Goal: Task Accomplishment & Management: Use online tool/utility

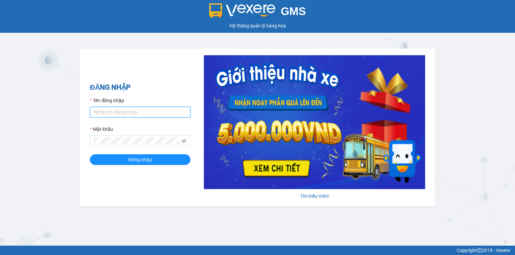
click at [123, 113] on input "Tên đăng nhập" at bounding box center [140, 112] width 100 height 11
type input "ngocthao.nhuquynh"
drag, startPoint x: 150, startPoint y: 113, endPoint x: 80, endPoint y: 111, distance: 70.4
click at [80, 111] on div "ĐĂNG NHẬP Tên đăng nhập ngocthao.nhuquynh Mật khẩu Đăng nhập Tìm hiểu thêm" at bounding box center [257, 128] width 355 height 158
type input "trang.nhuquynh"
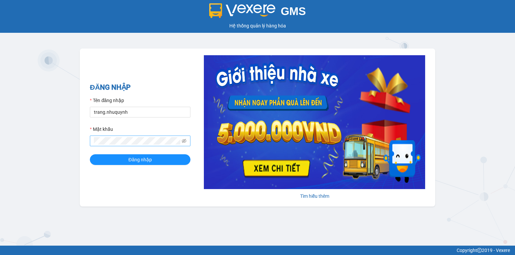
drag, startPoint x: 113, startPoint y: 147, endPoint x: 116, endPoint y: 145, distance: 3.4
click at [113, 146] on form "Tên đăng nhập trang.nhuquynh Mật khẩu Đăng nhập" at bounding box center [140, 131] width 100 height 68
click at [126, 159] on button "Đăng nhập" at bounding box center [140, 159] width 100 height 11
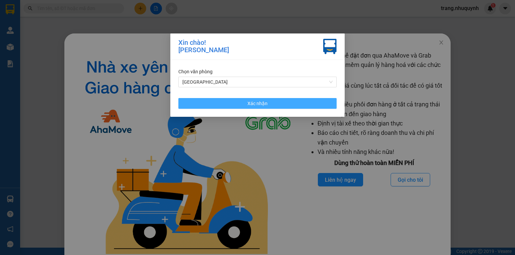
click at [246, 104] on button "Xác nhận" at bounding box center [257, 103] width 158 height 11
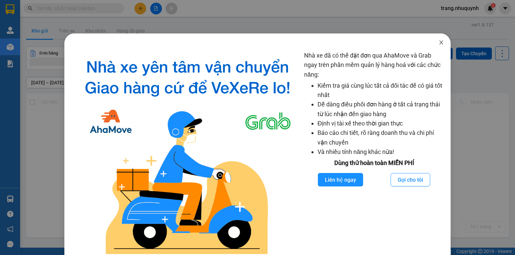
click at [436, 39] on span "Close" at bounding box center [440, 42] width 19 height 19
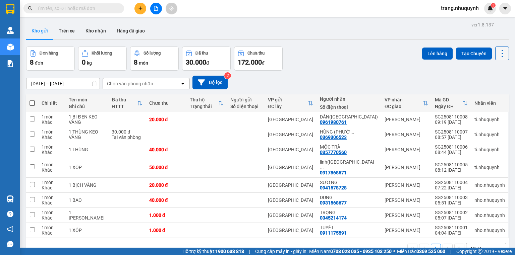
click at [495, 58] on button at bounding box center [502, 54] width 14 height 14
click at [484, 97] on span "Làm mới" at bounding box center [488, 95] width 18 height 7
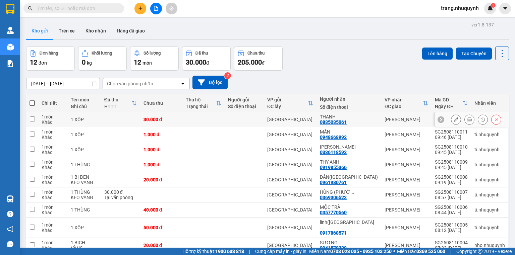
click at [467, 122] on icon at bounding box center [469, 119] width 5 height 5
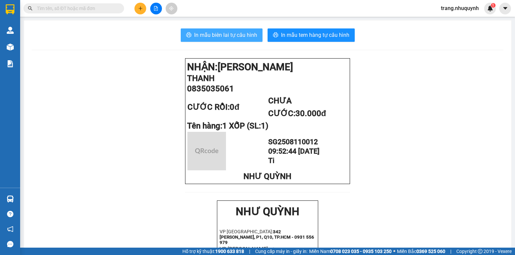
click at [218, 41] on button "In mẫu biên lai tự cấu hình" at bounding box center [222, 34] width 82 height 13
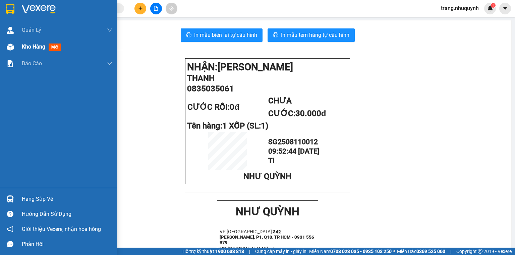
click at [40, 50] on span "Kho hàng" at bounding box center [33, 47] width 23 height 6
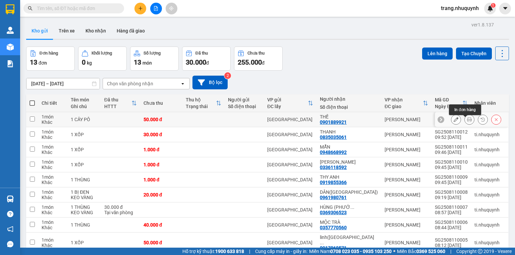
click at [467, 121] on icon at bounding box center [469, 119] width 5 height 5
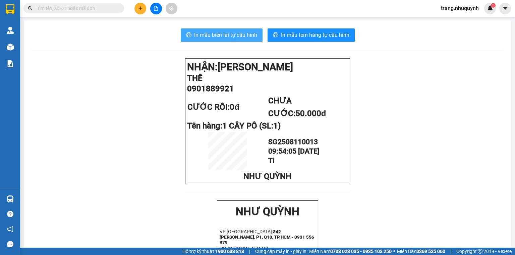
click at [196, 35] on span "In mẫu biên lai tự cấu hình" at bounding box center [225, 35] width 63 height 8
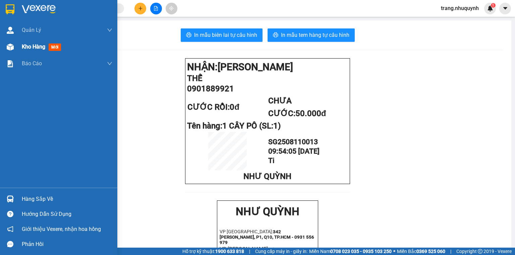
click at [19, 49] on div "Kho hàng mới" at bounding box center [58, 47] width 117 height 17
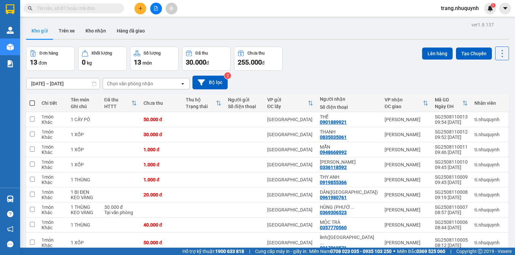
scroll to position [44, 0]
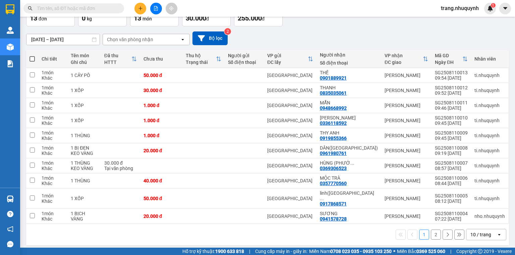
click at [472, 234] on div "10 / trang" at bounding box center [480, 234] width 21 height 7
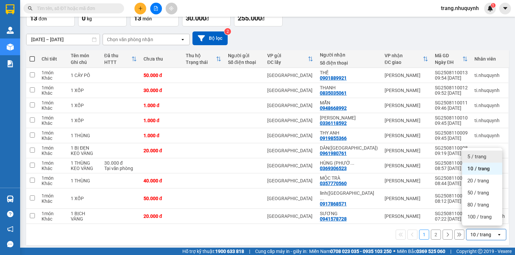
click at [472, 156] on span "5 / trang" at bounding box center [476, 156] width 19 height 7
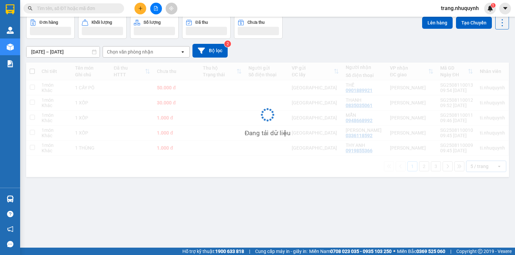
scroll to position [31, 0]
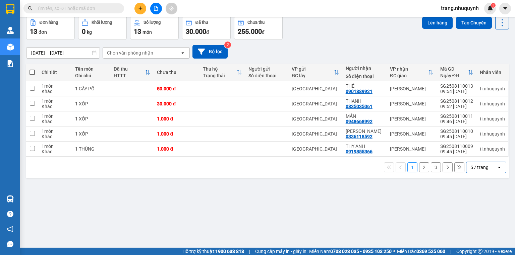
click at [90, 9] on input "text" at bounding box center [76, 8] width 79 height 7
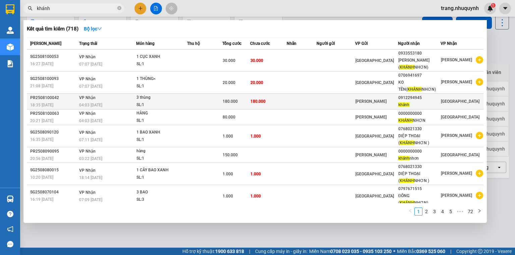
type input "khánh"
click at [177, 102] on div "SL: 1" at bounding box center [161, 104] width 50 height 7
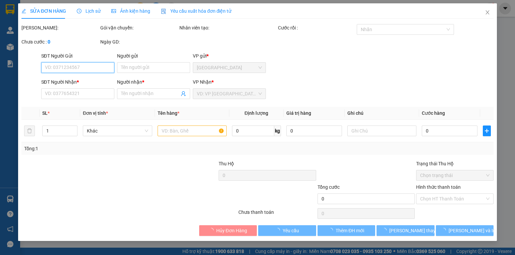
type input "0912294945"
type input "khánh"
type input "180.000"
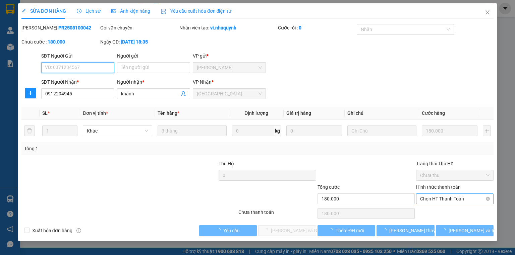
click at [445, 200] on span "Chọn HT Thanh Toán" at bounding box center [454, 199] width 69 height 10
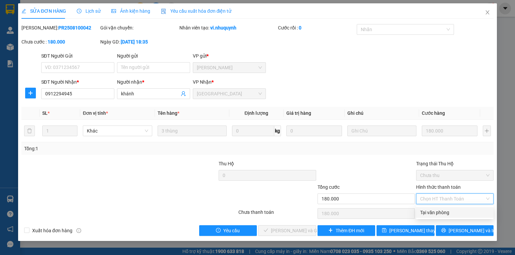
click at [441, 213] on div "Tại văn phòng" at bounding box center [454, 212] width 69 height 7
type input "0"
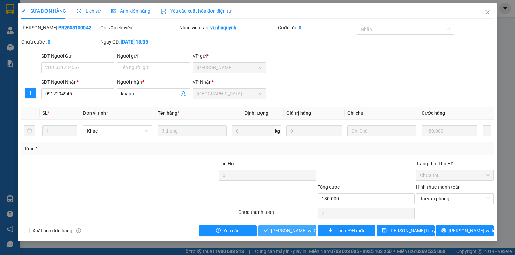
click at [268, 234] on button "Lưu và Giao hàng" at bounding box center [287, 230] width 58 height 11
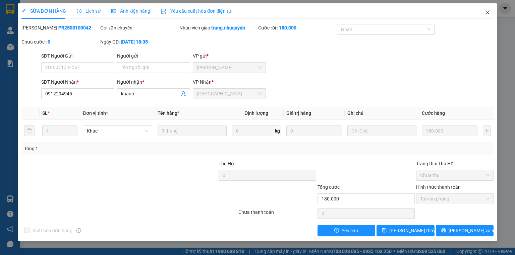
click at [485, 12] on icon "close" at bounding box center [486, 12] width 5 height 5
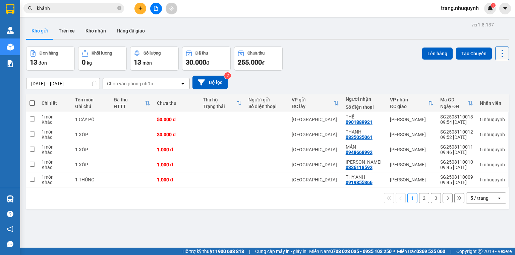
click at [497, 55] on icon at bounding box center [501, 53] width 9 height 9
click at [488, 94] on span "Làm mới" at bounding box center [488, 95] width 18 height 7
click at [464, 122] on button at bounding box center [468, 120] width 9 height 12
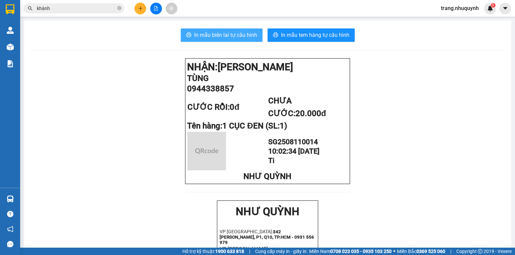
click at [227, 38] on span "In mẫu biên lai tự cấu hình" at bounding box center [225, 35] width 63 height 8
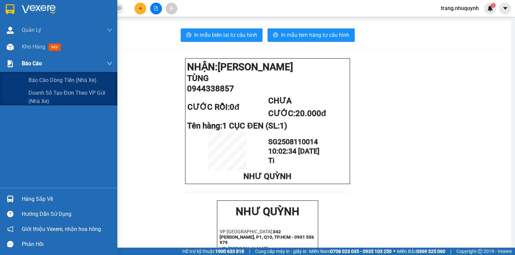
click at [33, 55] on div "Báo cáo" at bounding box center [67, 63] width 90 height 17
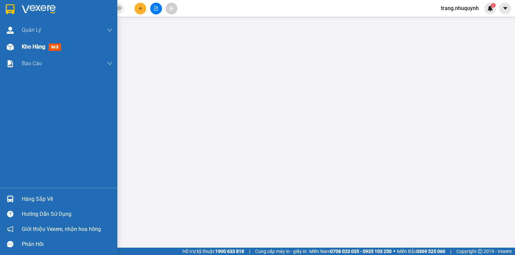
click at [36, 52] on div "Kho hàng mới" at bounding box center [67, 47] width 90 height 17
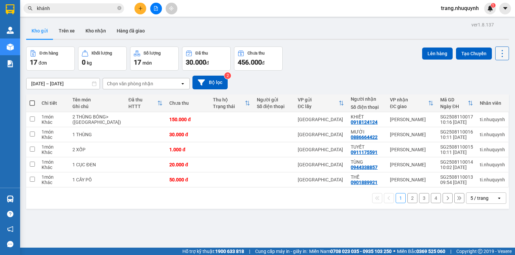
click at [497, 51] on icon at bounding box center [501, 53] width 9 height 9
click at [482, 97] on span "Làm mới" at bounding box center [488, 95] width 18 height 7
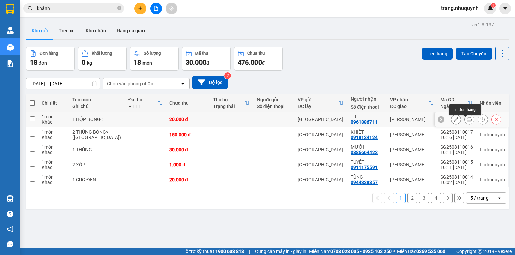
click at [467, 120] on icon at bounding box center [469, 119] width 5 height 5
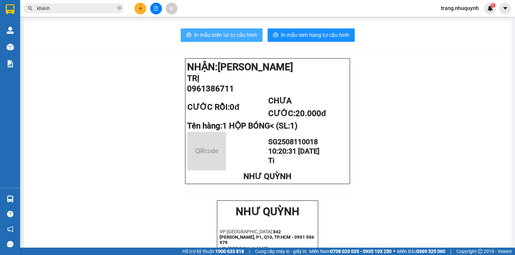
click at [218, 36] on span "In mẫu biên lai tự cấu hình" at bounding box center [225, 35] width 63 height 8
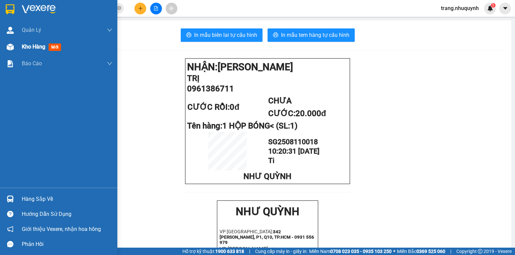
click at [20, 43] on div "Kho hàng mới" at bounding box center [58, 47] width 117 height 17
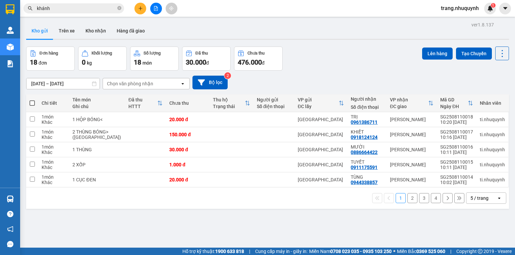
click at [316, 58] on div "Đơn hàng 18 đơn Khối lượng 0 kg Số lượng 18 món Đã thu 30.000 đ Chưa thu 476.00…" at bounding box center [267, 59] width 482 height 24
click at [200, 31] on div "Kho gửi Trên xe Kho nhận Hàng đã giao" at bounding box center [267, 32] width 482 height 18
click at [495, 47] on button at bounding box center [502, 54] width 14 height 14
click at [496, 90] on li "Làm mới" at bounding box center [485, 95] width 50 height 12
click at [500, 58] on button at bounding box center [502, 54] width 14 height 14
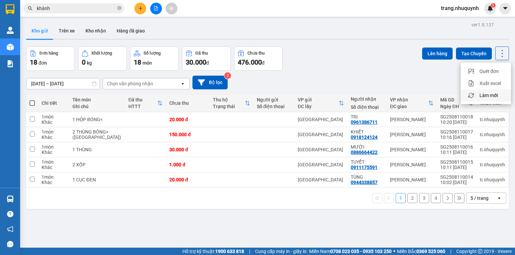
click at [494, 97] on span "Làm mới" at bounding box center [488, 95] width 18 height 7
click at [499, 54] on icon at bounding box center [501, 53] width 9 height 9
click at [486, 96] on span "Làm mới" at bounding box center [488, 95] width 18 height 7
click at [497, 50] on icon at bounding box center [501, 53] width 9 height 9
click at [489, 94] on span "Làm mới" at bounding box center [488, 95] width 18 height 7
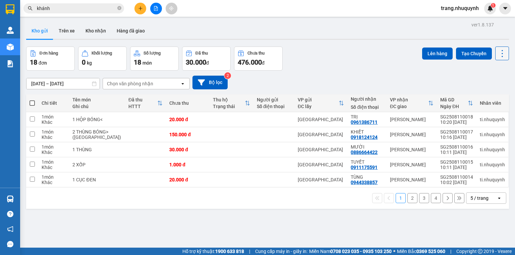
click at [497, 49] on icon at bounding box center [501, 53] width 9 height 9
click at [485, 97] on span "Làm mới" at bounding box center [488, 95] width 18 height 7
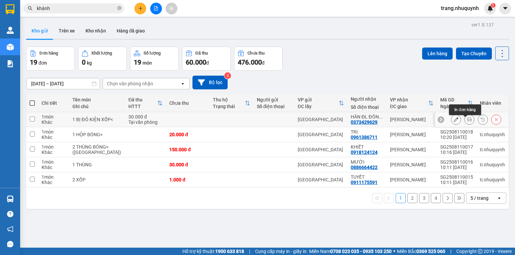
click at [467, 121] on icon at bounding box center [469, 119] width 5 height 5
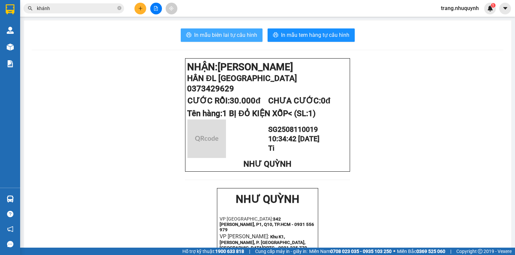
click at [251, 35] on span "In mẫu biên lai tự cấu hình" at bounding box center [225, 35] width 63 height 8
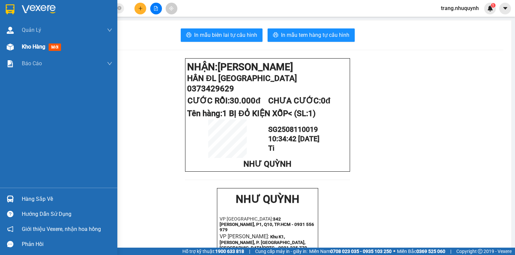
click at [27, 46] on span "Kho hàng" at bounding box center [33, 47] width 23 height 6
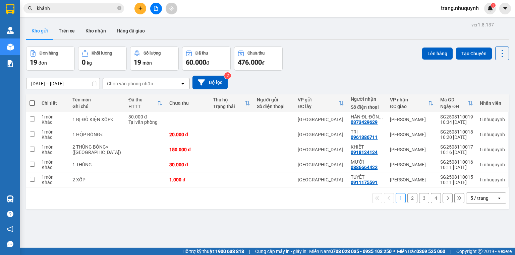
drag, startPoint x: 159, startPoint y: 217, endPoint x: 242, endPoint y: 179, distance: 90.2
click at [160, 217] on div "ver 1.8.137 Kho gửi Trên xe Kho nhận Hàng đã giao Đơn hàng 19 đơn Khối lượng 0 …" at bounding box center [267, 147] width 488 height 255
click at [356, 62] on div "Đơn hàng 19 đơn Khối lượng 0 kg Số lượng 19 món Đã thu 60.000 đ Chưa thu 476.00…" at bounding box center [267, 59] width 482 height 24
click at [73, 6] on input "khánh" at bounding box center [76, 8] width 79 height 7
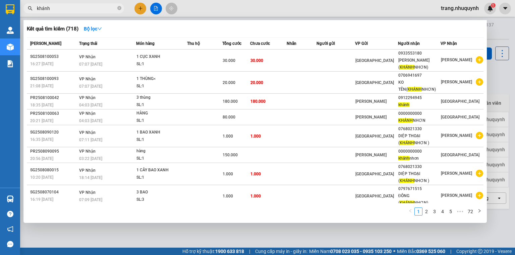
click at [73, 6] on input "khánh" at bounding box center [76, 8] width 79 height 7
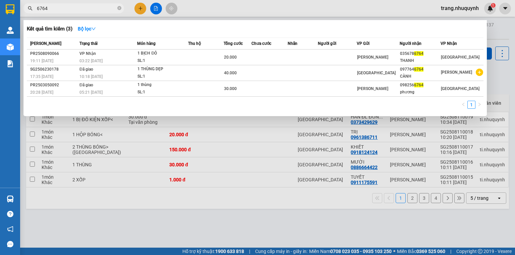
type input "6764"
click at [492, 73] on div at bounding box center [257, 127] width 515 height 255
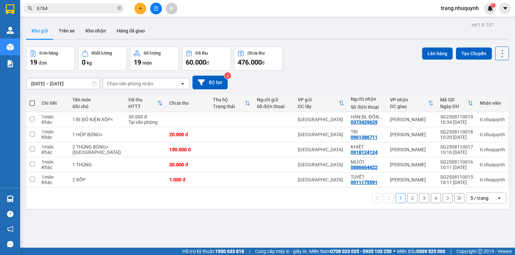
click at [501, 53] on icon at bounding box center [501, 53] width 9 height 9
click at [488, 94] on span "Làm mới" at bounding box center [488, 95] width 18 height 7
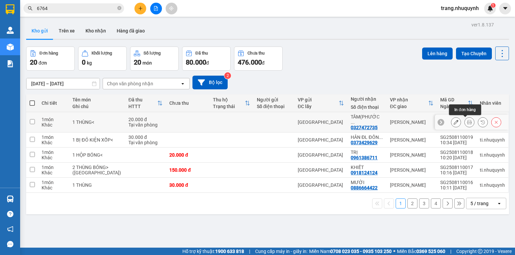
click at [467, 121] on icon at bounding box center [469, 122] width 5 height 5
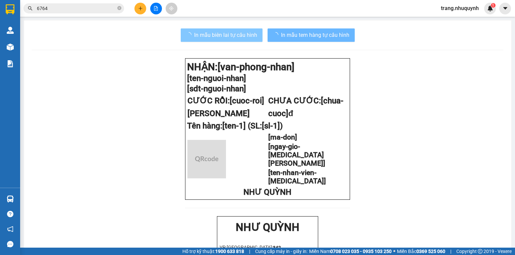
click at [215, 36] on span "In mẫu biên lai tự cấu hình" at bounding box center [225, 35] width 63 height 8
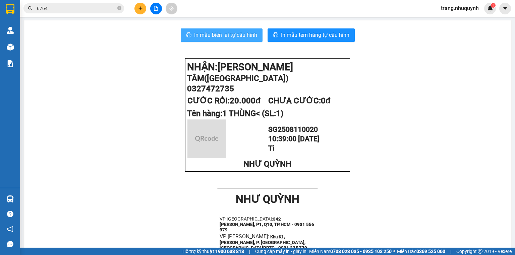
click at [216, 37] on span "In mẫu biên lai tự cấu hình" at bounding box center [225, 35] width 63 height 8
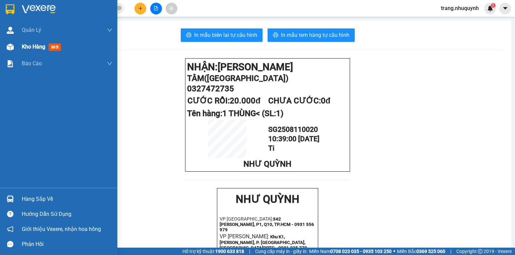
click at [39, 44] on span "Kho hàng" at bounding box center [33, 47] width 23 height 6
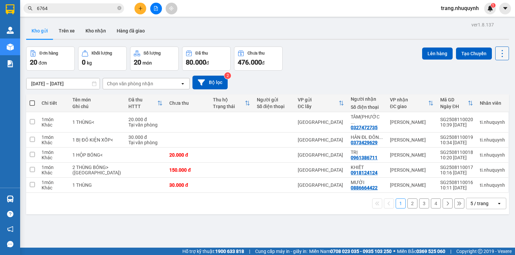
click at [495, 57] on button at bounding box center [502, 54] width 14 height 14
click at [491, 92] on span "Làm mới" at bounding box center [488, 95] width 18 height 7
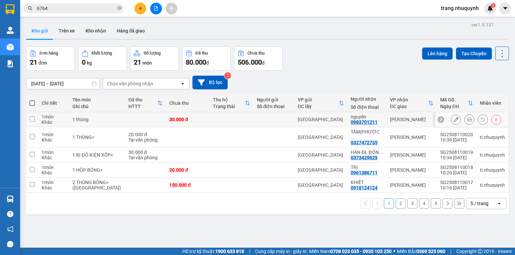
click at [465, 120] on button at bounding box center [468, 120] width 9 height 12
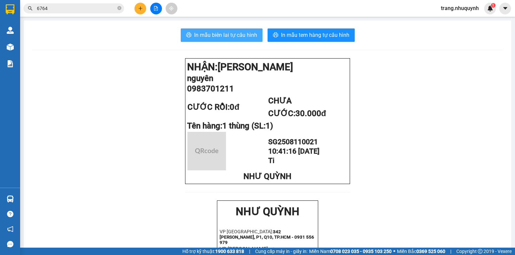
click at [212, 29] on button "In mẫu biên lai tự cấu hình" at bounding box center [222, 34] width 82 height 13
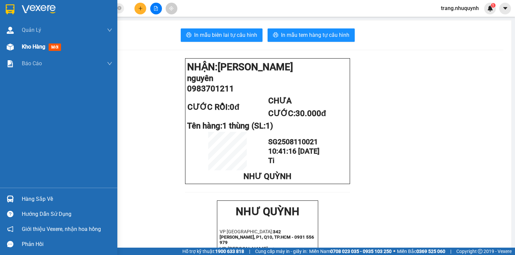
click at [24, 51] on div "Kho hàng mới" at bounding box center [67, 47] width 90 height 17
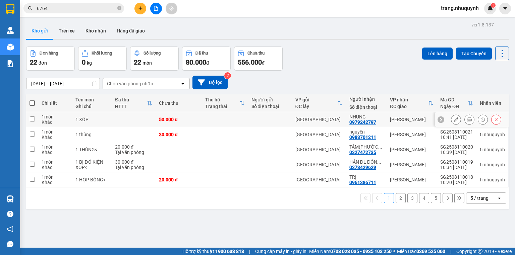
click at [468, 120] on button at bounding box center [468, 120] width 9 height 12
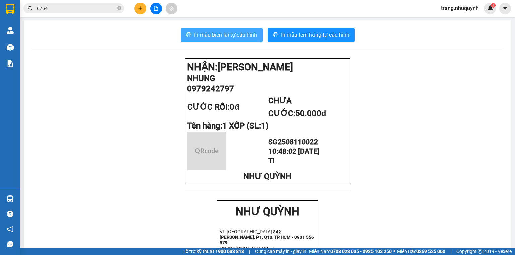
click at [245, 39] on span "In mẫu biên lai tự cấu hình" at bounding box center [225, 35] width 63 height 8
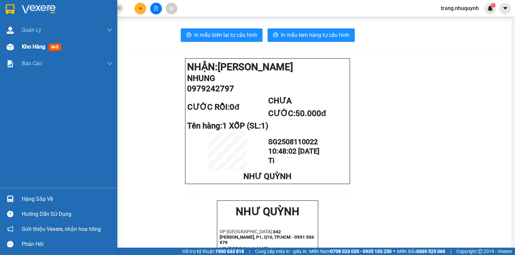
click at [37, 47] on span "Kho hàng" at bounding box center [33, 47] width 23 height 6
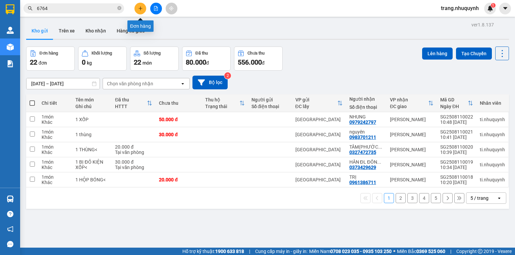
click at [142, 11] on button at bounding box center [140, 9] width 12 height 12
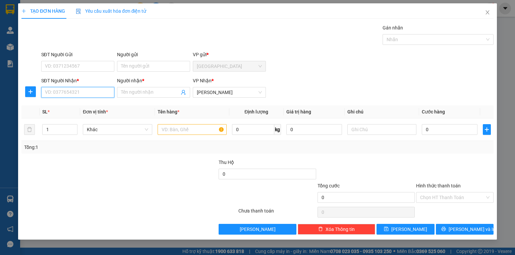
click at [74, 90] on input "SĐT Người Nhận *" at bounding box center [77, 92] width 73 height 11
click at [98, 174] on div at bounding box center [70, 170] width 98 height 23
click at [83, 94] on input "08290777107" at bounding box center [77, 92] width 73 height 11
type input "0829077107"
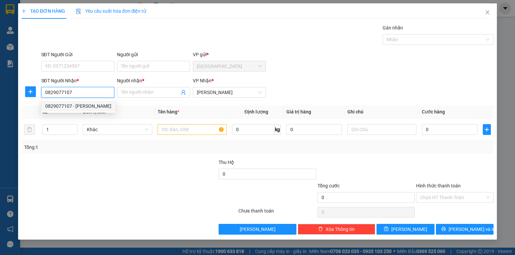
click at [69, 106] on div "0829077107 - DƯƠNG AN" at bounding box center [78, 105] width 66 height 7
type input "DƯƠNG AN"
type input "20.000"
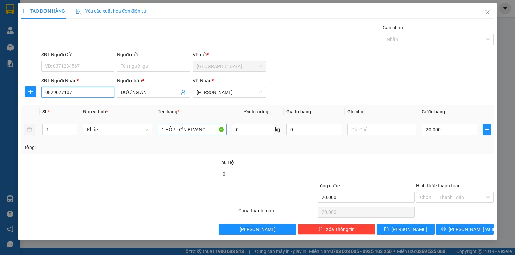
type input "0829077107"
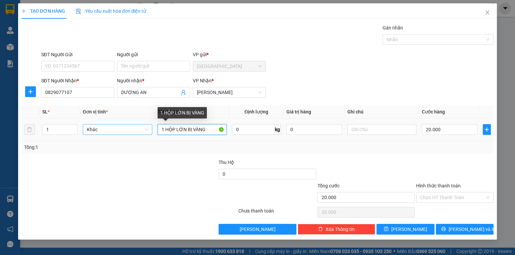
drag, startPoint x: 206, startPoint y: 131, endPoint x: 150, endPoint y: 131, distance: 55.9
click at [150, 131] on tr "1 Khác 1 HỘP LỚN BỊ VÀNG 0 kg 0 20.000" at bounding box center [257, 130] width 472 height 22
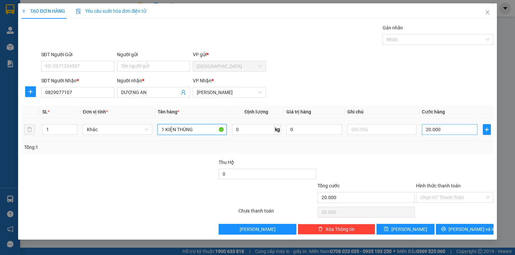
type input "1 KIỆN THÙNG"
click at [457, 129] on input "20.000" at bounding box center [449, 129] width 56 height 11
type input "4"
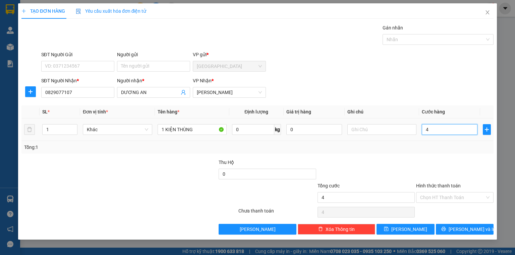
type input "40"
type input "400"
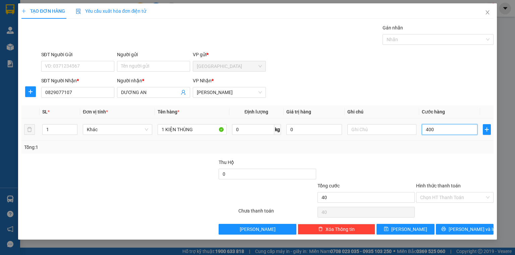
type input "400"
type input "4.000"
type input "40.000"
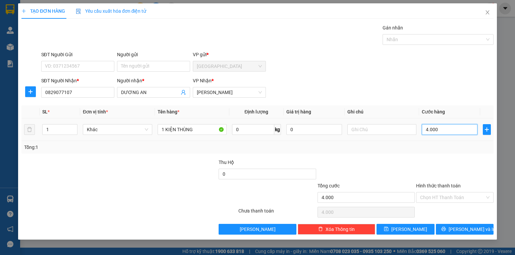
type input "40.000"
drag, startPoint x: 462, startPoint y: 228, endPoint x: 478, endPoint y: 224, distance: 16.3
click at [462, 228] on span "Lưu và In" at bounding box center [471, 229] width 47 height 7
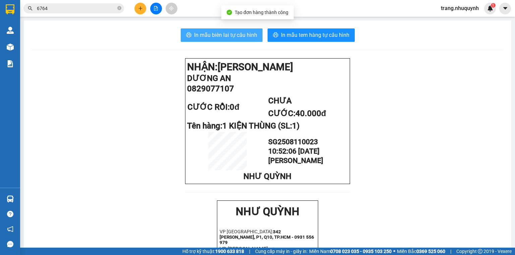
click at [227, 39] on button "In mẫu biên lai tự cấu hình" at bounding box center [222, 34] width 82 height 13
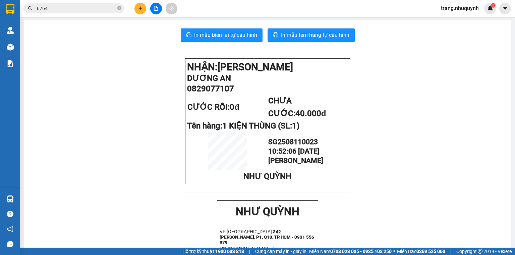
click at [335, 20] on main "In mẫu biên lai tự cấu hình In mẫu tem hàng tự cấu hình NHẬN: Phan Rang DƯƠNG A…" at bounding box center [257, 124] width 515 height 248
click at [334, 33] on span "In mẫu tem hàng tự cấu hình" at bounding box center [315, 35] width 68 height 8
click at [139, 10] on icon "plus" at bounding box center [140, 8] width 5 height 5
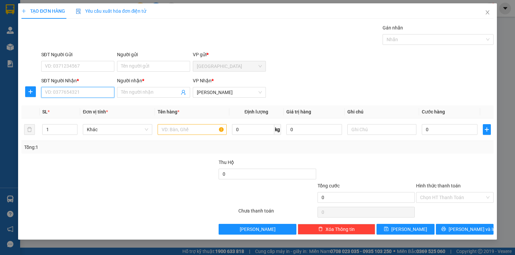
click at [99, 92] on input "SĐT Người Nhận *" at bounding box center [77, 92] width 73 height 11
type input "0934754726"
click at [90, 108] on div "0934754726 - THANH NỮ" at bounding box center [77, 105] width 65 height 7
type input "THANH NỮ"
type input "1.000"
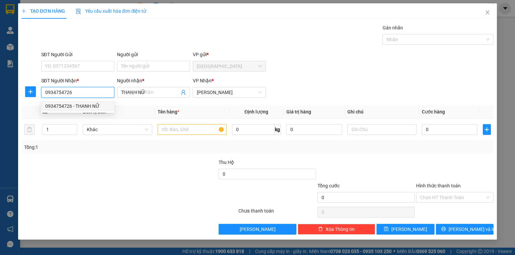
type input "1.000"
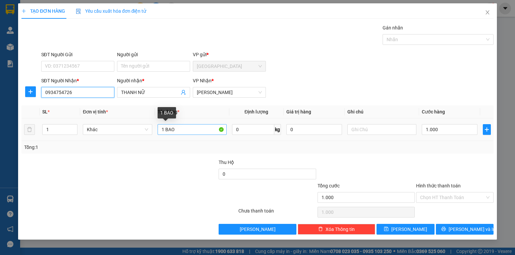
type input "0934754726"
click at [180, 129] on input "1 BAO" at bounding box center [191, 129] width 69 height 11
type input "1 BAO XANH + 1 CỤC"
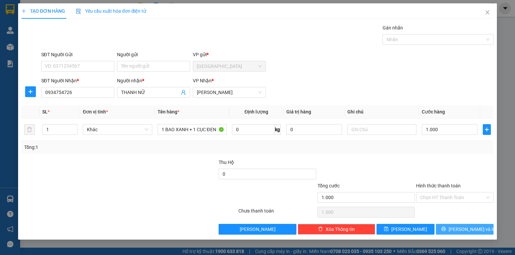
click at [477, 227] on button "Lưu và In" at bounding box center [464, 229] width 58 height 11
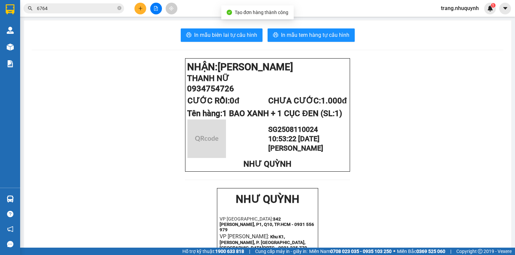
click at [254, 42] on div "In mẫu biên lai tự cấu hình In mẫu tem hàng tự cấu hình NHẬN: Phan Rang THANH N…" at bounding box center [267, 258] width 487 height 476
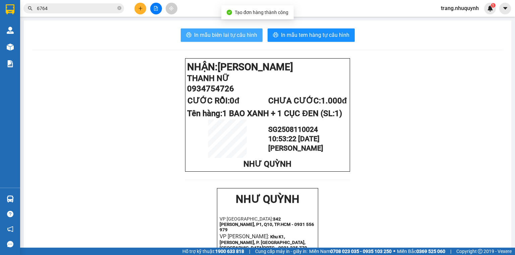
click at [254, 41] on button "In mẫu biên lai tự cấu hình" at bounding box center [222, 34] width 82 height 13
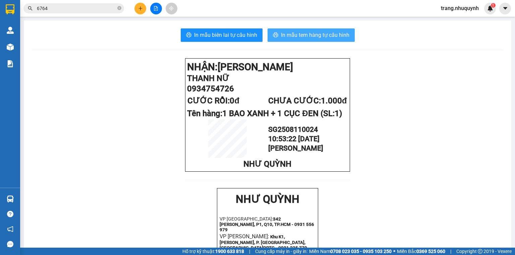
click at [340, 30] on button "In mẫu tem hàng tự cấu hình" at bounding box center [310, 34] width 87 height 13
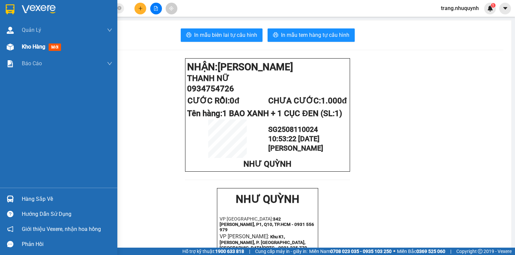
click at [13, 47] on img at bounding box center [10, 47] width 7 height 7
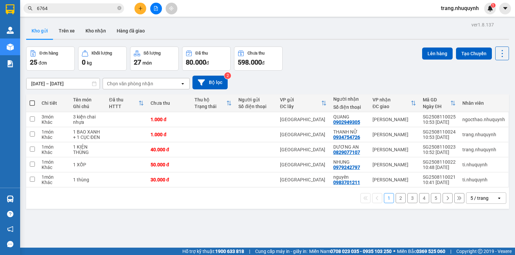
click at [57, 9] on input "6764" at bounding box center [76, 8] width 79 height 7
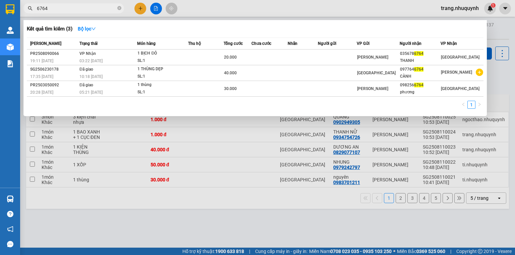
click at [57, 9] on input "6764" at bounding box center [76, 8] width 79 height 7
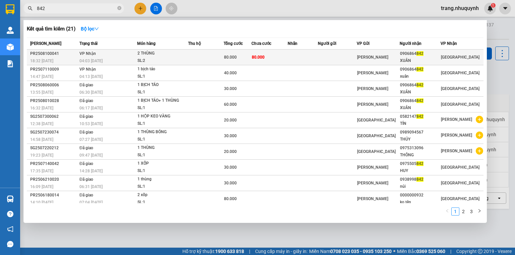
type input "842"
click at [231, 63] on td "80.000" at bounding box center [237, 58] width 28 height 16
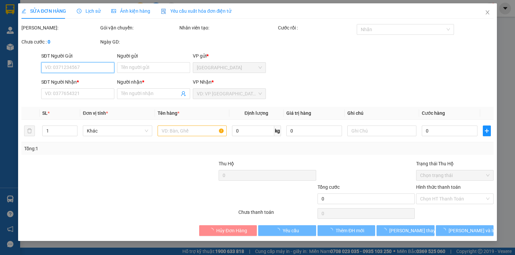
type input "0906864842"
type input "XUÂN"
type input "80.000"
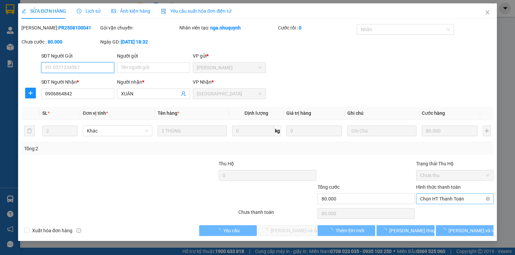
click at [435, 197] on span "Chọn HT Thanh Toán" at bounding box center [454, 199] width 69 height 10
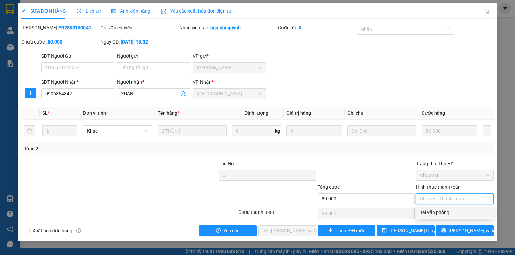
click at [440, 216] on div "Tại văn phòng" at bounding box center [454, 212] width 69 height 7
type input "0"
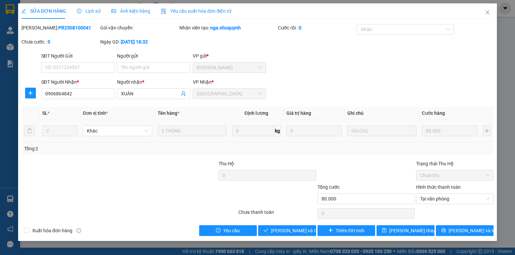
drag, startPoint x: 166, startPoint y: 185, endPoint x: 231, endPoint y: 127, distance: 87.3
click at [166, 185] on div at bounding box center [198, 195] width 79 height 23
click at [286, 236] on button "Lưu và Giao hàng" at bounding box center [287, 230] width 58 height 11
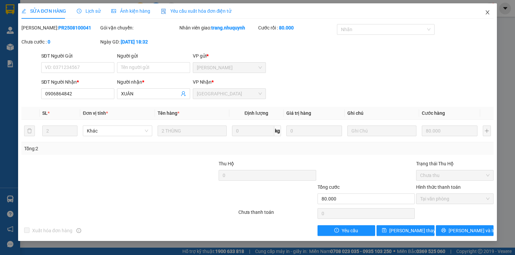
click at [486, 12] on icon "close" at bounding box center [487, 12] width 4 height 4
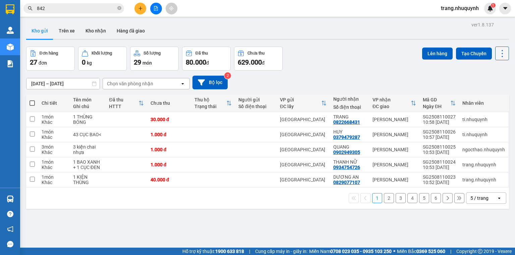
click at [499, 57] on icon at bounding box center [501, 53] width 9 height 9
click at [491, 93] on span "Làm mới" at bounding box center [488, 95] width 18 height 7
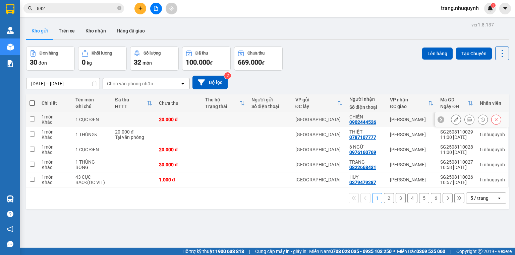
click at [466, 119] on button at bounding box center [468, 120] width 9 height 12
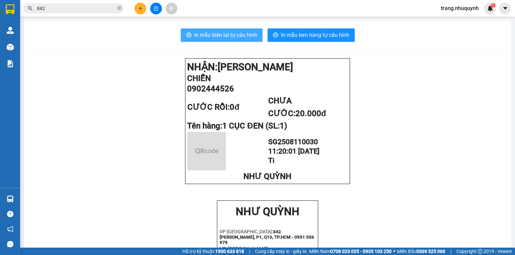
click at [244, 31] on span "In mẫu biên lai tự cấu hình" at bounding box center [225, 35] width 63 height 8
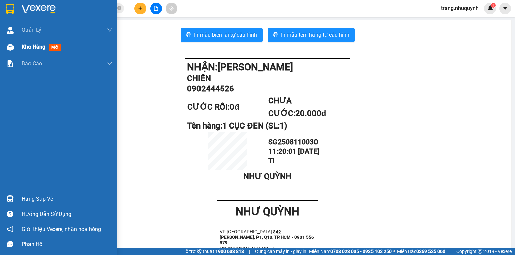
click at [29, 50] on span "Kho hàng" at bounding box center [33, 47] width 23 height 6
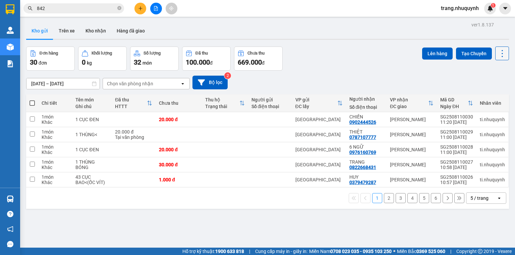
click at [497, 51] on icon at bounding box center [501, 53] width 9 height 9
click at [494, 96] on span "Làm mới" at bounding box center [488, 95] width 18 height 7
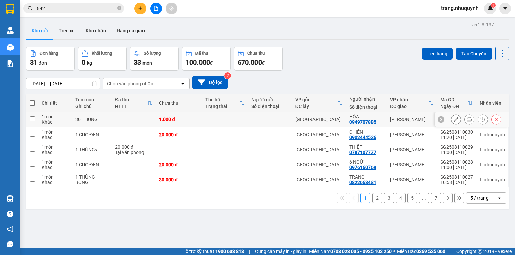
click at [467, 122] on icon at bounding box center [469, 119] width 5 height 5
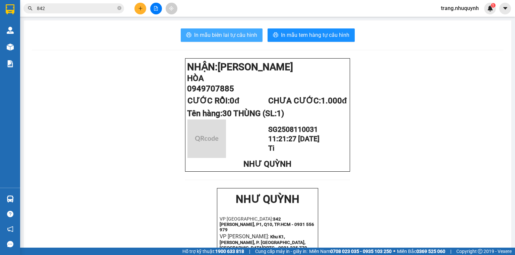
click at [241, 32] on span "In mẫu biên lai tự cấu hình" at bounding box center [225, 35] width 63 height 8
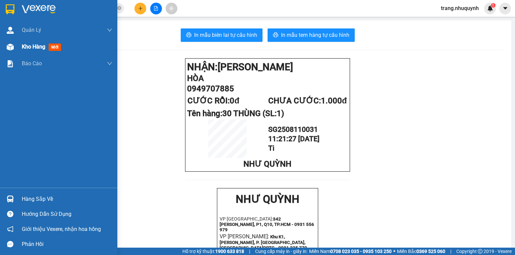
click at [32, 45] on span "Kho hàng" at bounding box center [33, 47] width 23 height 6
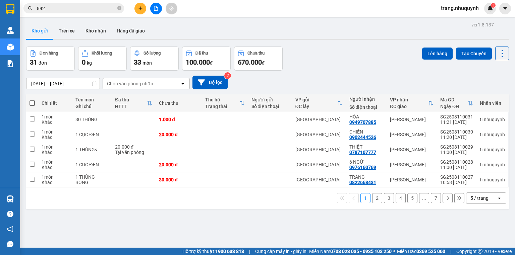
click at [328, 58] on div "Đơn hàng 31 đơn Khối lượng 0 kg Số lượng 33 món Đã thu 100.000 đ Chưa thu 670.0…" at bounding box center [267, 59] width 482 height 24
click at [498, 53] on icon at bounding box center [501, 53] width 9 height 9
click at [489, 97] on span "Làm mới" at bounding box center [488, 95] width 18 height 7
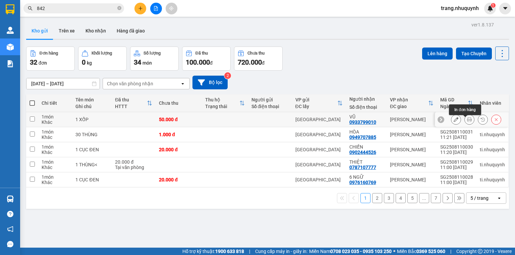
click at [467, 122] on icon at bounding box center [469, 119] width 5 height 5
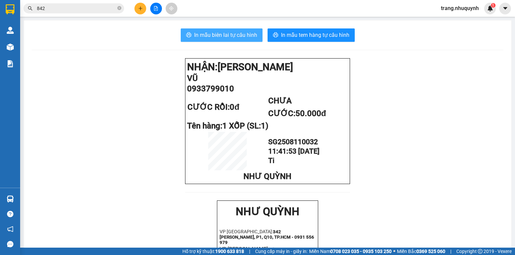
click at [228, 37] on span "In mẫu biên lai tự cấu hình" at bounding box center [225, 35] width 63 height 8
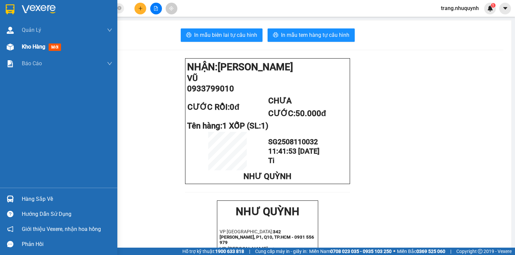
click at [40, 44] on span "Kho hàng" at bounding box center [33, 47] width 23 height 6
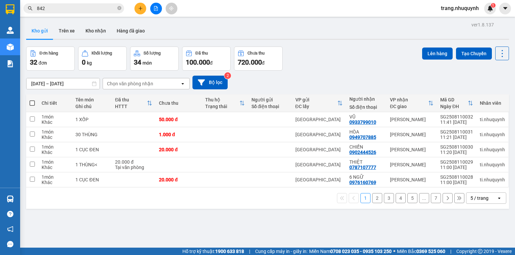
click at [327, 61] on div "Đơn hàng 32 đơn Khối lượng 0 kg Số lượng 34 món Đã thu 100.000 đ Chưa thu 720.0…" at bounding box center [267, 59] width 482 height 24
click at [56, 10] on input "842" at bounding box center [76, 8] width 79 height 7
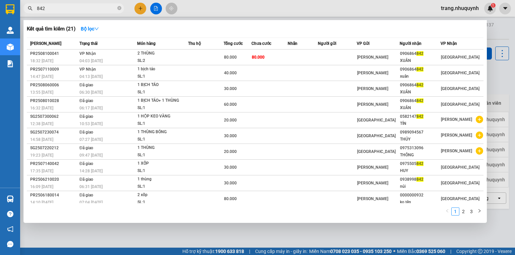
click at [56, 10] on input "842" at bounding box center [76, 8] width 79 height 7
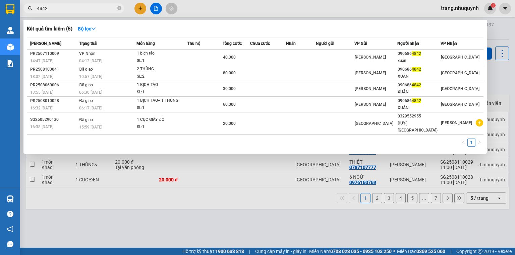
type input "4842"
click at [205, 25] on div "Kết quả tìm kiếm ( 5 ) Bộ lọc" at bounding box center [255, 28] width 456 height 11
click at [135, 9] on div at bounding box center [257, 127] width 515 height 255
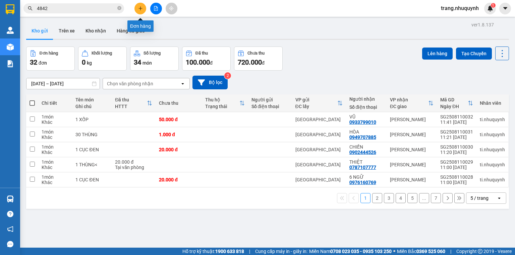
click at [137, 9] on button at bounding box center [140, 9] width 12 height 12
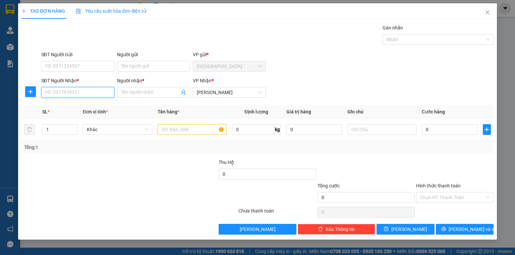
click at [54, 92] on input "SĐT Người Nhận *" at bounding box center [77, 92] width 73 height 11
type input "0937955227"
click at [81, 106] on div "0937955227 - LỢI" at bounding box center [77, 105] width 65 height 7
type input "LỢI"
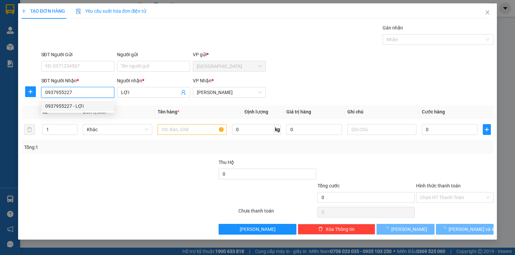
type input "20.000"
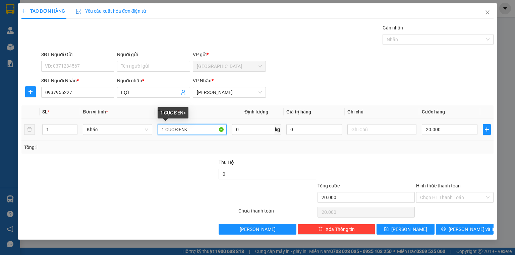
click at [196, 130] on input "1 CỤC ĐEN<" at bounding box center [191, 129] width 69 height 11
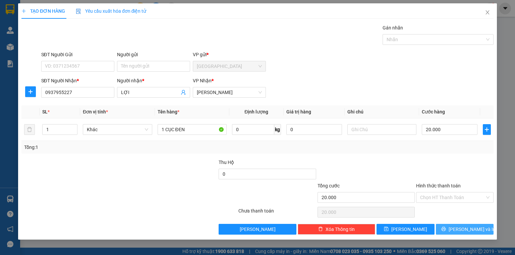
click at [460, 230] on span "Lưu và In" at bounding box center [471, 229] width 47 height 7
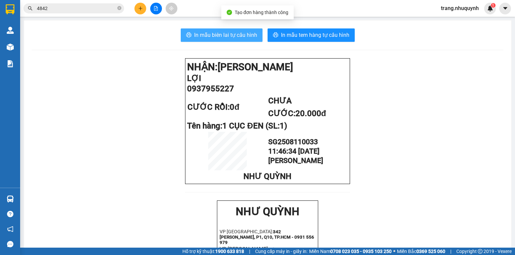
click at [227, 35] on span "In mẫu biên lai tự cấu hình" at bounding box center [225, 35] width 63 height 8
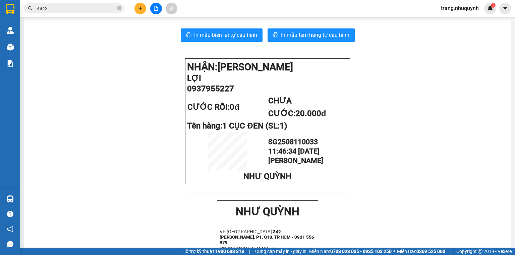
click at [138, 9] on icon "plus" at bounding box center [140, 8] width 5 height 5
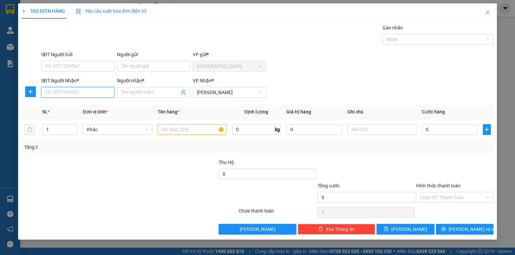
click at [74, 94] on input "SĐT Người Nhận *" at bounding box center [77, 92] width 73 height 11
type input "0"
type input "070747"
click at [76, 108] on div "0707474747 - LÊ HOÀNG" at bounding box center [78, 105] width 66 height 7
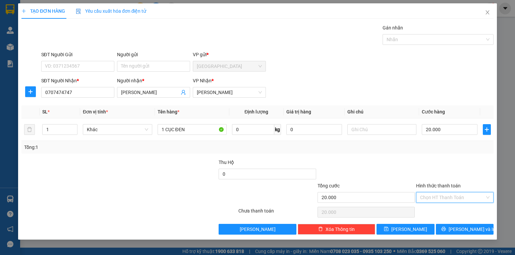
click at [448, 201] on input "Hình thức thanh toán" at bounding box center [452, 198] width 65 height 10
click at [443, 210] on div "Tại văn phòng" at bounding box center [454, 210] width 69 height 7
click at [454, 227] on button "Lưu và In" at bounding box center [464, 229] width 58 height 11
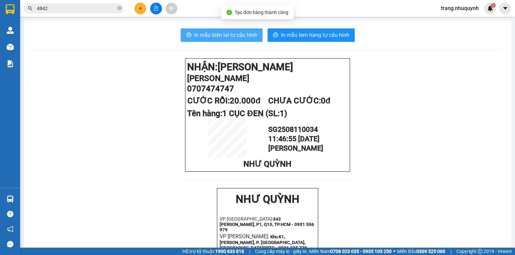
click at [236, 33] on span "In mẫu biên lai tự cấu hình" at bounding box center [225, 35] width 63 height 8
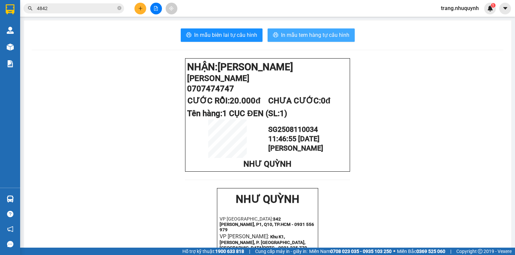
click at [335, 32] on span "In mẫu tem hàng tự cấu hình" at bounding box center [315, 35] width 68 height 8
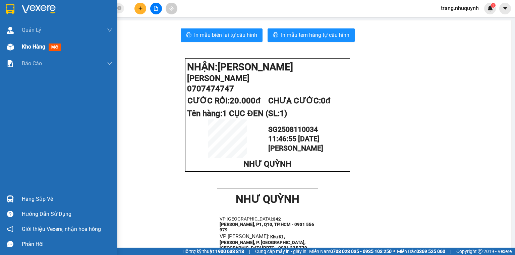
click at [27, 48] on span "Kho hàng" at bounding box center [33, 47] width 23 height 6
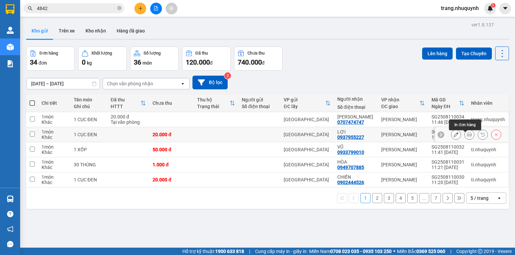
click at [464, 137] on button at bounding box center [468, 135] width 9 height 12
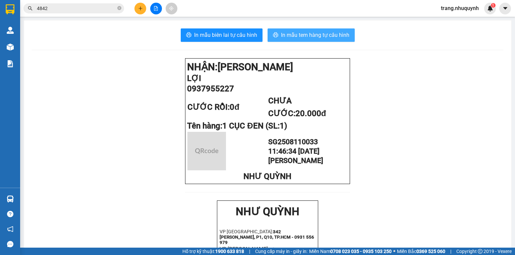
click at [293, 38] on span "In mẫu tem hàng tự cấu hình" at bounding box center [315, 35] width 68 height 8
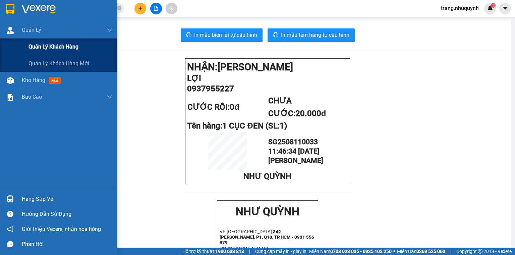
click at [27, 50] on div "Quản lý khách hàng" at bounding box center [58, 47] width 117 height 17
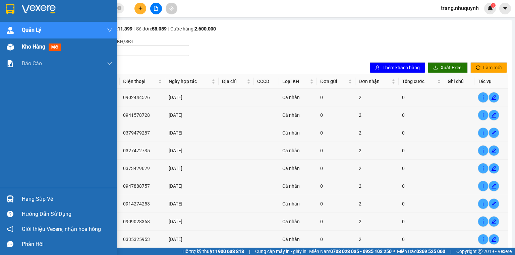
click at [25, 47] on span "Kho hàng" at bounding box center [33, 47] width 23 height 6
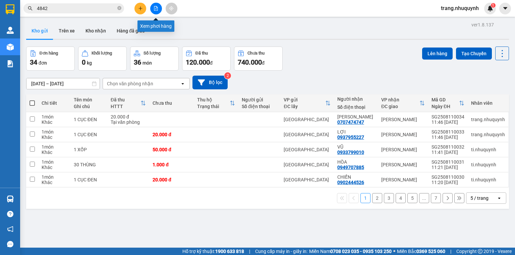
click at [155, 7] on icon "file-add" at bounding box center [155, 8] width 5 height 5
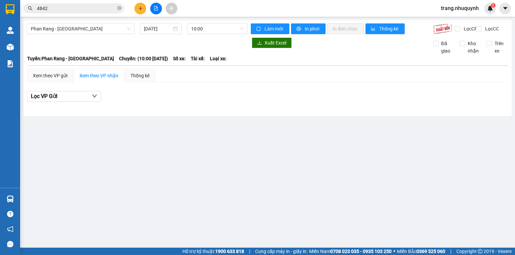
click at [157, 15] on div "Kết quả tìm kiếm ( 5 ) Bộ lọc Mã ĐH Trạng thái Món hàng Thu hộ Tổng cước Chưa c…" at bounding box center [257, 8] width 515 height 17
click at [155, 12] on button at bounding box center [156, 9] width 12 height 12
click at [82, 11] on input "4842" at bounding box center [76, 8] width 79 height 7
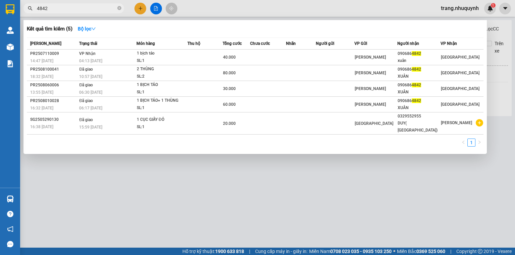
click at [82, 11] on input "4842" at bounding box center [76, 8] width 79 height 7
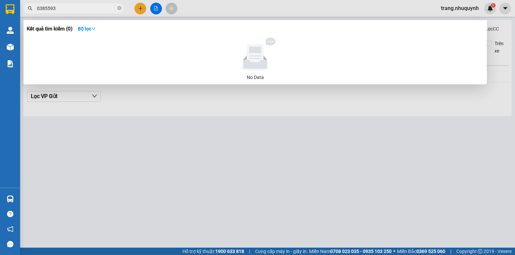
drag, startPoint x: 66, startPoint y: 12, endPoint x: 47, endPoint y: 1, distance: 21.8
click at [25, 11] on span "0385593" at bounding box center [73, 8] width 100 height 10
type input "944"
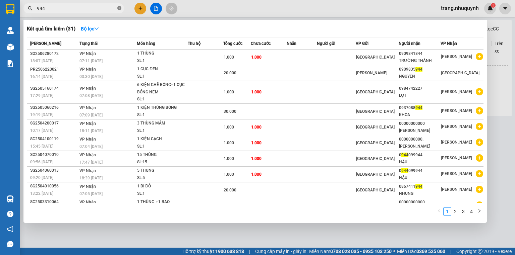
click at [121, 8] on icon "close-circle" at bounding box center [119, 8] width 4 height 4
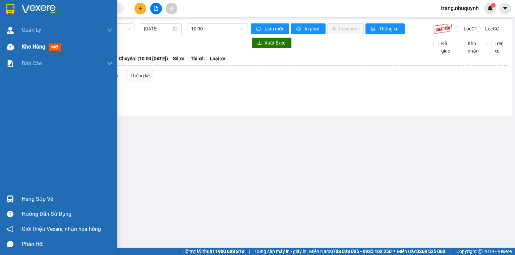
click at [39, 48] on span "Kho hàng" at bounding box center [33, 47] width 23 height 6
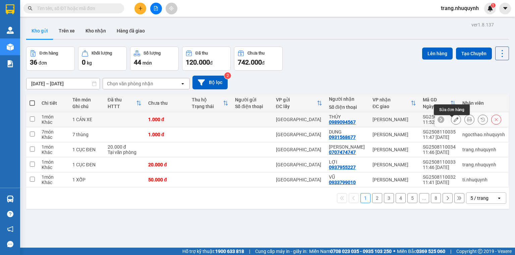
click at [467, 121] on icon at bounding box center [469, 119] width 5 height 5
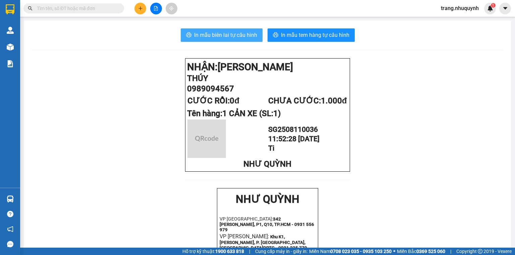
click at [205, 31] on span "In mẫu biên lai tự cấu hình" at bounding box center [225, 35] width 63 height 8
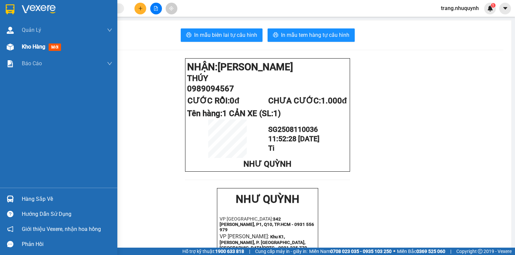
click at [29, 46] on span "Kho hàng" at bounding box center [33, 47] width 23 height 6
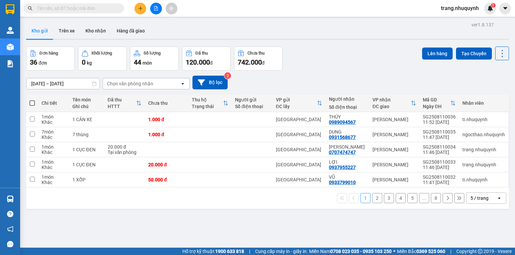
click at [502, 46] on div "ver 1.8.137 Kho gửi Trên xe Kho nhận Hàng đã giao Đơn hàng 36 đơn Khối lượng 0 …" at bounding box center [267, 147] width 488 height 255
click at [497, 53] on icon at bounding box center [501, 53] width 9 height 9
click at [489, 94] on span "Làm mới" at bounding box center [488, 95] width 18 height 7
click at [498, 58] on icon at bounding box center [501, 53] width 9 height 9
click at [493, 94] on span "Làm mới" at bounding box center [488, 95] width 18 height 7
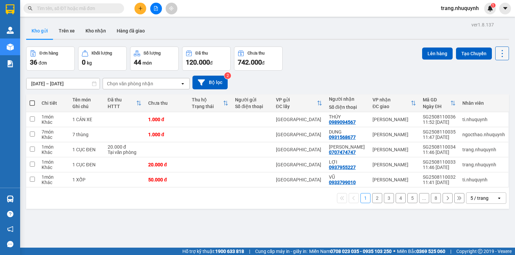
click at [497, 54] on icon at bounding box center [501, 53] width 9 height 9
click at [490, 93] on span "Làm mới" at bounding box center [488, 95] width 18 height 7
click at [498, 59] on button at bounding box center [502, 54] width 14 height 14
click at [489, 94] on span "Làm mới" at bounding box center [488, 95] width 18 height 7
click at [497, 54] on icon at bounding box center [501, 53] width 9 height 9
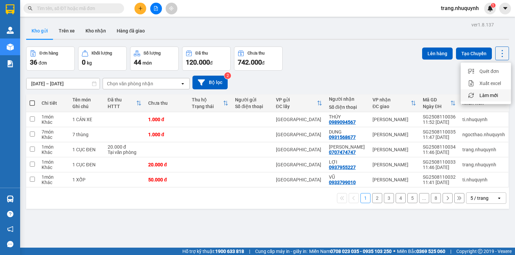
click at [483, 94] on span "Làm mới" at bounding box center [488, 95] width 18 height 7
click at [497, 54] on icon at bounding box center [501, 53] width 9 height 9
click at [490, 95] on span "Làm mới" at bounding box center [488, 95] width 18 height 7
click at [489, 52] on div "Lên hàng Tạo Chuyến" at bounding box center [465, 54] width 87 height 14
click at [497, 56] on icon at bounding box center [501, 53] width 9 height 9
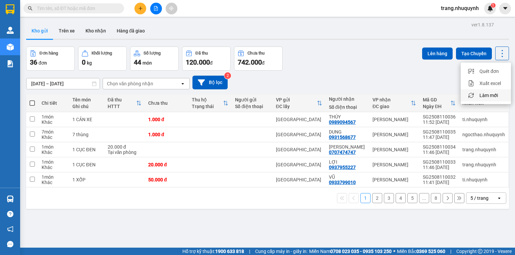
click at [490, 92] on span "Làm mới" at bounding box center [488, 95] width 18 height 7
click at [499, 56] on icon at bounding box center [501, 53] width 9 height 9
click at [494, 94] on span "Làm mới" at bounding box center [488, 95] width 18 height 7
click at [328, 65] on div "Đơn hàng 36 đơn Khối lượng 0 kg Số lượng 44 món Đã thu 120.000 đ Chưa thu 742.0…" at bounding box center [267, 59] width 482 height 24
click at [497, 53] on icon at bounding box center [501, 53] width 9 height 9
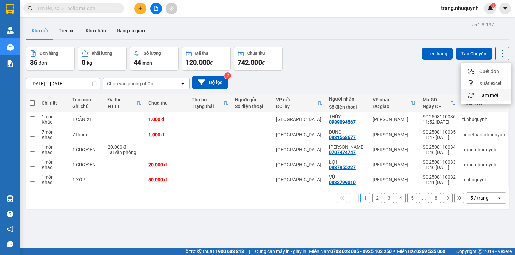
click at [488, 97] on span "Làm mới" at bounding box center [488, 95] width 18 height 7
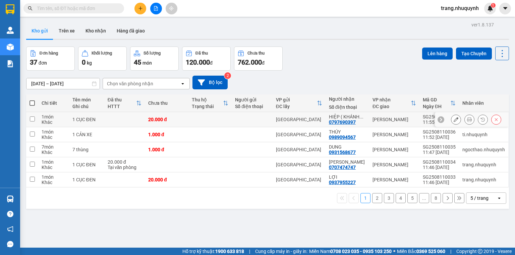
click at [467, 122] on icon at bounding box center [469, 119] width 5 height 5
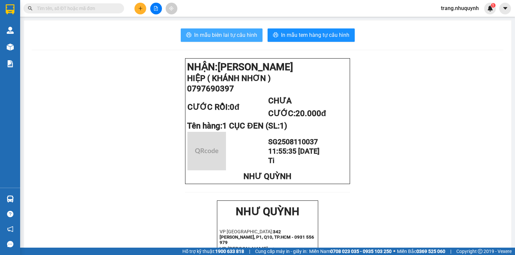
click at [218, 40] on button "In mẫu biên lai tự cấu hình" at bounding box center [222, 34] width 82 height 13
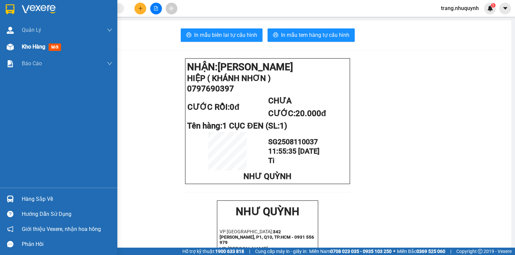
click at [36, 52] on div "Kho hàng mới" at bounding box center [67, 47] width 90 height 17
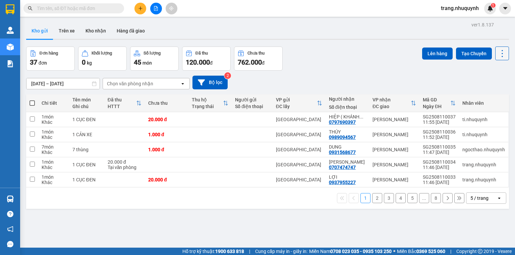
click at [498, 51] on icon at bounding box center [501, 53] width 9 height 9
click at [500, 94] on div "Làm mới" at bounding box center [486, 95] width 40 height 7
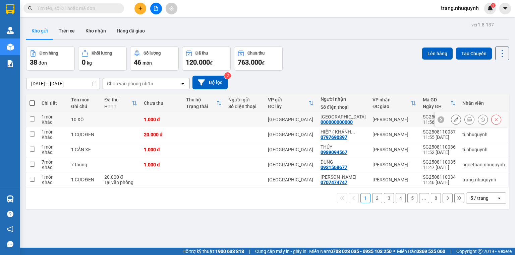
click at [467, 122] on icon at bounding box center [469, 119] width 5 height 5
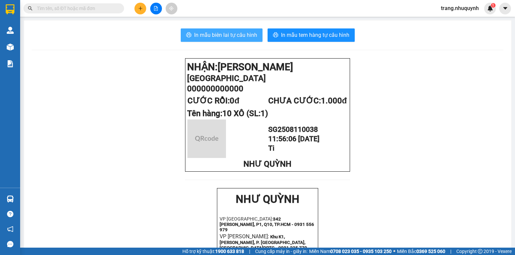
click at [214, 36] on span "In mẫu biên lai tự cấu hình" at bounding box center [225, 35] width 63 height 8
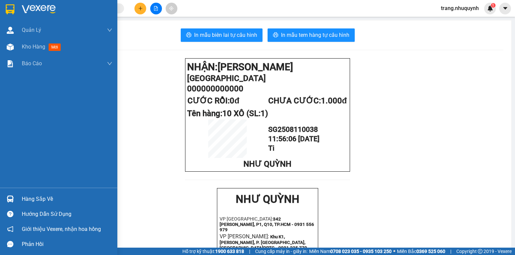
click at [11, 48] on img at bounding box center [10, 47] width 7 height 7
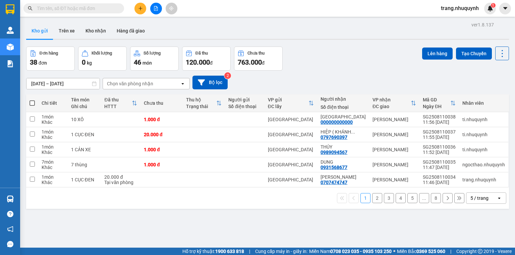
click at [329, 70] on div "Đơn hàng 38 đơn Khối lượng 0 kg Số lượng 46 món Đã thu 120.000 đ Chưa thu 763.0…" at bounding box center [267, 59] width 482 height 24
click at [186, 28] on div "Kho gửi Trên xe Kho nhận Hàng đã giao" at bounding box center [267, 32] width 482 height 18
click at [400, 76] on div "09/08/2025 – 11/08/2025 Press the down arrow key to interact with the calendar …" at bounding box center [267, 83] width 482 height 24
click at [501, 50] on icon at bounding box center [501, 53] width 9 height 9
click at [491, 96] on span "Làm mới" at bounding box center [488, 95] width 18 height 7
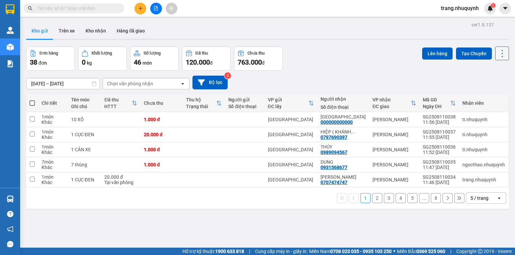
click at [495, 50] on button at bounding box center [502, 54] width 14 height 14
click at [486, 96] on span "Làm mới" at bounding box center [488, 95] width 18 height 7
click at [501, 56] on icon at bounding box center [501, 53] width 1 height 7
click at [486, 96] on span "Làm mới" at bounding box center [488, 95] width 18 height 7
click at [497, 51] on icon at bounding box center [501, 53] width 9 height 9
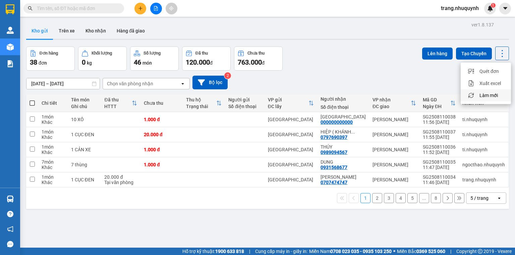
click at [489, 94] on span "Làm mới" at bounding box center [488, 95] width 18 height 7
click at [500, 51] on icon at bounding box center [501, 53] width 9 height 9
click at [488, 96] on span "Làm mới" at bounding box center [488, 95] width 18 height 7
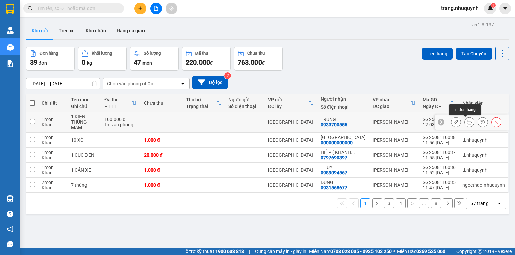
click at [464, 121] on button at bounding box center [468, 123] width 9 height 12
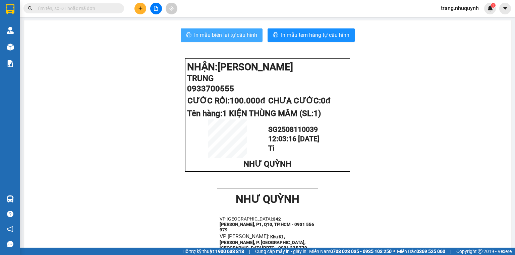
click at [239, 38] on span "In mẫu biên lai tự cấu hình" at bounding box center [225, 35] width 63 height 8
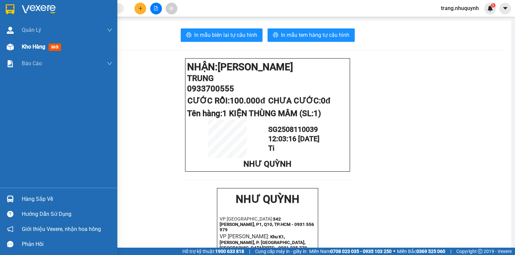
click at [29, 47] on span "Kho hàng" at bounding box center [33, 47] width 23 height 6
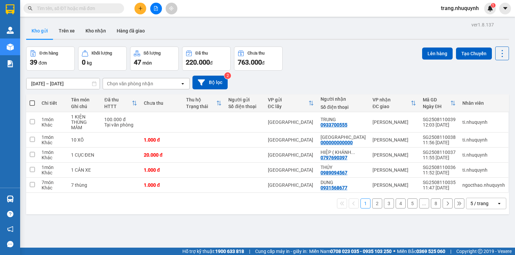
click at [332, 54] on div "Đơn hàng 39 đơn Khối lượng 0 kg Số lượng 47 món Đã thu 220.000 đ Chưa thu 763.0…" at bounding box center [267, 59] width 482 height 24
click at [330, 56] on div "Đơn hàng 39 đơn Khối lượng 0 kg Số lượng 47 món Đã thu 220.000 đ Chưa thu 763.0…" at bounding box center [267, 59] width 482 height 24
click at [500, 58] on icon at bounding box center [501, 53] width 9 height 9
click at [491, 93] on span "Làm mới" at bounding box center [488, 95] width 18 height 7
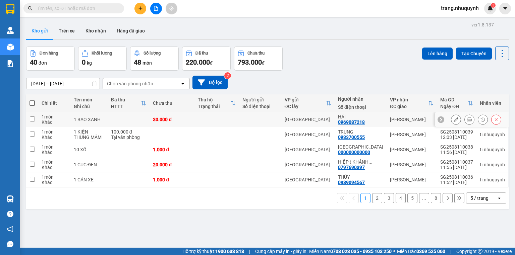
click at [467, 120] on button at bounding box center [468, 120] width 9 height 12
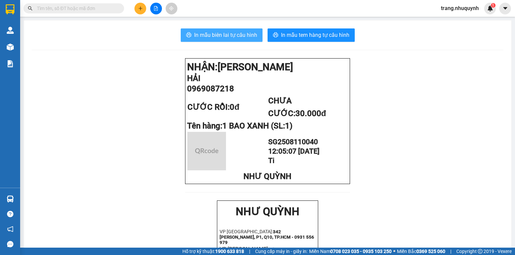
click at [213, 39] on span "In mẫu biên lai tự cấu hình" at bounding box center [225, 35] width 63 height 8
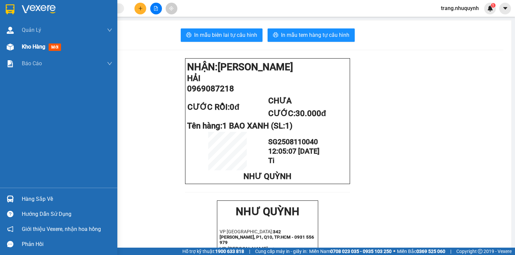
click at [25, 51] on div "Kho hàng mới" at bounding box center [43, 47] width 42 height 8
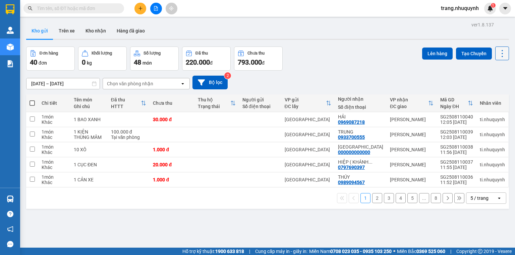
click at [497, 54] on icon at bounding box center [501, 53] width 9 height 9
click at [499, 96] on div "Làm mới" at bounding box center [486, 95] width 40 height 7
click at [497, 53] on icon at bounding box center [501, 53] width 9 height 9
click at [486, 97] on span "Làm mới" at bounding box center [488, 95] width 18 height 7
click at [495, 54] on button at bounding box center [502, 54] width 14 height 14
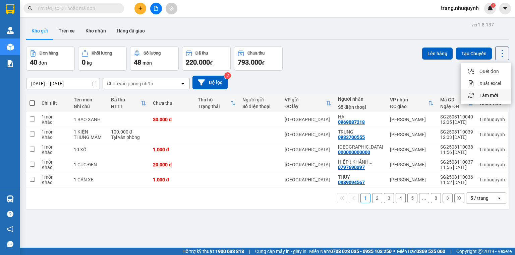
click at [489, 95] on span "Làm mới" at bounding box center [488, 95] width 18 height 7
click at [481, 202] on div "5 / trang" at bounding box center [479, 198] width 18 height 7
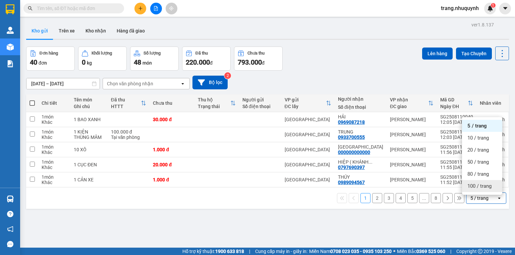
click at [480, 187] on span "100 / trang" at bounding box center [479, 186] width 24 height 7
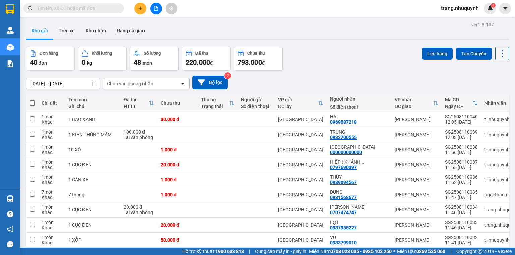
click at [500, 53] on icon at bounding box center [501, 53] width 9 height 9
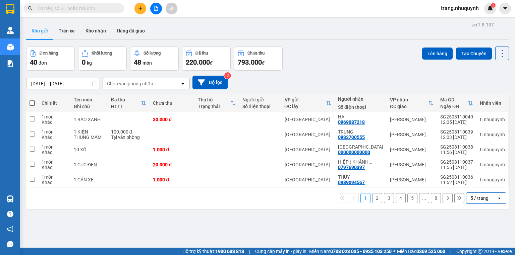
drag, startPoint x: 230, startPoint y: 237, endPoint x: 240, endPoint y: 207, distance: 31.3
click at [230, 236] on div "ver 1.8.137 Kho gửi Trên xe Kho nhận Hàng đã giao Đơn hàng 40 đơn Khối lượng 0 …" at bounding box center [267, 147] width 488 height 255
click at [484, 193] on div "5 / trang" at bounding box center [481, 198] width 30 height 11
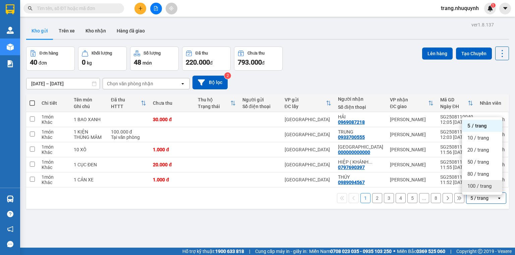
click at [474, 183] on span "100 / trang" at bounding box center [479, 186] width 24 height 7
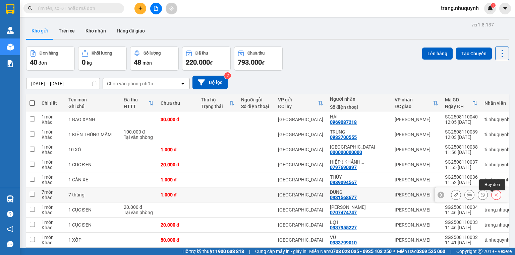
click at [494, 194] on icon at bounding box center [495, 195] width 3 height 3
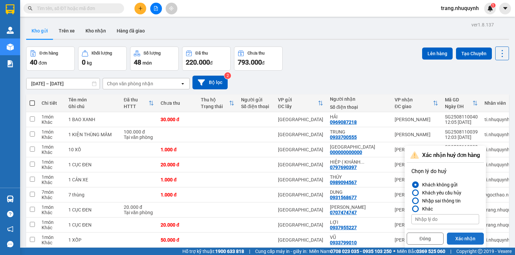
click at [465, 233] on button "Xác nhận" at bounding box center [465, 239] width 37 height 12
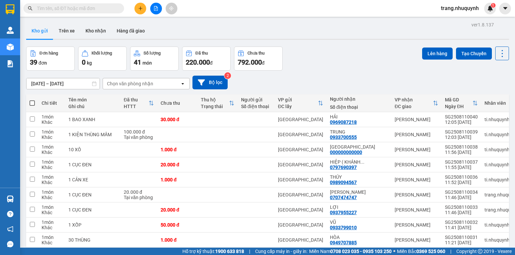
click at [90, 8] on input "text" at bounding box center [76, 8] width 79 height 7
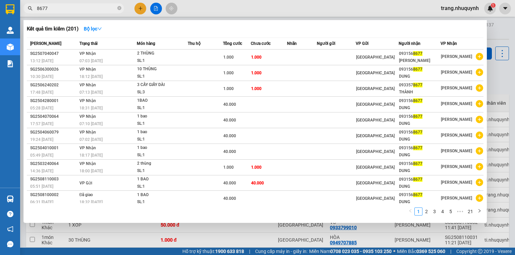
click at [500, 90] on div at bounding box center [257, 127] width 515 height 255
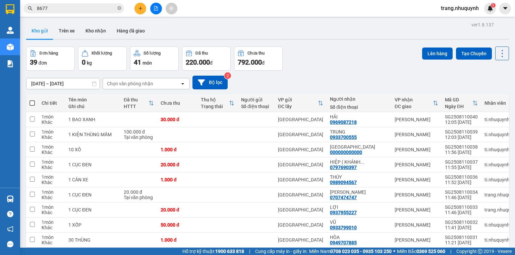
click at [366, 84] on div "09/08/2025 – 11/08/2025 Press the down arrow key to interact with the calendar …" at bounding box center [267, 83] width 482 height 14
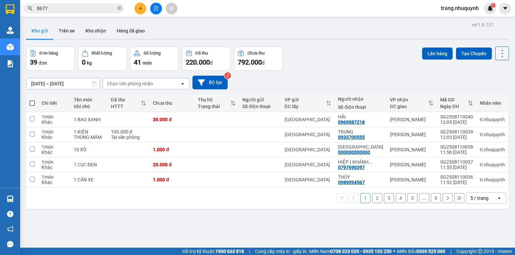
click at [501, 50] on icon at bounding box center [501, 53] width 1 height 7
click at [487, 92] on span "Làm mới" at bounding box center [488, 95] width 18 height 7
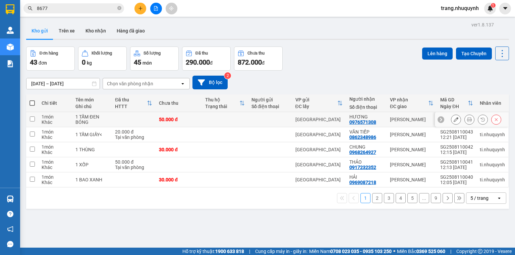
click at [464, 114] on button at bounding box center [468, 120] width 9 height 12
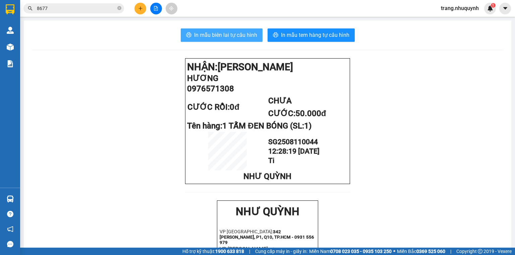
click at [215, 33] on span "In mẫu biên lai tự cấu hình" at bounding box center [225, 35] width 63 height 8
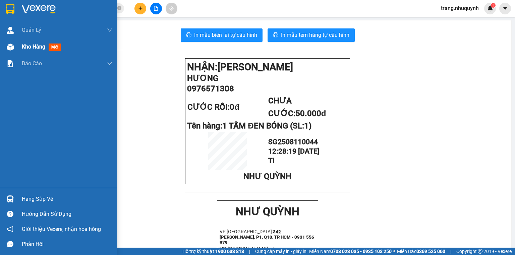
click at [35, 48] on span "Kho hàng" at bounding box center [33, 47] width 23 height 6
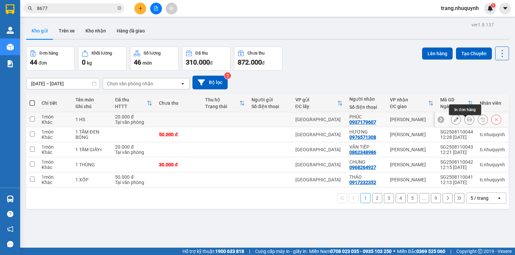
click at [467, 122] on icon at bounding box center [469, 119] width 5 height 5
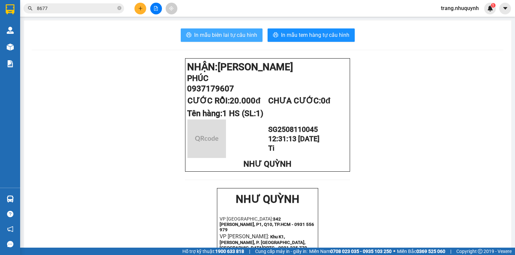
click at [195, 29] on button "In mẫu biên lai tự cấu hình" at bounding box center [222, 34] width 82 height 13
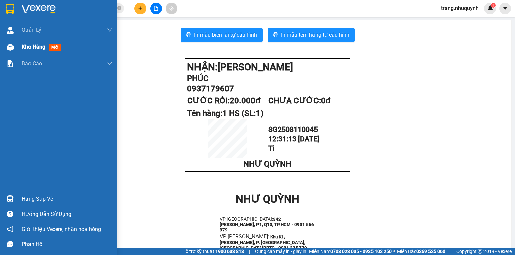
click at [35, 47] on span "Kho hàng" at bounding box center [33, 47] width 23 height 6
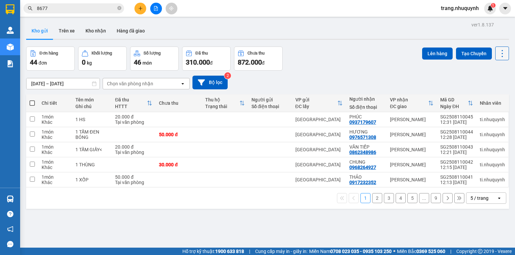
click at [498, 50] on icon at bounding box center [501, 53] width 9 height 9
click at [500, 95] on div "Làm mới" at bounding box center [486, 95] width 40 height 7
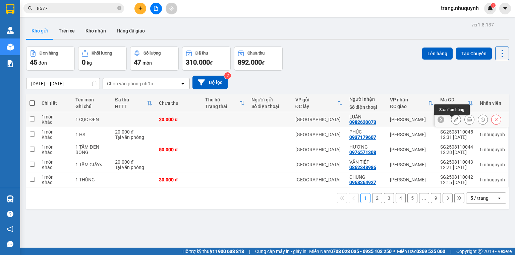
click at [467, 122] on icon at bounding box center [469, 119] width 5 height 5
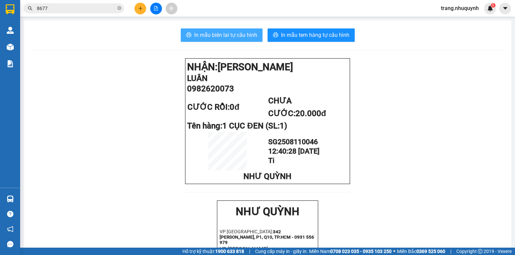
click at [233, 39] on button "In mẫu biên lai tự cấu hình" at bounding box center [222, 34] width 82 height 13
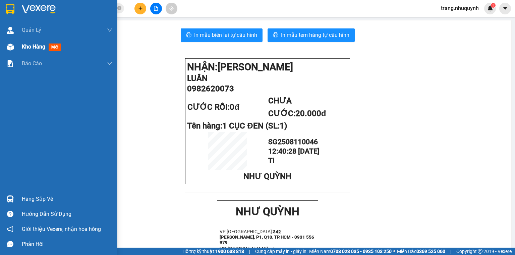
click at [50, 52] on div "Kho hàng mới" at bounding box center [67, 47] width 90 height 17
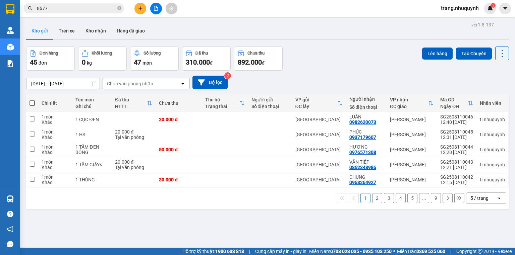
click at [84, 9] on input "8677" at bounding box center [76, 8] width 79 height 7
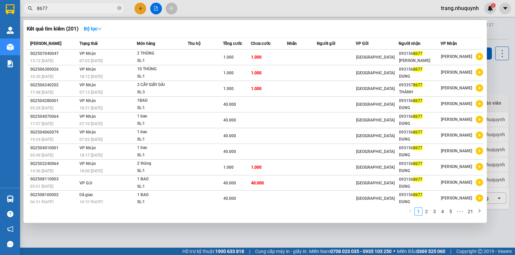
click at [84, 9] on input "8677" at bounding box center [76, 8] width 79 height 7
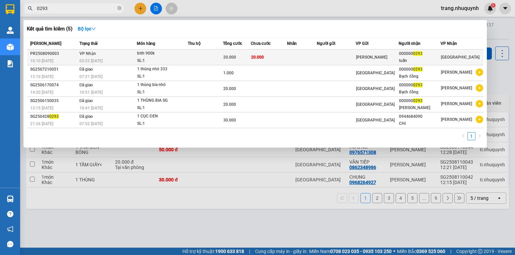
type input "0293"
click at [298, 60] on td at bounding box center [302, 58] width 30 height 16
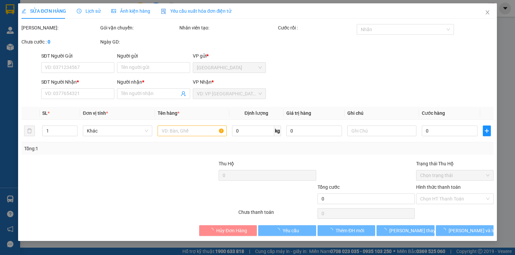
type input "0000000293"
type input "tuấn"
type input "20.000"
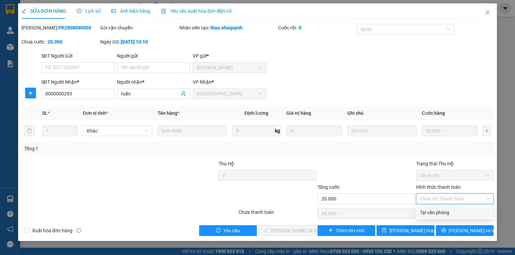
click at [437, 216] on div "Tại văn phòng" at bounding box center [454, 212] width 69 height 7
type input "0"
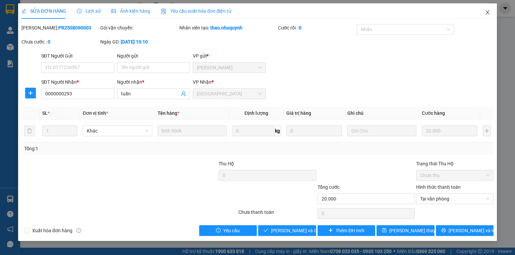
click at [484, 11] on span "Close" at bounding box center [487, 12] width 19 height 19
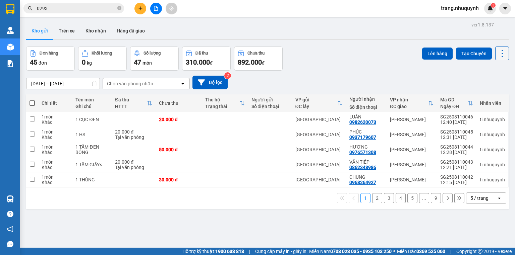
click at [499, 55] on icon at bounding box center [501, 53] width 9 height 9
click at [488, 94] on span "Làm mới" at bounding box center [488, 95] width 18 height 7
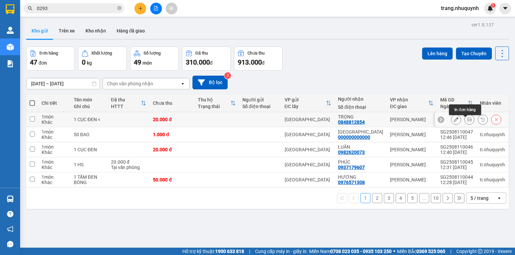
click at [467, 122] on icon at bounding box center [469, 119] width 5 height 5
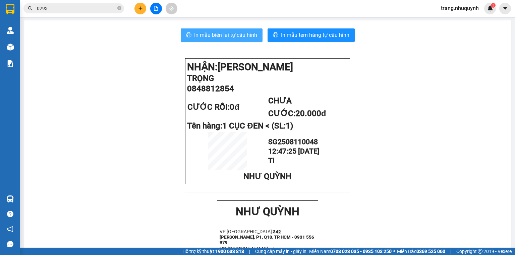
click at [243, 31] on span "In mẫu biên lai tự cấu hình" at bounding box center [225, 35] width 63 height 8
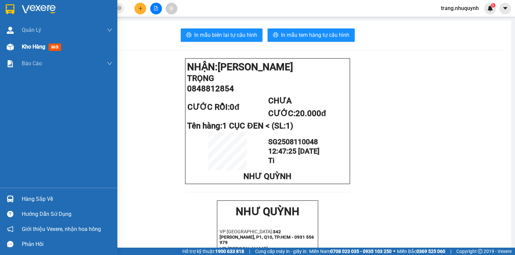
click at [22, 45] on span "Kho hàng" at bounding box center [33, 47] width 23 height 6
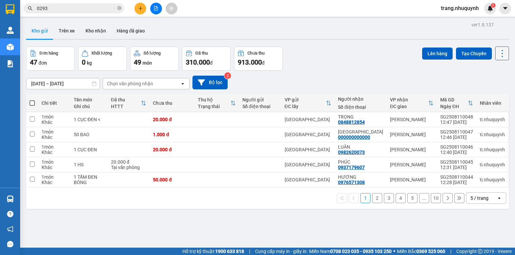
click at [501, 58] on icon at bounding box center [501, 53] width 9 height 9
click at [493, 95] on span "Làm mới" at bounding box center [488, 95] width 18 height 7
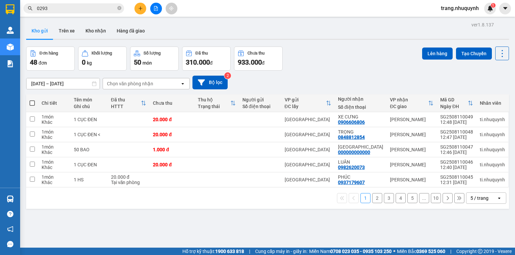
click at [324, 64] on div "Đơn hàng 48 đơn Khối lượng 0 kg Số lượng 50 món Đã thu 310.000 đ Chưa thu 933.0…" at bounding box center [267, 59] width 482 height 24
click at [467, 137] on icon at bounding box center [469, 134] width 5 height 5
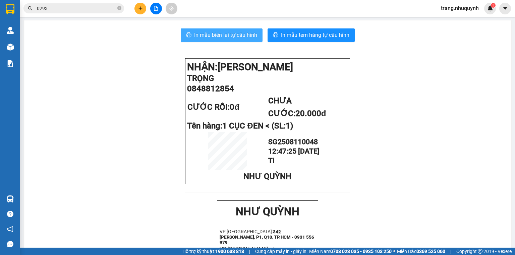
click at [211, 34] on span "In mẫu biên lai tự cấu hình" at bounding box center [225, 35] width 63 height 8
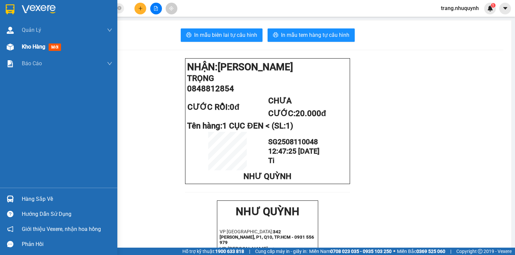
click at [11, 45] on img at bounding box center [10, 47] width 7 height 7
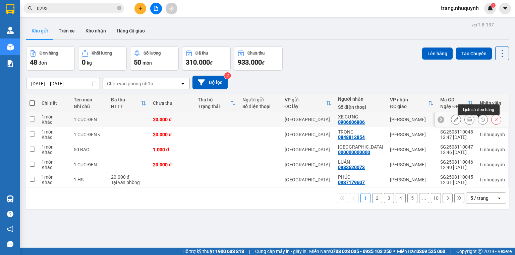
click at [464, 122] on button at bounding box center [468, 120] width 9 height 12
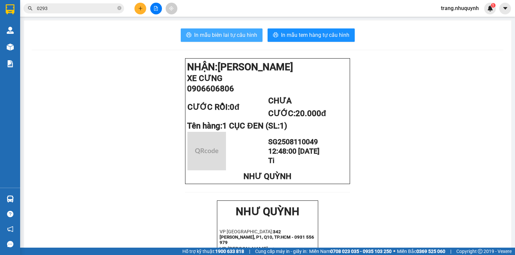
click at [216, 36] on span "In mẫu biên lai tự cấu hình" at bounding box center [225, 35] width 63 height 8
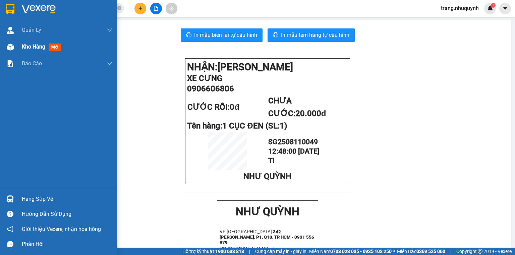
click at [28, 46] on span "Kho hàng" at bounding box center [33, 47] width 23 height 6
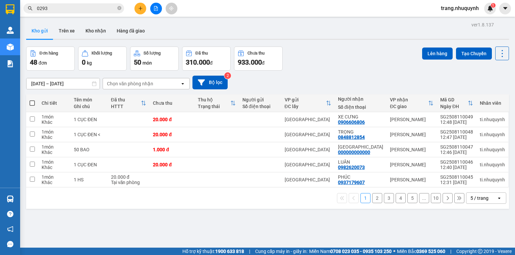
click at [146, 208] on div "1 2 3 4 5 ... 10 5 / trang open" at bounding box center [267, 198] width 482 height 21
click at [69, 12] on input "0293" at bounding box center [76, 8] width 79 height 7
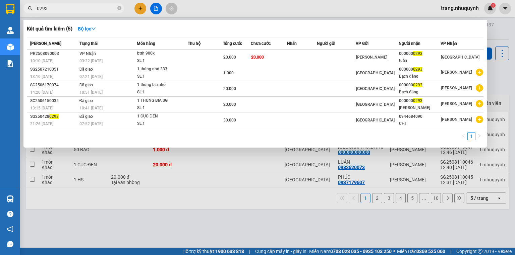
click at [69, 12] on input "0293" at bounding box center [76, 8] width 79 height 7
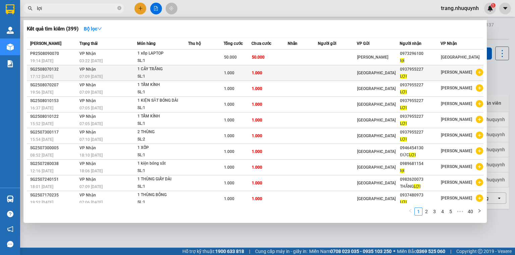
type input "lợi"
click at [222, 67] on td at bounding box center [206, 73] width 36 height 16
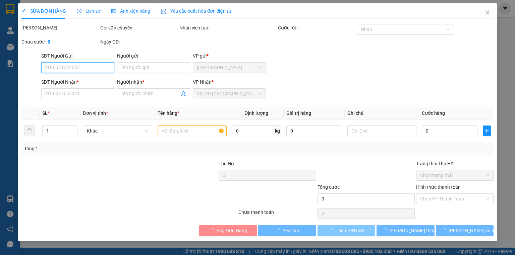
type input "0937955227"
type input "LỢI"
type input "1.000"
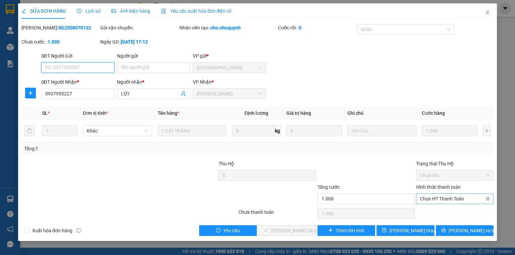
click at [427, 199] on span "Chọn HT Thanh Toán" at bounding box center [454, 199] width 69 height 10
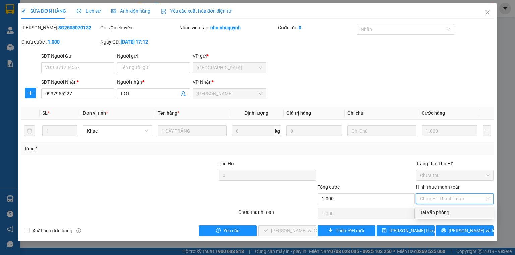
click at [438, 216] on div "Tại văn phòng" at bounding box center [454, 212] width 77 height 11
type input "0"
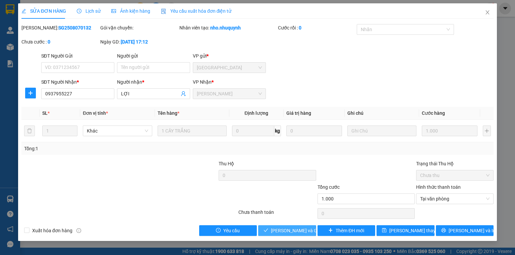
click at [276, 225] on button "[PERSON_NAME] và Giao hàng" at bounding box center [287, 230] width 58 height 11
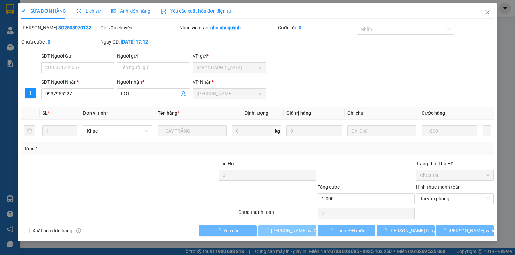
click at [278, 233] on span "[PERSON_NAME] và Giao hàng" at bounding box center [303, 230] width 64 height 7
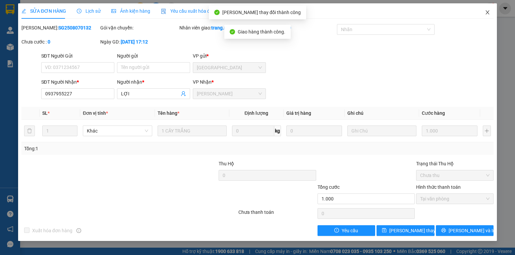
click at [486, 11] on icon "close" at bounding box center [487, 12] width 4 height 4
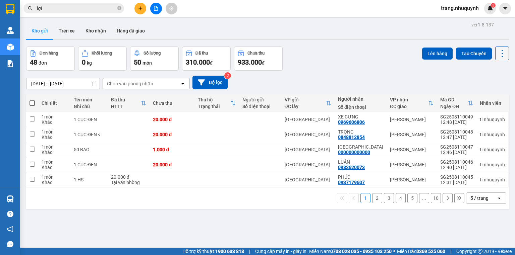
click at [499, 54] on icon at bounding box center [501, 53] width 9 height 9
click at [489, 94] on span "Làm mới" at bounding box center [488, 95] width 18 height 7
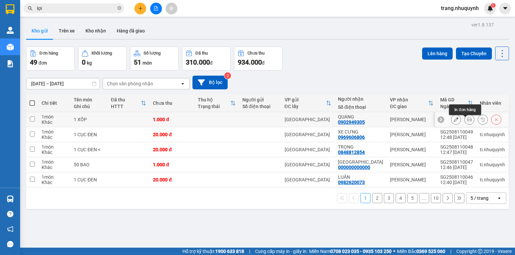
click at [467, 122] on button at bounding box center [468, 120] width 9 height 12
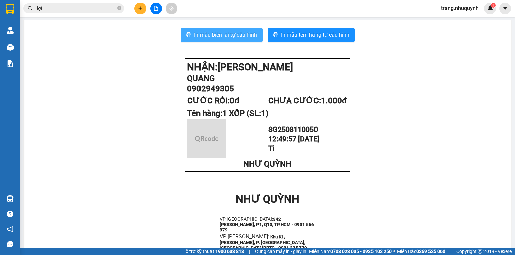
click at [236, 29] on button "In mẫu biên lai tự cấu hình" at bounding box center [222, 34] width 82 height 13
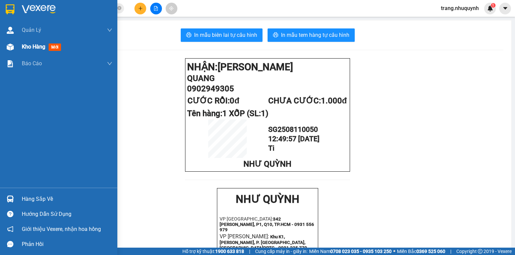
click at [28, 45] on span "Kho hàng" at bounding box center [33, 47] width 23 height 6
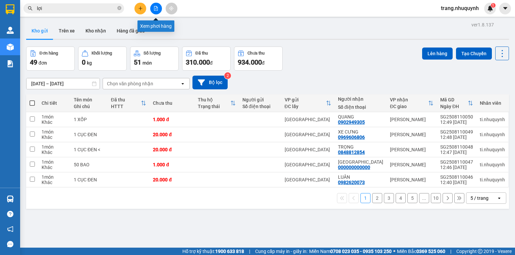
click at [154, 9] on icon "file-add" at bounding box center [155, 8] width 5 height 5
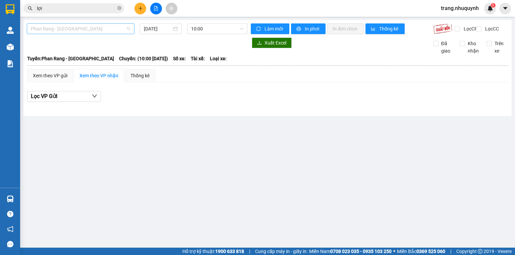
click at [80, 33] on span "Phan Rang - [GEOGRAPHIC_DATA]" at bounding box center [80, 29] width 99 height 10
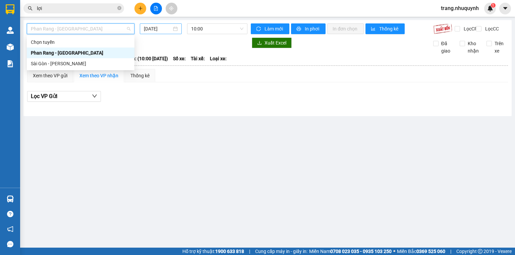
click at [162, 28] on input "11/08/2025" at bounding box center [157, 28] width 27 height 7
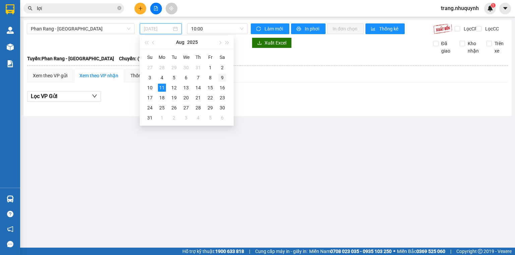
click at [220, 78] on div "9" at bounding box center [222, 78] width 8 height 8
type input "09/08/2025"
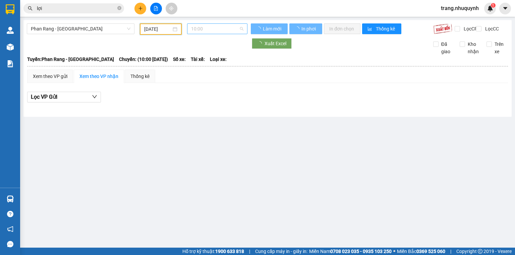
click at [211, 30] on span "10:00" at bounding box center [217, 29] width 53 height 10
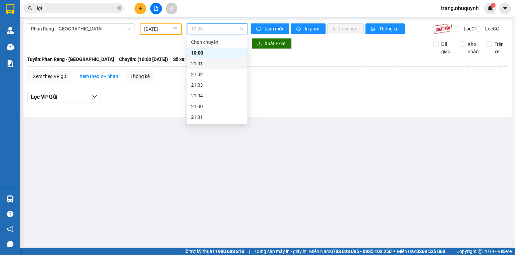
scroll to position [32, 0]
click at [206, 98] on div "22:00" at bounding box center [217, 95] width 52 height 7
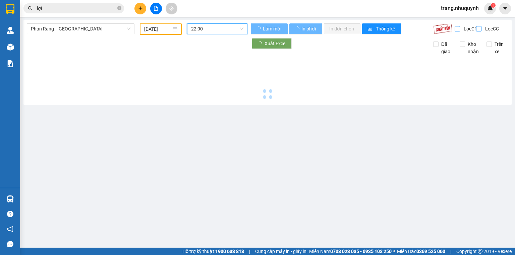
click at [476, 29] on input "Lọc CC" at bounding box center [479, 28] width 6 height 5
checkbox input "true"
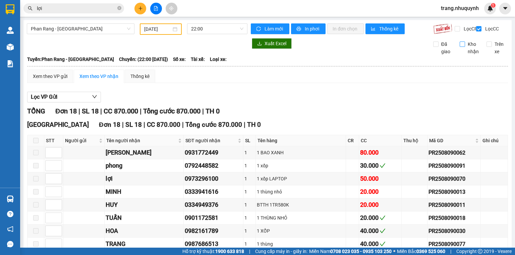
click at [460, 47] on input "Kho nhận" at bounding box center [461, 44] width 5 height 5
checkbox input "true"
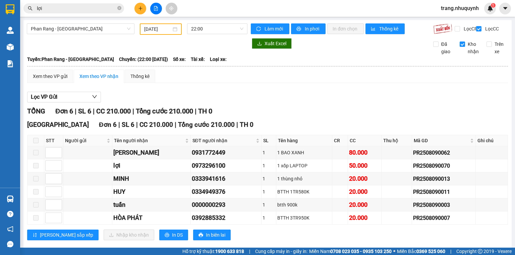
click at [68, 8] on input "lợi" at bounding box center [76, 8] width 79 height 7
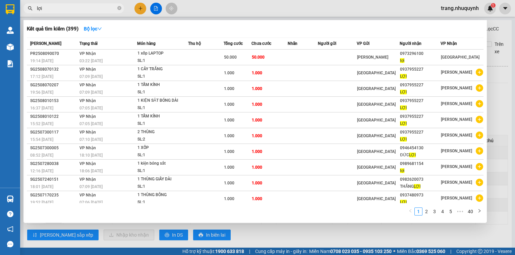
click at [68, 8] on input "lợi" at bounding box center [76, 8] width 79 height 7
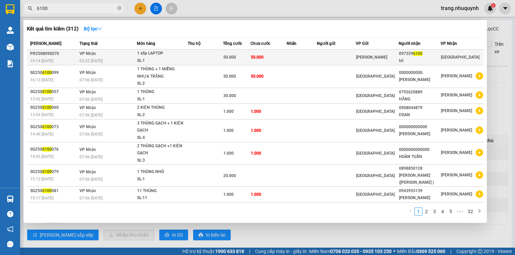
type input "6100"
click at [173, 62] on div "SL: 1" at bounding box center [162, 60] width 50 height 7
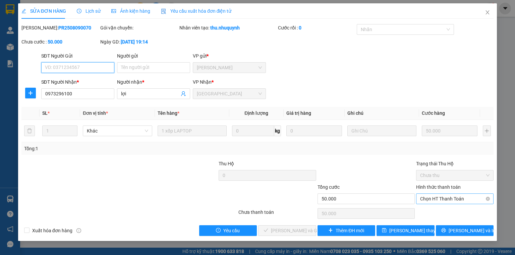
click at [429, 200] on span "Chọn HT Thanh Toán" at bounding box center [454, 199] width 69 height 10
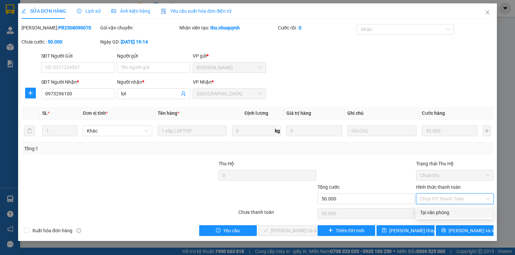
click at [436, 213] on div "Tại văn phòng" at bounding box center [454, 212] width 69 height 7
type input "0"
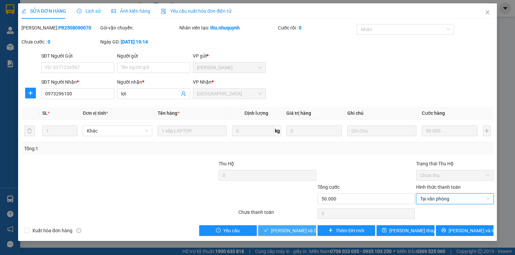
click at [295, 229] on span "Lưu và Giao hàng" at bounding box center [303, 230] width 64 height 7
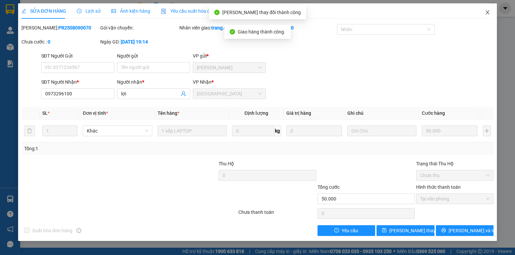
click at [488, 14] on icon "close" at bounding box center [487, 12] width 4 height 4
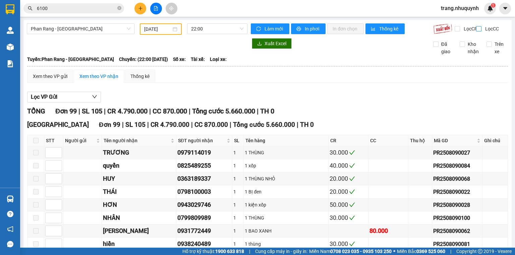
click at [476, 28] on input "Lọc CC" at bounding box center [479, 28] width 6 height 5
checkbox input "true"
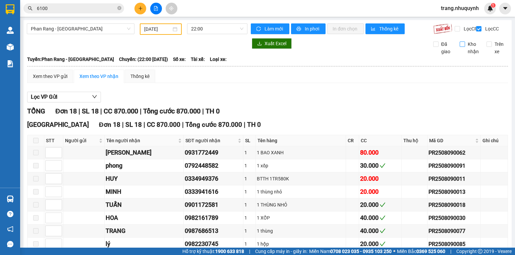
click at [460, 47] on input "Kho nhận" at bounding box center [461, 44] width 5 height 5
checkbox input "true"
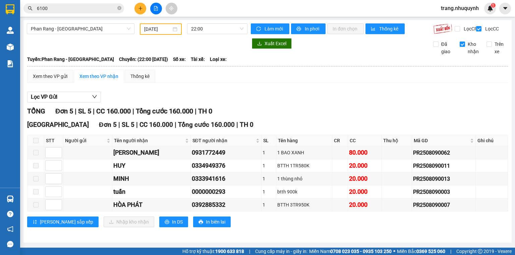
click at [157, 11] on button at bounding box center [156, 9] width 12 height 12
click at [140, 6] on icon "plus" at bounding box center [140, 8] width 5 height 5
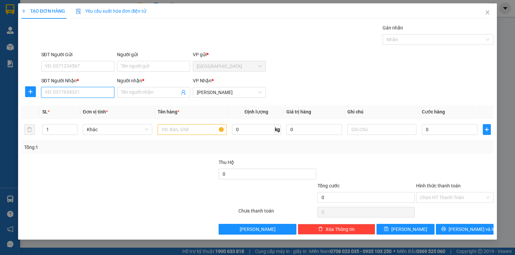
drag, startPoint x: 67, startPoint y: 96, endPoint x: 127, endPoint y: 79, distance: 62.3
click at [68, 96] on input "SĐT Người Nhận *" at bounding box center [77, 92] width 73 height 11
type input "0865797608"
click at [146, 93] on input "Người nhận *" at bounding box center [150, 92] width 58 height 7
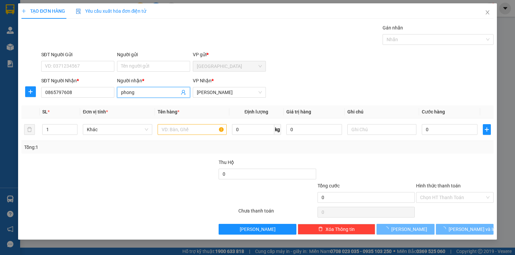
type input "phong"
click at [63, 185] on div at bounding box center [90, 193] width 138 height 23
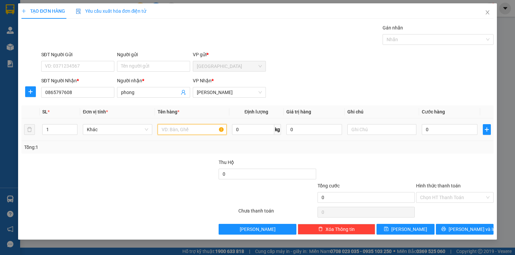
click at [211, 128] on input "text" at bounding box center [191, 129] width 69 height 11
type input "1 hộp lớn"
click at [442, 130] on input "0" at bounding box center [449, 129] width 56 height 11
type input "2"
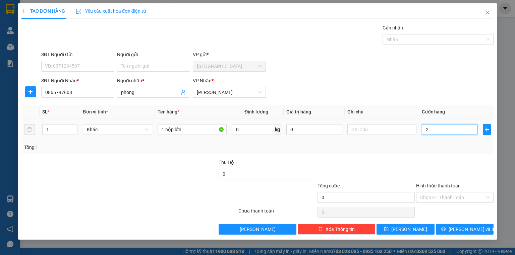
type input "2"
type input "20"
type input "200"
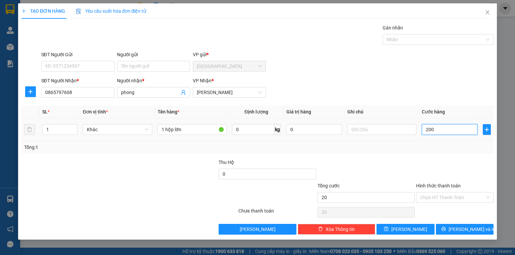
type input "200"
type input "2.000"
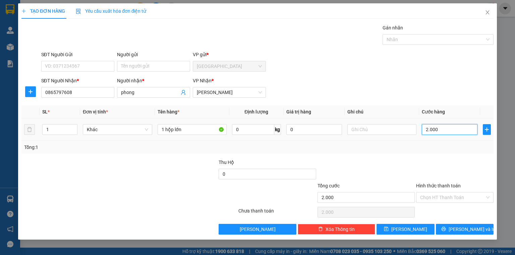
type input "20.000"
click at [462, 228] on span "Lưu và In" at bounding box center [471, 229] width 47 height 7
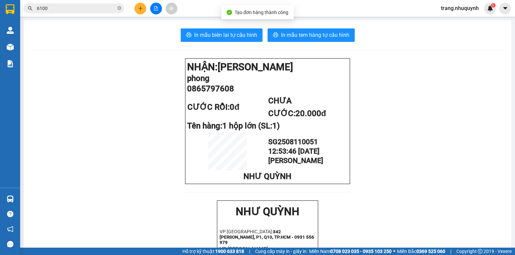
click at [217, 43] on div "In mẫu biên lai tự cấu hình In mẫu tem hàng tự cấu hình NHẬN: Phan Rang phong 0…" at bounding box center [267, 259] width 487 height 479
click at [217, 42] on div "In mẫu biên lai tự cấu hình In mẫu tem hàng tự cấu hình NHẬN: Phan Rang phong 0…" at bounding box center [267, 259] width 487 height 479
click at [217, 40] on button "In mẫu biên lai tự cấu hình" at bounding box center [222, 34] width 82 height 13
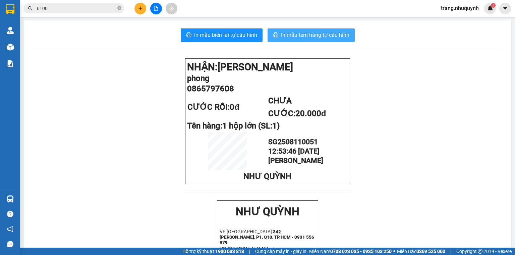
click at [288, 33] on span "In mẫu tem hàng tự cấu hình" at bounding box center [315, 35] width 68 height 8
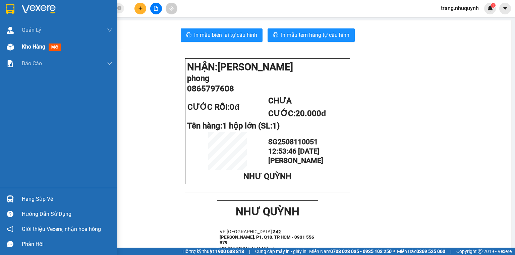
click at [23, 45] on span "Kho hàng" at bounding box center [33, 47] width 23 height 6
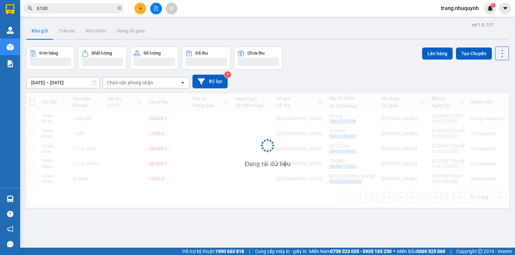
click at [356, 63] on div "Đơn hàng Khối lượng Số lượng Đã thu Chưa thu Lên hàng Tạo Chuyến" at bounding box center [267, 58] width 482 height 23
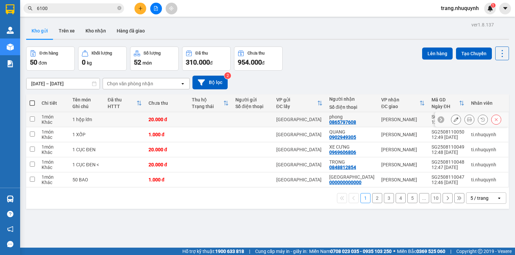
click at [453, 122] on icon at bounding box center [455, 119] width 5 height 5
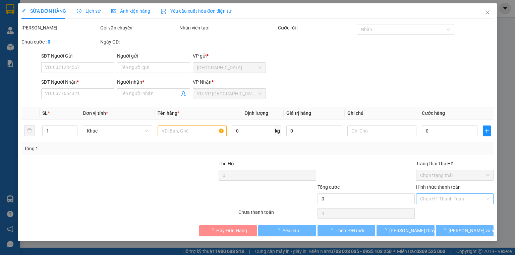
type input "0865797608"
type input "phong"
type input "20.000"
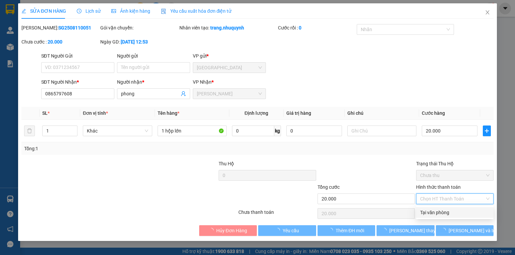
click at [430, 212] on div "Tại văn phòng" at bounding box center [454, 212] width 69 height 7
type input "0"
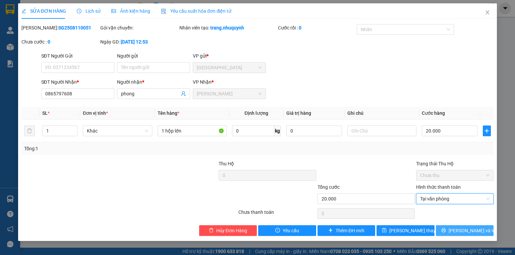
click at [468, 232] on span "Lưu và In" at bounding box center [471, 230] width 47 height 7
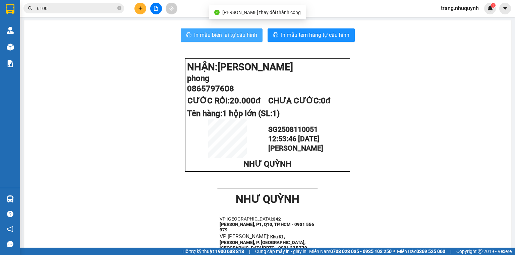
click at [229, 29] on button "In mẫu biên lai tự cấu hình" at bounding box center [222, 34] width 82 height 13
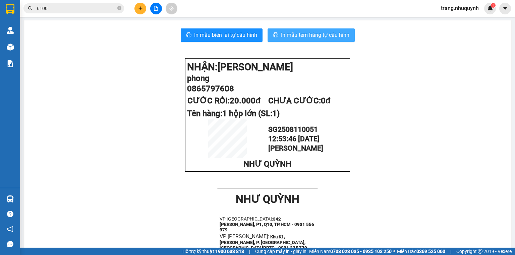
click at [281, 31] on span "In mẫu tem hàng tự cấu hình" at bounding box center [315, 35] width 68 height 8
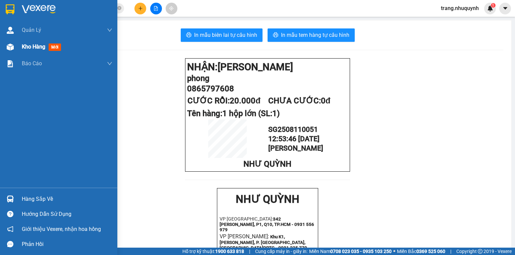
click at [29, 52] on div "Kho hàng mới" at bounding box center [67, 47] width 90 height 17
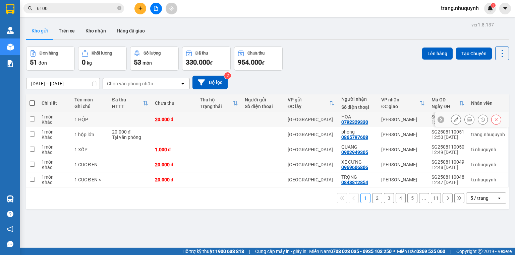
click at [464, 122] on button at bounding box center [468, 120] width 9 height 12
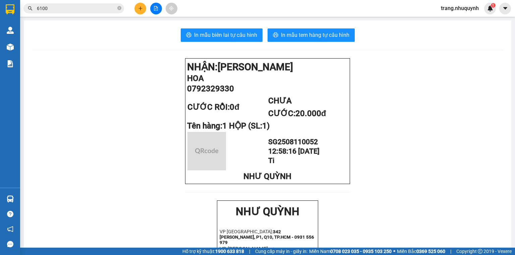
click at [213, 27] on div "In mẫu biên lai tự cấu hình In mẫu tem hàng tự cấu hình NHẬN: Phan Rang HOA 079…" at bounding box center [267, 259] width 487 height 479
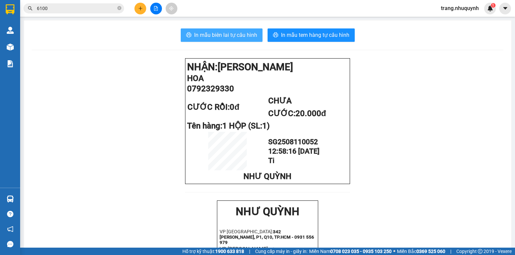
click at [211, 33] on span "In mẫu biên lai tự cấu hình" at bounding box center [225, 35] width 63 height 8
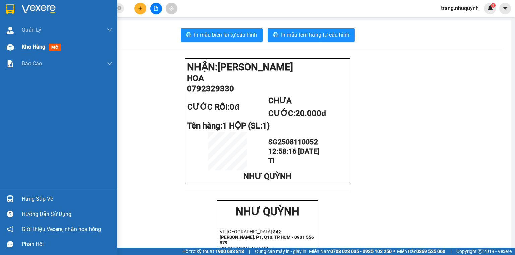
click at [25, 47] on span "Kho hàng" at bounding box center [33, 47] width 23 height 6
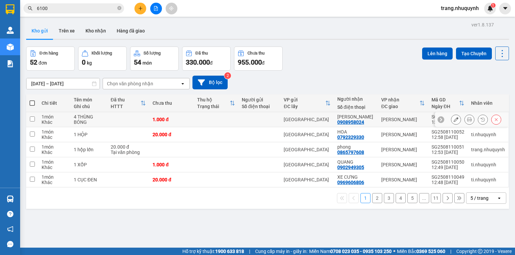
click at [467, 122] on icon at bounding box center [469, 119] width 5 height 5
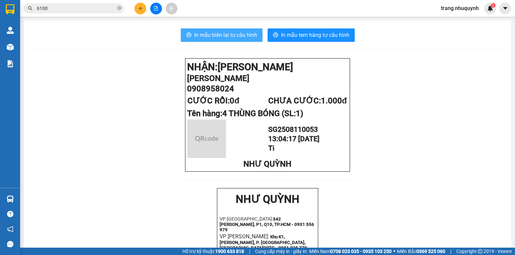
click at [230, 37] on span "In mẫu biên lai tự cấu hình" at bounding box center [225, 35] width 63 height 8
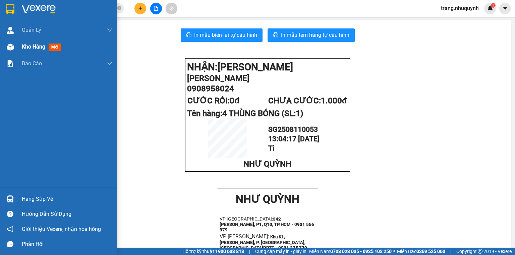
click at [25, 47] on span "Kho hàng" at bounding box center [33, 47] width 23 height 6
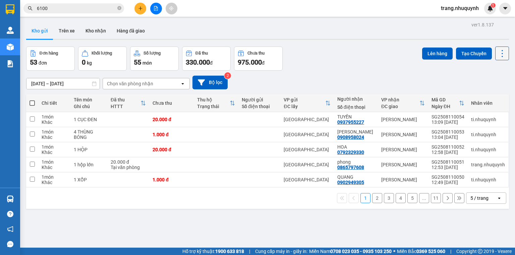
click at [497, 50] on icon at bounding box center [501, 53] width 9 height 9
click at [494, 92] on span "Làm mới" at bounding box center [488, 95] width 18 height 7
click at [468, 121] on button at bounding box center [468, 120] width 9 height 12
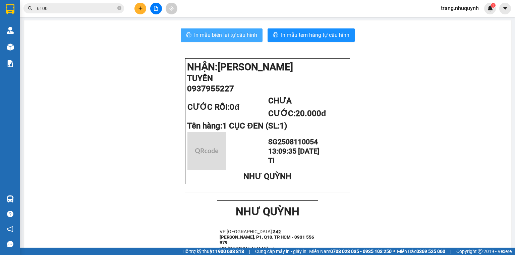
click at [240, 34] on span "In mẫu biên lai tự cấu hình" at bounding box center [225, 35] width 63 height 8
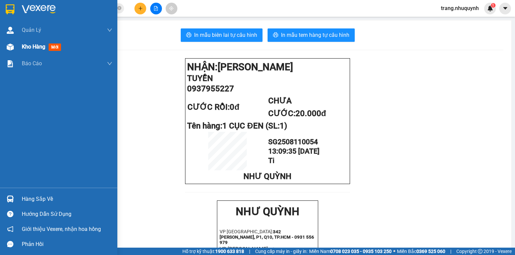
click at [41, 53] on div "Kho hàng mới" at bounding box center [67, 47] width 90 height 17
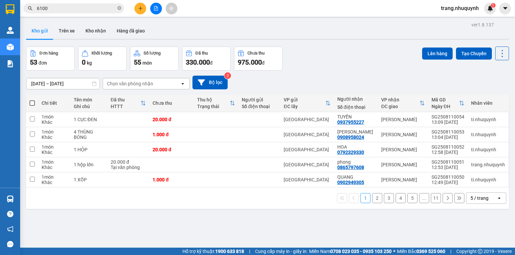
click at [362, 85] on div "09/08/2025 – 11/08/2025 Press the down arrow key to interact with the calendar …" at bounding box center [267, 83] width 482 height 14
click at [497, 58] on icon at bounding box center [501, 53] width 9 height 9
click at [485, 95] on span "Làm mới" at bounding box center [488, 95] width 18 height 7
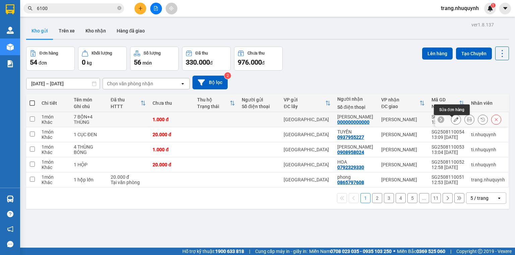
click at [467, 122] on icon at bounding box center [469, 119] width 5 height 5
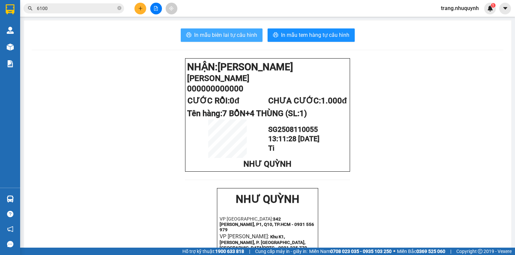
click at [235, 36] on span "In mẫu biên lai tự cấu hình" at bounding box center [225, 35] width 63 height 8
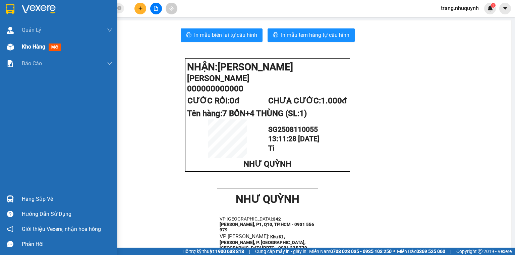
click at [20, 40] on div "Kho hàng mới" at bounding box center [58, 47] width 117 height 17
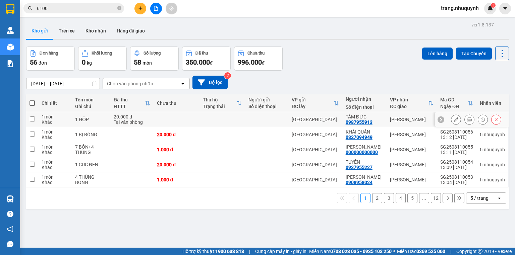
click at [467, 121] on icon at bounding box center [469, 119] width 5 height 5
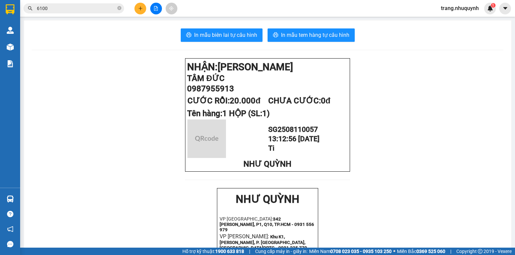
click at [194, 28] on div "In mẫu biên lai tự cấu hình In mẫu tem hàng tự cấu hình NHẬN: Phan Rang TÂM ĐỨC…" at bounding box center [267, 256] width 487 height 473
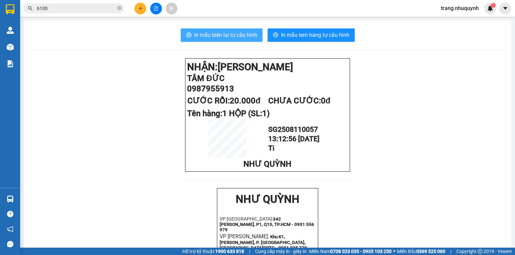
click at [198, 37] on span "In mẫu biên lai tự cấu hình" at bounding box center [225, 35] width 63 height 8
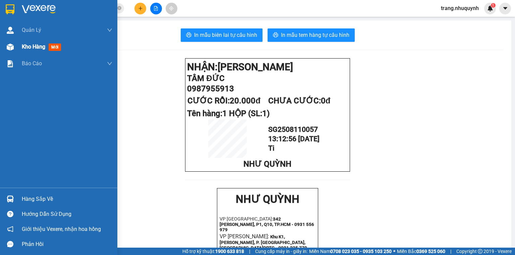
click at [28, 49] on span "Kho hàng" at bounding box center [33, 47] width 23 height 6
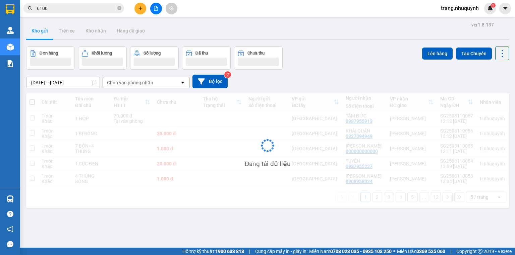
click at [336, 44] on div "ver 1.8.137 Kho gửi Trên xe Kho nhận Hàng đã giao Đơn hàng Khối lượng Số lượng …" at bounding box center [267, 147] width 488 height 255
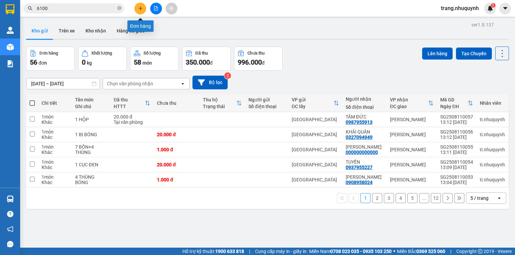
click at [143, 7] on button at bounding box center [140, 9] width 12 height 12
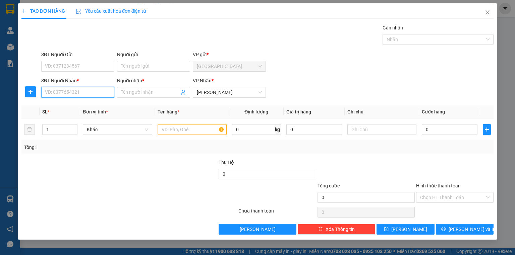
drag, startPoint x: 61, startPoint y: 88, endPoint x: 67, endPoint y: 92, distance: 7.0
click at [62, 88] on input "SĐT Người Nhận *" at bounding box center [77, 92] width 73 height 11
click at [60, 108] on div "0886664422 - MƯỜI" at bounding box center [77, 105] width 65 height 7
type input "0886664422"
type input "MƯỜI"
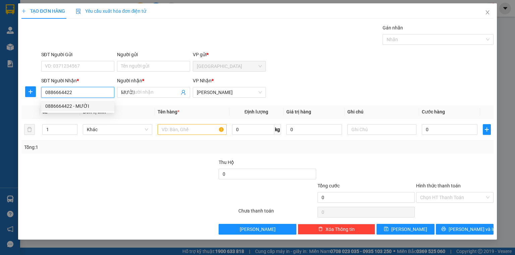
type input "30.000"
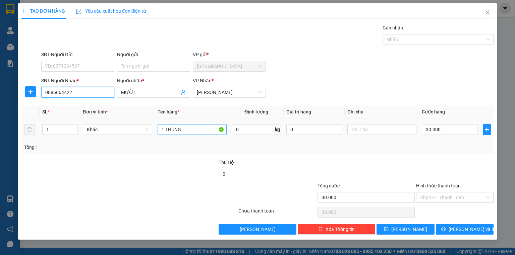
type input "0886664422"
drag, startPoint x: 184, startPoint y: 131, endPoint x: 137, endPoint y: 141, distance: 47.6
click at [137, 142] on div "SL * Đơn vị tính * Tên hàng * Định lượng Giá trị hàng Ghi chú Cước hàng 1 Khác …" at bounding box center [257, 130] width 472 height 48
type input "1 hộ xanh bóng dài"
click at [438, 129] on input "30.000" at bounding box center [449, 129] width 56 height 11
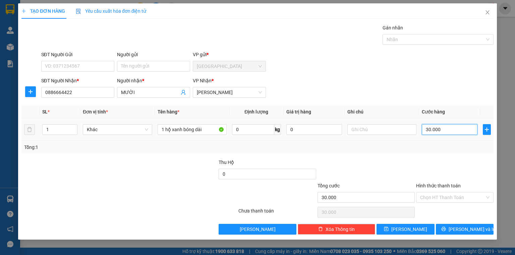
type input "2"
type input "20"
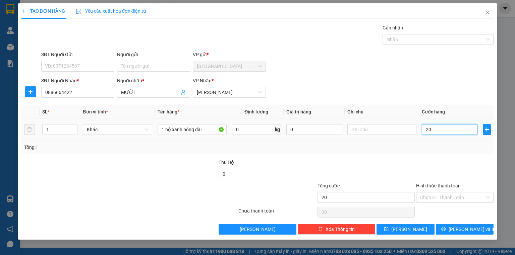
type input "200"
type input "2.000"
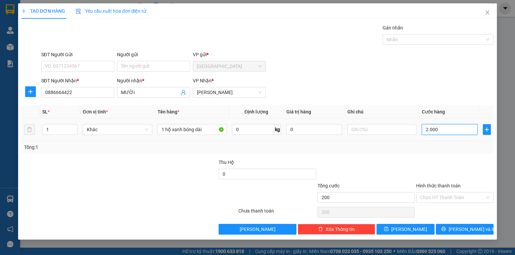
type input "2.000"
type input "20.000"
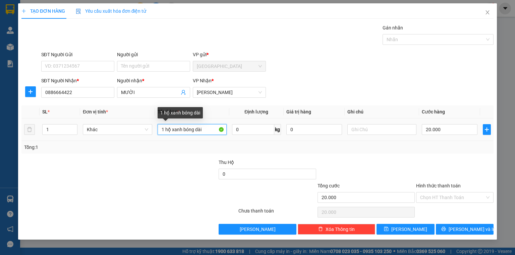
click at [169, 131] on input "1 hộ xanh bóng dài" at bounding box center [191, 129] width 69 height 11
click at [210, 128] on input "1 hộp xanh bóng dài" at bounding box center [191, 129] width 69 height 11
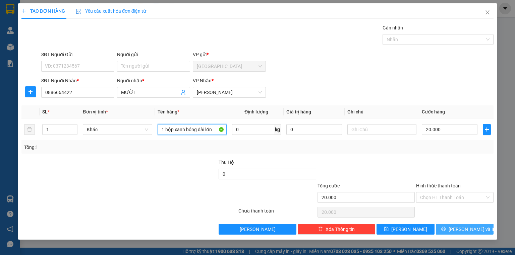
type input "1 hộp xanh bóng dài lớn"
click at [461, 229] on span "Lưu và In" at bounding box center [471, 229] width 47 height 7
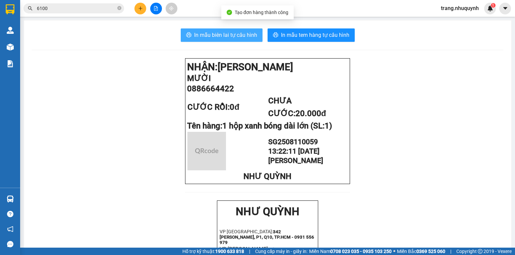
click at [220, 34] on span "In mẫu biên lai tự cấu hình" at bounding box center [225, 35] width 63 height 8
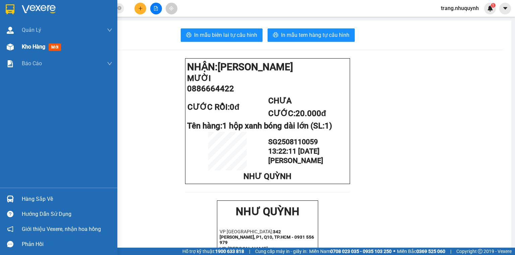
click at [31, 51] on div "Kho hàng mới" at bounding box center [43, 47] width 42 height 8
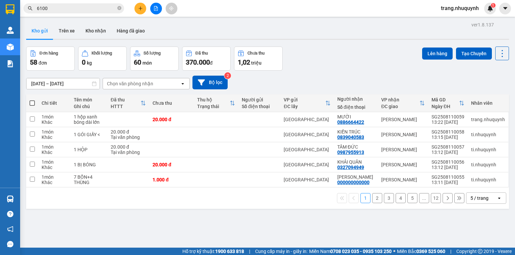
click at [58, 81] on input "09/08/2025 – 11/08/2025" at bounding box center [62, 83] width 73 height 11
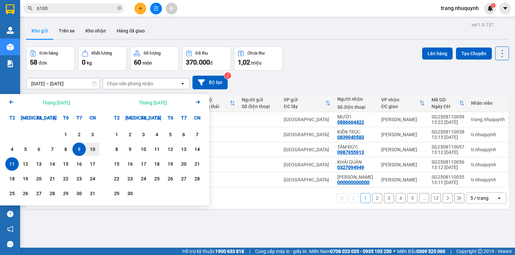
click at [9, 161] on div "11" at bounding box center [11, 164] width 9 height 8
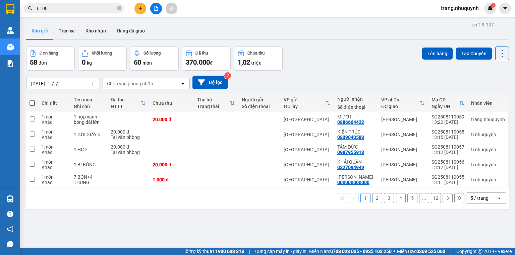
type input "11/08/2025 – 11/08/2025"
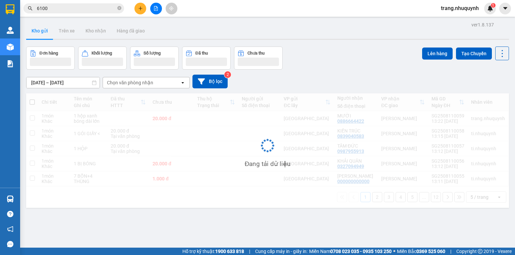
click at [477, 201] on div "5 / trang" at bounding box center [479, 197] width 18 height 7
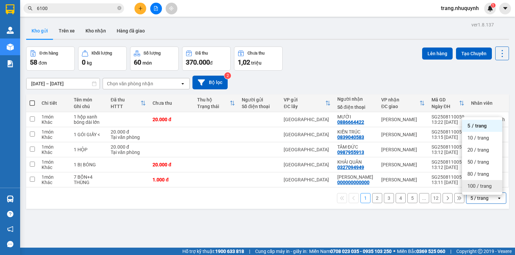
click at [472, 184] on span "100 / trang" at bounding box center [479, 186] width 24 height 7
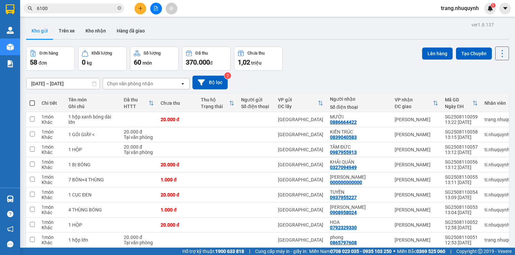
click at [31, 101] on th at bounding box center [32, 103] width 12 height 18
click at [32, 105] on span at bounding box center [31, 102] width 5 height 5
click at [32, 100] on input "checkbox" at bounding box center [32, 100] width 0 height 0
checkbox input "true"
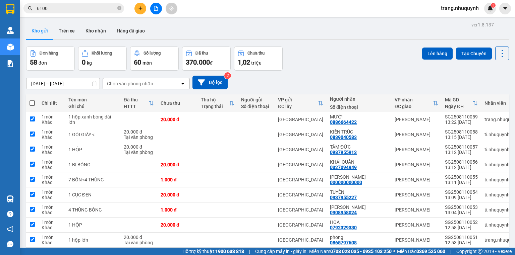
checkbox input "true"
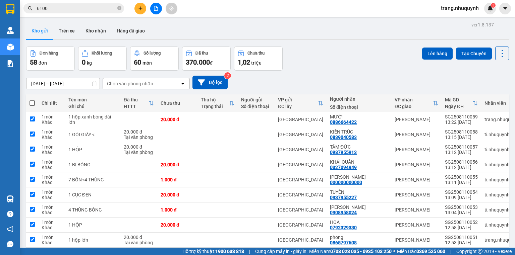
checkbox input "true"
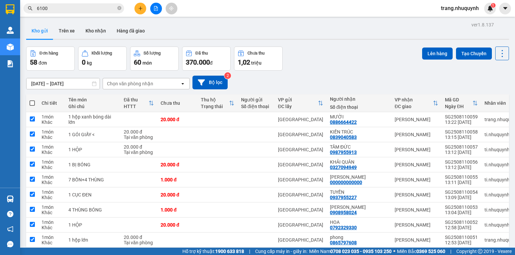
checkbox input "true"
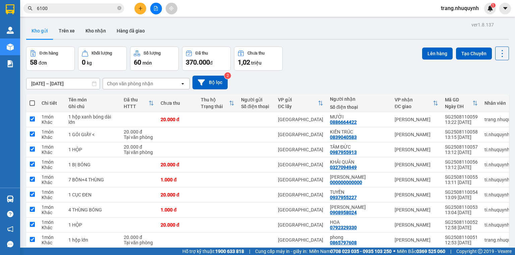
checkbox input "true"
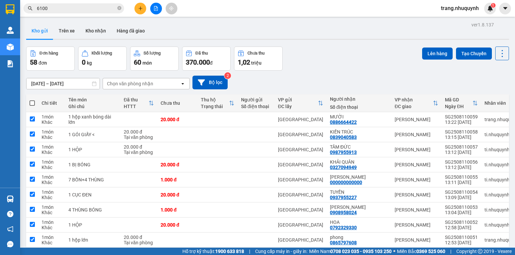
checkbox input "true"
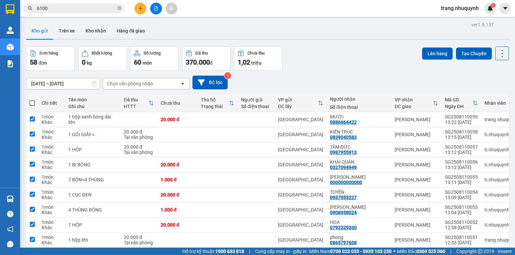
checkbox input "true"
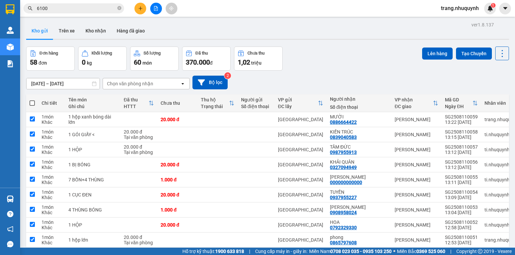
checkbox input "true"
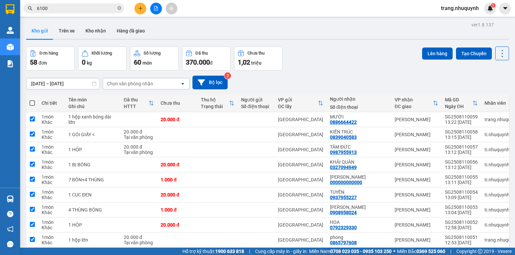
checkbox input "true"
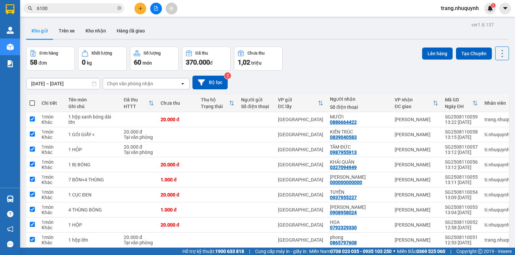
checkbox input "true"
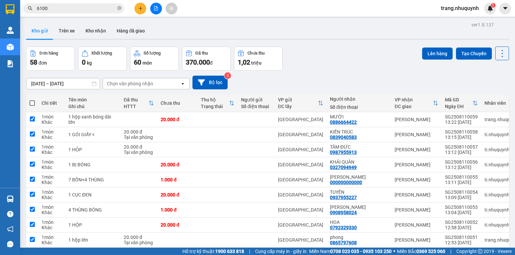
checkbox input "true"
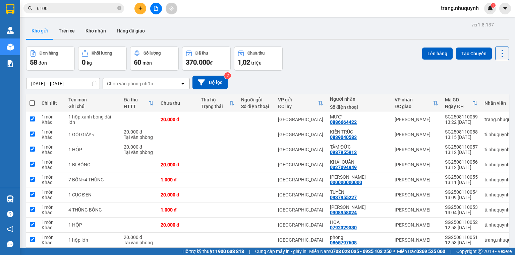
checkbox input "true"
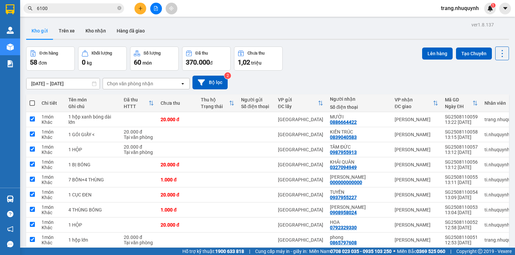
checkbox input "true"
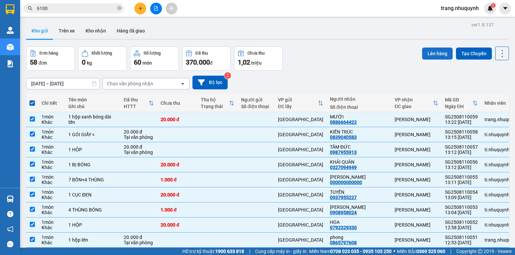
click at [434, 55] on button "Lên hàng" at bounding box center [437, 54] width 30 height 12
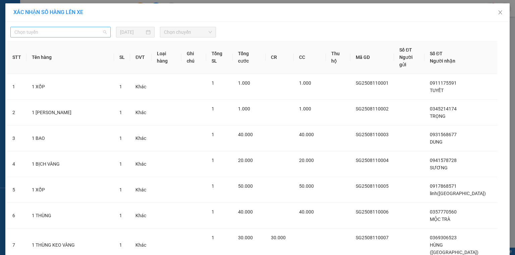
click at [70, 32] on span "Chọn tuyến" at bounding box center [60, 32] width 92 height 10
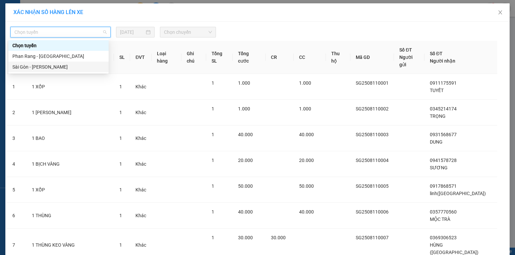
click at [55, 66] on div "Sài Gòn - Phan Rang" at bounding box center [58, 66] width 92 height 7
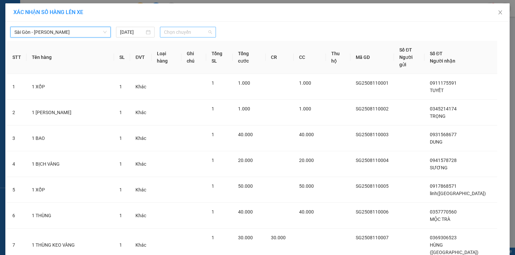
click at [176, 28] on span "Chọn chuyến" at bounding box center [188, 32] width 48 height 10
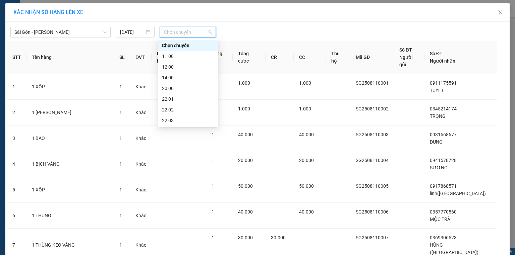
scroll to position [32, 0]
click at [174, 119] on div "22:06" at bounding box center [188, 120] width 52 height 7
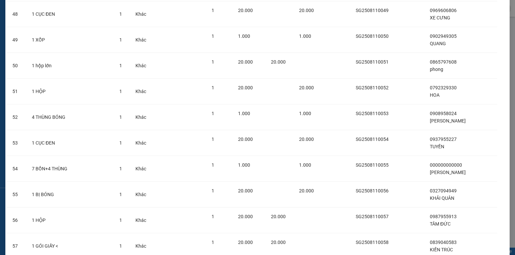
scroll to position [1356, 0]
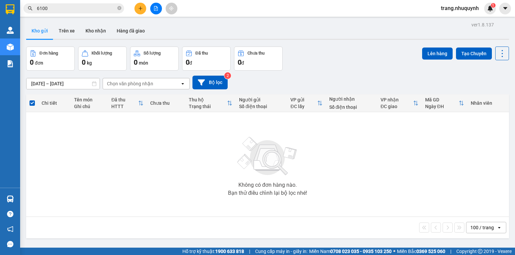
click at [476, 229] on div "100 / trang" at bounding box center [481, 227] width 23 height 7
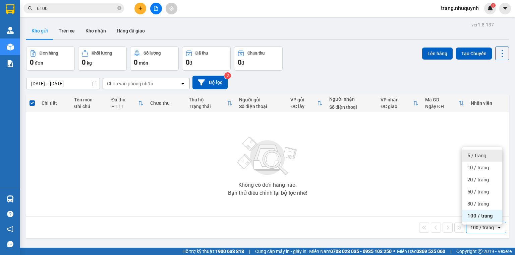
click at [481, 158] on span "5 / trang" at bounding box center [476, 155] width 19 height 7
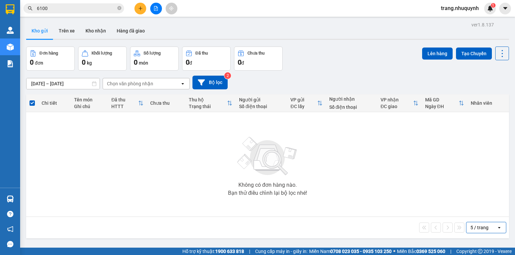
click at [100, 178] on div "Không có đơn hàng nào. Bạn thử điều chỉnh lại bộ lọc nhé!" at bounding box center [267, 164] width 476 height 100
click at [497, 55] on icon at bounding box center [501, 53] width 9 height 9
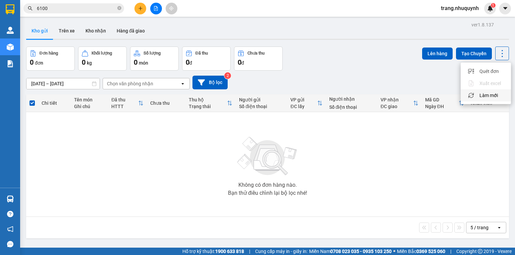
click at [496, 95] on span "Làm mới" at bounding box center [488, 95] width 18 height 7
click at [500, 54] on icon at bounding box center [501, 53] width 9 height 9
click at [487, 97] on span "Làm mới" at bounding box center [488, 95] width 18 height 7
click at [502, 51] on button at bounding box center [502, 54] width 14 height 14
click at [485, 96] on span "Làm mới" at bounding box center [488, 95] width 18 height 7
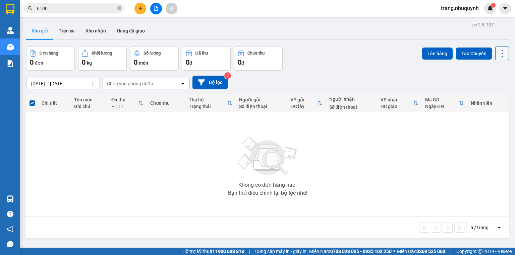
click at [501, 51] on icon at bounding box center [501, 53] width 9 height 9
click at [493, 99] on li "Làm mới" at bounding box center [485, 95] width 50 height 12
click at [497, 55] on icon at bounding box center [501, 53] width 9 height 9
click at [490, 96] on span "Làm mới" at bounding box center [488, 95] width 18 height 7
click at [497, 53] on icon at bounding box center [501, 53] width 9 height 9
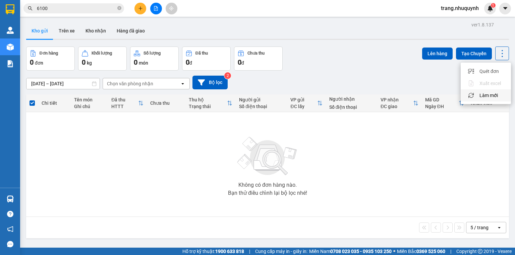
click at [484, 97] on span "Làm mới" at bounding box center [488, 95] width 18 height 7
click at [500, 55] on icon at bounding box center [501, 53] width 9 height 9
click at [484, 95] on span "Làm mới" at bounding box center [488, 95] width 18 height 7
click at [497, 53] on icon at bounding box center [501, 53] width 9 height 9
click at [481, 96] on span "Làm mới" at bounding box center [488, 95] width 18 height 7
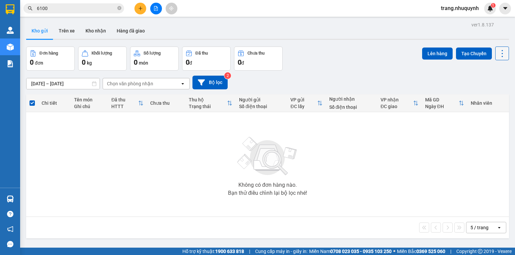
click at [497, 56] on icon at bounding box center [501, 53] width 9 height 9
click at [487, 94] on span "Làm mới" at bounding box center [488, 95] width 18 height 7
click at [498, 54] on icon at bounding box center [501, 53] width 9 height 9
click at [484, 94] on span "Làm mới" at bounding box center [488, 95] width 18 height 7
click at [497, 55] on icon at bounding box center [501, 53] width 9 height 9
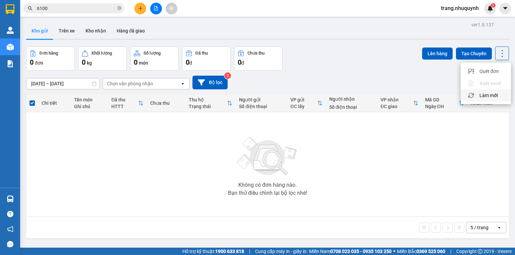
click at [493, 94] on span "Làm mới" at bounding box center [488, 95] width 18 height 7
click at [499, 56] on icon at bounding box center [501, 53] width 9 height 9
click at [490, 95] on span "Làm mới" at bounding box center [488, 95] width 18 height 7
click at [498, 54] on icon at bounding box center [501, 53] width 9 height 9
click at [496, 93] on span "Làm mới" at bounding box center [488, 95] width 18 height 7
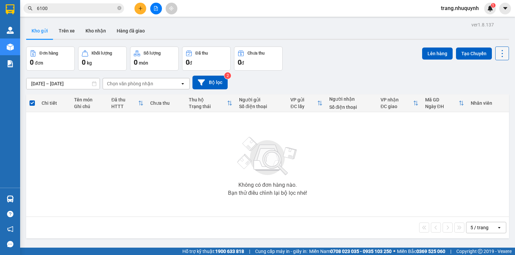
click at [499, 53] on icon at bounding box center [501, 53] width 9 height 9
click at [493, 96] on span "Làm mới" at bounding box center [488, 95] width 18 height 7
click at [497, 52] on icon at bounding box center [501, 53] width 9 height 9
click at [489, 98] on span "Làm mới" at bounding box center [488, 95] width 18 height 7
click at [500, 52] on icon at bounding box center [501, 53] width 9 height 9
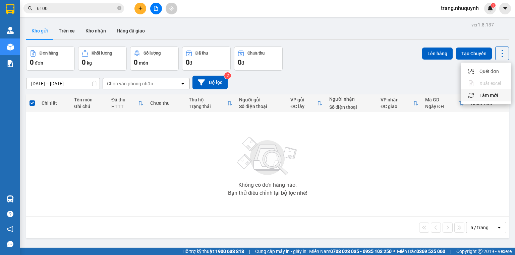
click at [483, 95] on span "Làm mới" at bounding box center [488, 95] width 18 height 7
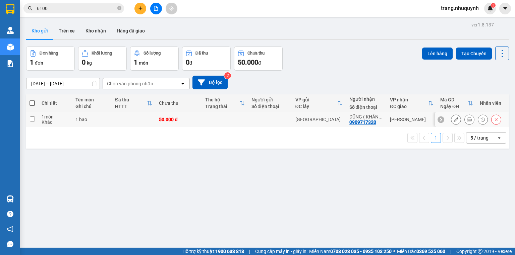
click at [467, 122] on icon at bounding box center [469, 119] width 5 height 5
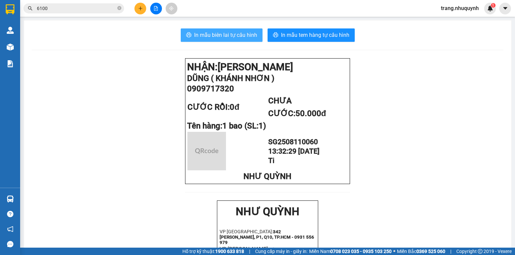
click at [244, 38] on span "In mẫu biên lai tự cấu hình" at bounding box center [225, 35] width 63 height 8
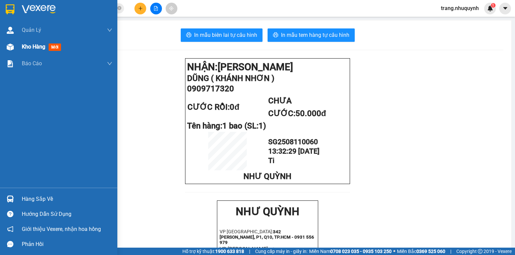
click at [18, 44] on div "Kho hàng mới" at bounding box center [58, 47] width 117 height 17
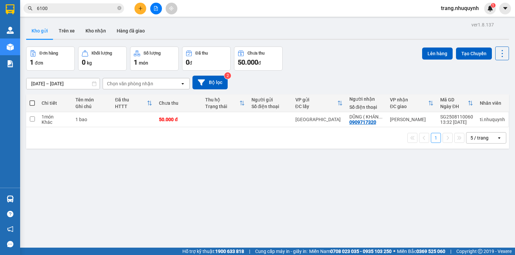
drag, startPoint x: 195, startPoint y: 198, endPoint x: 192, endPoint y: 194, distance: 5.0
click at [195, 198] on div "ver 1.8.137 Kho gửi Trên xe Kho nhận Hàng đã giao Đơn hàng 1 đơn Khối lượng 0 k…" at bounding box center [267, 147] width 488 height 255
click at [60, 13] on span "6100" at bounding box center [73, 8] width 100 height 10
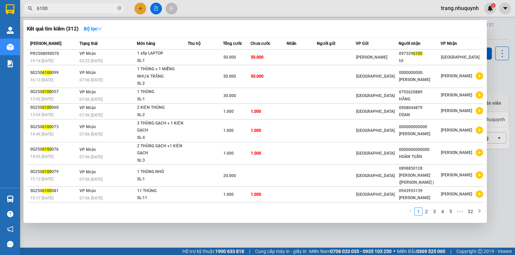
click at [60, 8] on input "6100" at bounding box center [76, 8] width 79 height 7
type input "526"
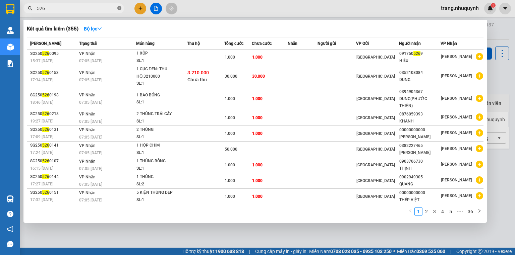
click at [118, 8] on icon "close-circle" at bounding box center [119, 8] width 4 height 4
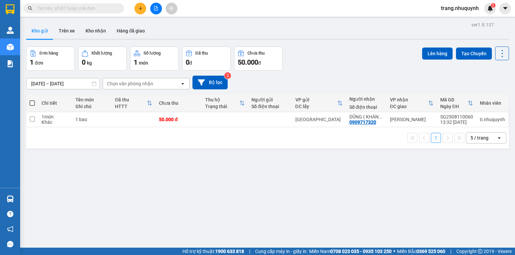
click at [56, 9] on input "text" at bounding box center [76, 8] width 79 height 7
click at [500, 55] on icon at bounding box center [501, 53] width 9 height 9
click at [490, 96] on span "Làm mới" at bounding box center [488, 95] width 18 height 7
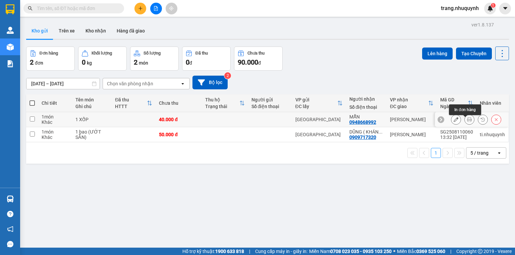
click at [467, 122] on icon at bounding box center [469, 119] width 5 height 5
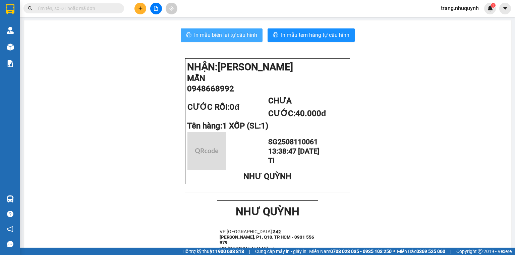
click at [217, 40] on button "In mẫu biên lai tự cấu hình" at bounding box center [222, 34] width 82 height 13
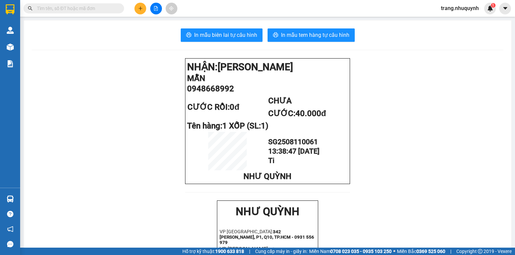
click at [71, 7] on input "text" at bounding box center [76, 8] width 79 height 7
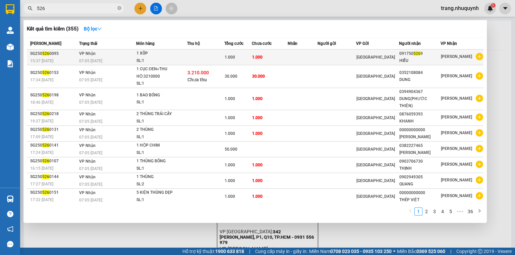
type input "526"
click at [88, 26] on strong "Bộ lọc" at bounding box center [93, 28] width 18 height 5
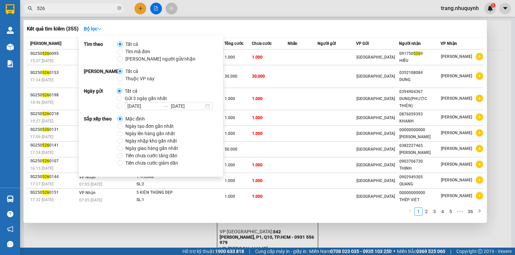
click at [131, 58] on span "Tìm người gửi/nhận" at bounding box center [160, 58] width 75 height 7
click at [123, 58] on input "Tìm người gửi/nhận" at bounding box center [119, 58] width 5 height 5
radio input "true"
radio input "false"
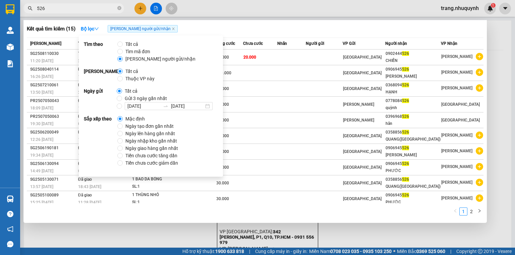
click at [139, 126] on span "Ngày tạo đơn gần nhất" at bounding box center [150, 126] width 54 height 7
click at [123, 126] on input "Ngày tạo đơn gần nhất" at bounding box center [119, 126] width 5 height 5
radio input "true"
radio input "false"
click at [316, 25] on div "Kết quả tìm kiếm ( 15 ) Bộ lọc Tìm người gửi/nhận Ngày tạo đơn gần nhất" at bounding box center [255, 28] width 456 height 11
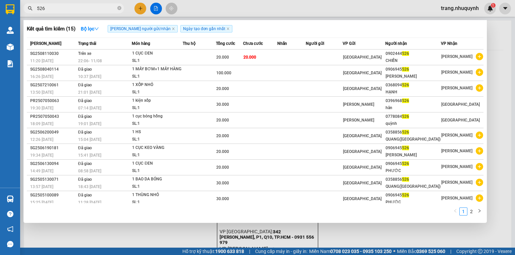
click at [504, 88] on div at bounding box center [257, 127] width 515 height 255
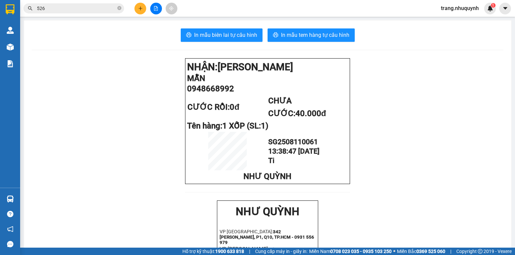
click at [267, 12] on div "Kết quả tìm kiếm ( 15 ) Bộ lọc Tìm người gửi/nhận Ngày tạo đơn gần nhất Mã ĐH T…" at bounding box center [257, 8] width 515 height 17
click at [56, 6] on input "526" at bounding box center [76, 8] width 79 height 7
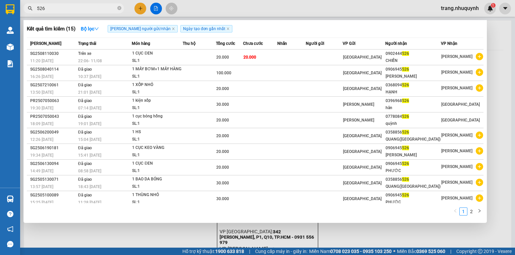
click at [499, 66] on div at bounding box center [257, 127] width 515 height 255
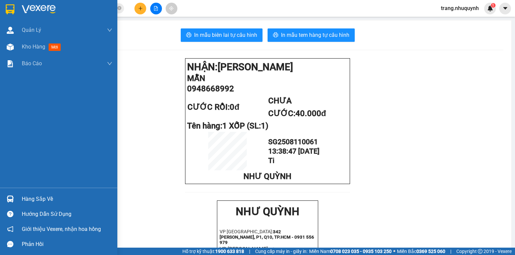
drag, startPoint x: 22, startPoint y: 44, endPoint x: 0, endPoint y: 8, distance: 41.7
click at [22, 44] on span "Kho hàng" at bounding box center [33, 47] width 23 height 6
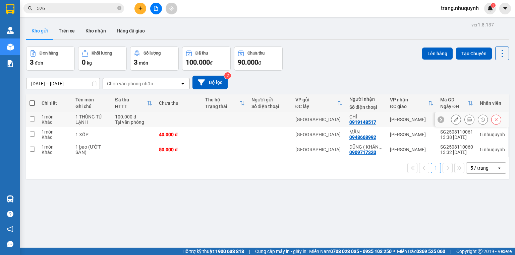
click at [467, 122] on icon at bounding box center [469, 119] width 5 height 5
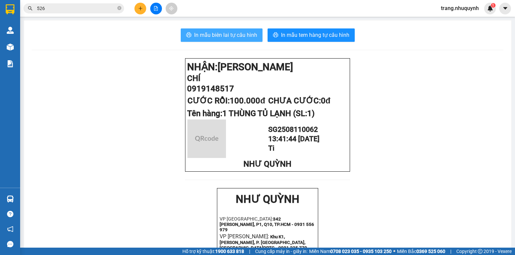
click at [234, 43] on div "In mẫu biên lai tự cấu hình In mẫu tem hàng tự cấu hình NHẬN: Phan Rang CHÍ 091…" at bounding box center [267, 258] width 487 height 476
click at [233, 38] on span "In mẫu biên lai tự cấu hình" at bounding box center [225, 35] width 63 height 8
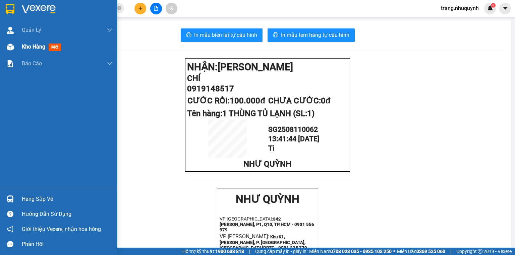
click at [23, 47] on span "Kho hàng" at bounding box center [33, 47] width 23 height 6
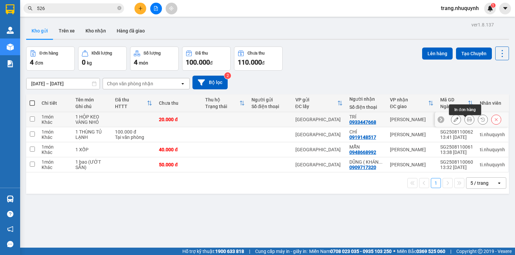
click at [464, 120] on button at bounding box center [468, 120] width 9 height 12
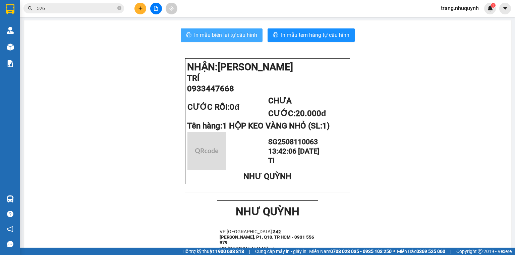
click at [227, 39] on span "In mẫu biên lai tự cấu hình" at bounding box center [225, 35] width 63 height 8
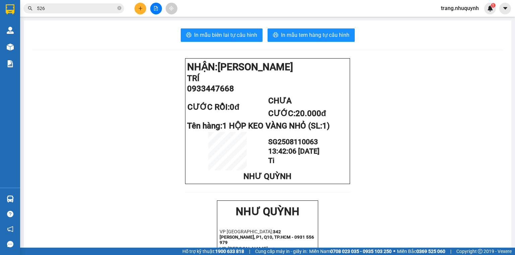
click at [56, 7] on input "526" at bounding box center [76, 8] width 79 height 7
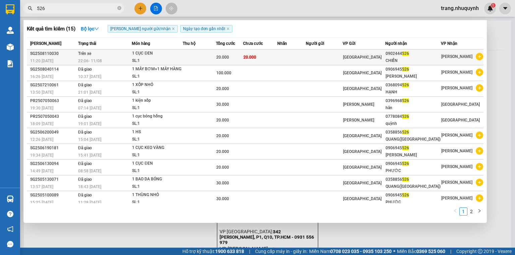
click at [276, 56] on td "20.000" at bounding box center [260, 58] width 35 height 16
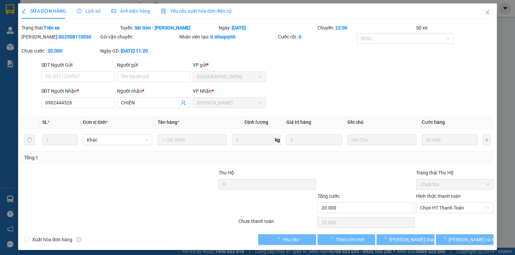
type input "0902444526"
type input "CHIẾN"
type input "20.000"
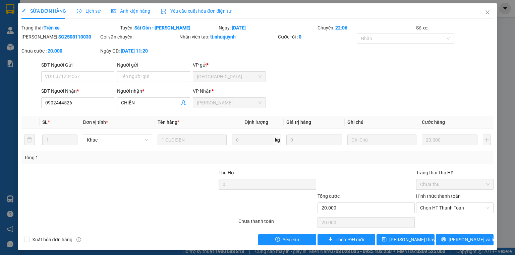
click at [156, 175] on div at bounding box center [168, 180] width 98 height 23
click at [486, 13] on icon "close" at bounding box center [486, 12] width 5 height 5
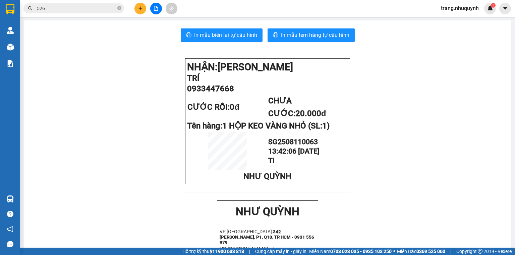
click at [55, 8] on input "526" at bounding box center [76, 8] width 79 height 7
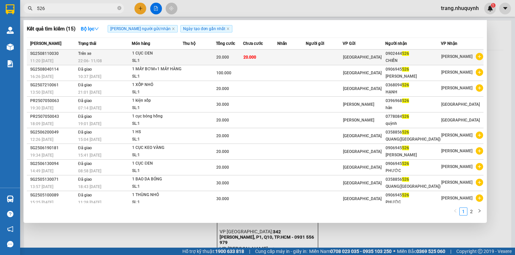
click at [234, 60] on div "20.000" at bounding box center [229, 57] width 26 height 7
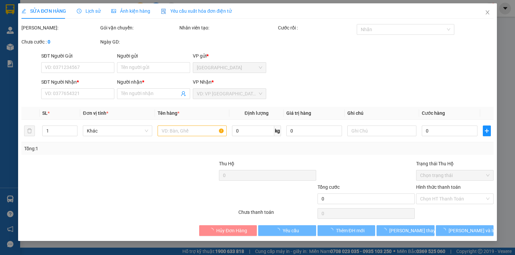
type input "0902444526"
type input "CHIẾN"
type input "20.000"
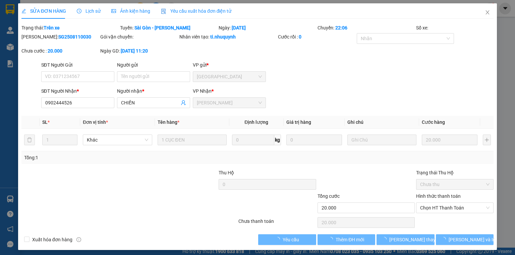
click at [93, 192] on div at bounding box center [70, 180] width 98 height 23
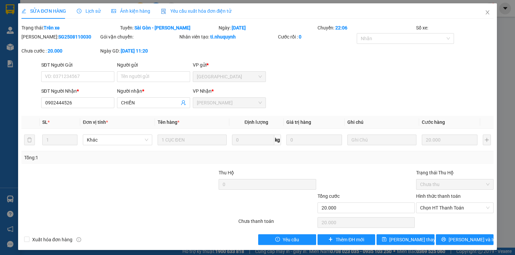
click at [375, 167] on div "Total Paid Fee 0 Total UnPaid Fee 20.000 Cash Collection Total Fee Trạng thái: …" at bounding box center [257, 134] width 472 height 221
drag, startPoint x: 86, startPoint y: 101, endPoint x: 25, endPoint y: 106, distance: 60.4
click at [25, 106] on div "SĐT Người Nhận * 0902444526 0902444526 Người nhận * CHIẾN VP Nhận * Phan Rang" at bounding box center [257, 98] width 473 height 23
drag, startPoint x: 68, startPoint y: 105, endPoint x: 357, endPoint y: 79, distance: 289.6
click at [357, 79] on div "SĐT Người Gửi VD: 0371234567 Người gửi Tên người gửi VP gửi * Sài Gòn" at bounding box center [267, 72] width 455 height 23
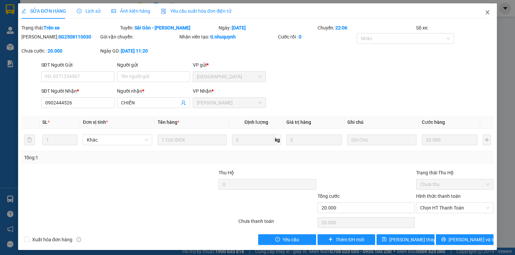
click at [485, 9] on span "Close" at bounding box center [487, 12] width 19 height 19
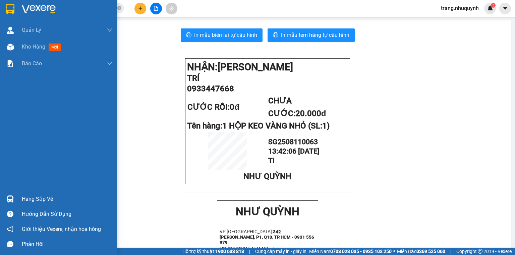
click at [40, 47] on span "Kho hàng" at bounding box center [33, 47] width 23 height 6
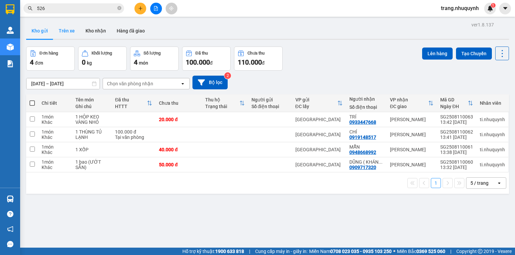
click at [64, 25] on button "Trên xe" at bounding box center [66, 31] width 27 height 16
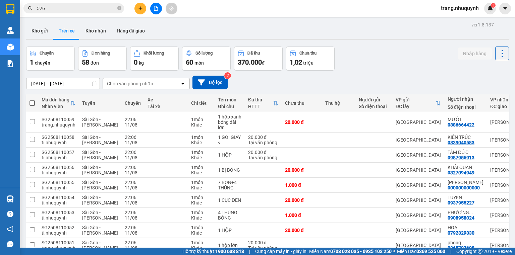
click at [161, 7] on button at bounding box center [156, 9] width 12 height 12
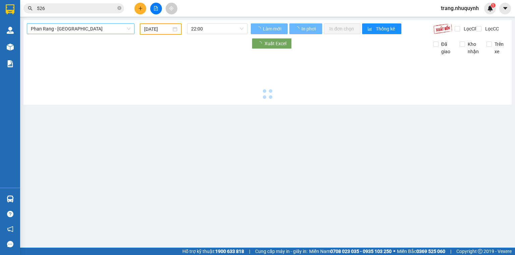
click at [57, 28] on span "Phan Rang - Sài Gòn" at bounding box center [80, 29] width 99 height 10
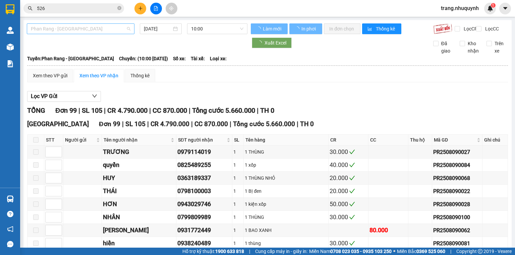
type input "11/08/2025"
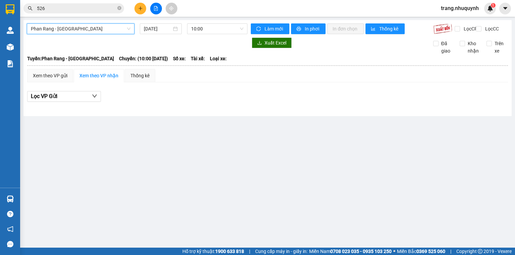
click at [57, 28] on span "Phan Rang - Sài Gòn" at bounding box center [80, 29] width 99 height 10
click at [66, 28] on span "Phan Rang - Sài Gòn" at bounding box center [80, 29] width 99 height 10
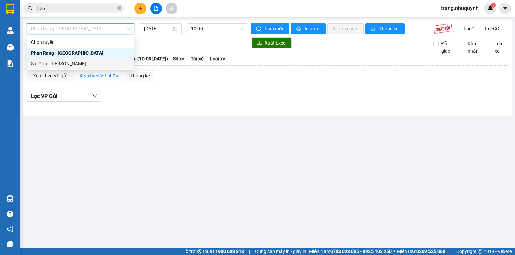
click at [64, 66] on div "Sài Gòn - Phan Rang" at bounding box center [80, 63] width 99 height 7
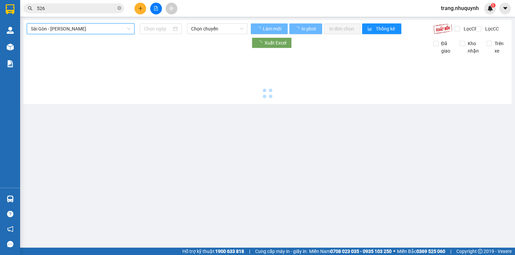
type input "11/08/2025"
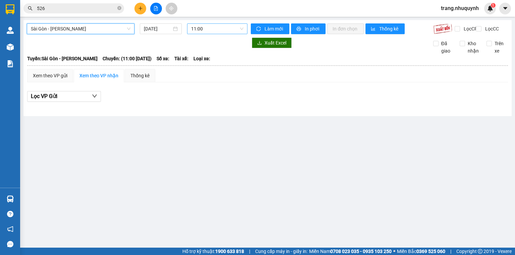
click at [207, 28] on span "11:00" at bounding box center [217, 29] width 53 height 10
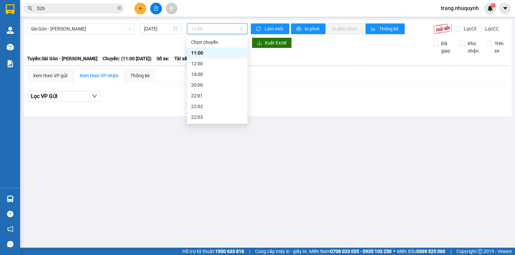
click at [202, 146] on div "22:06" at bounding box center [217, 149] width 52 height 7
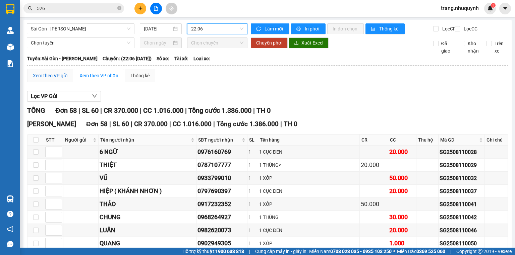
click at [56, 79] on div "Xem theo VP gửi" at bounding box center [50, 75] width 35 height 7
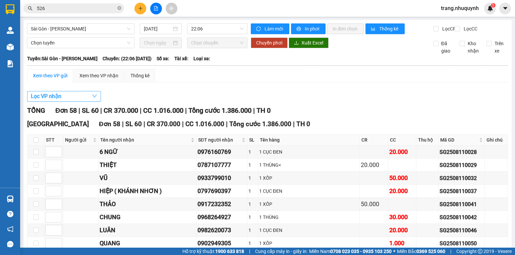
click at [85, 99] on button "Lọc VP nhận" at bounding box center [64, 96] width 74 height 11
click at [96, 99] on icon "down" at bounding box center [94, 95] width 5 height 5
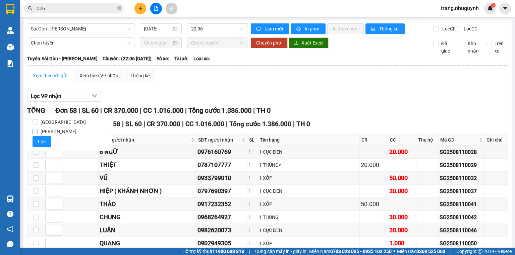
click at [56, 132] on span "Phan Rang" at bounding box center [58, 131] width 41 height 9
click at [38, 132] on input "Phan Rang" at bounding box center [34, 131] width 5 height 5
click at [175, 96] on div "Lọc VP nhận" at bounding box center [267, 96] width 480 height 11
checkbox input "true"
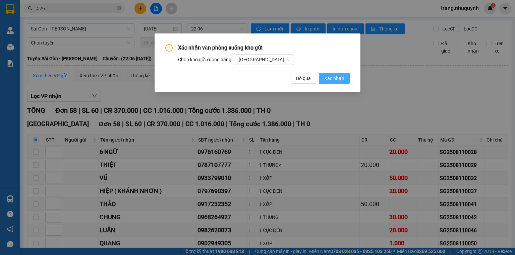
click at [339, 80] on span "Xác nhận" at bounding box center [334, 78] width 20 height 7
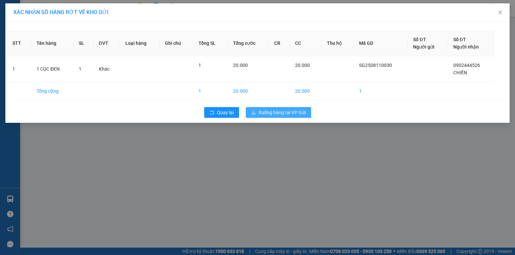
click at [282, 114] on span "Xuống hàng tại VP Gửi" at bounding box center [281, 112] width 47 height 7
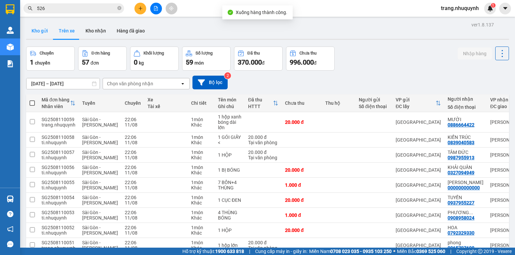
click at [41, 29] on button "Kho gửi" at bounding box center [39, 31] width 27 height 16
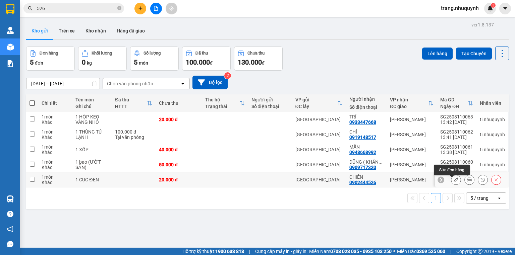
click at [453, 182] on icon at bounding box center [455, 180] width 5 height 5
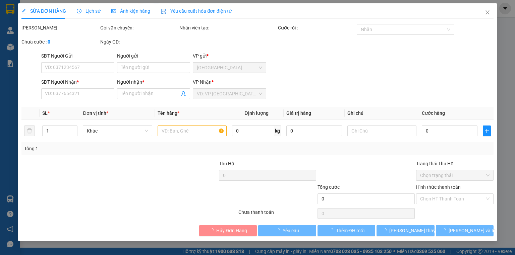
type input "0902444526"
type input "CHIẾN"
type input "20.000"
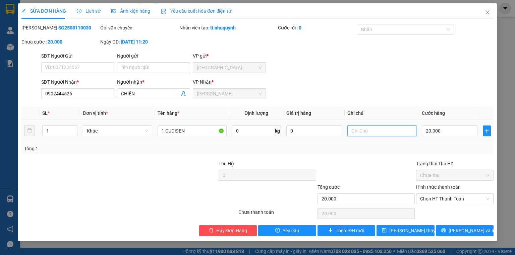
click at [367, 134] on input "text" at bounding box center [381, 131] width 69 height 11
paste input "0944338545"
type input "0944338545 SĐT NÀY NG NHẬN MỚI ĐÚNG"
click at [135, 96] on input "CHIẾN" at bounding box center [150, 93] width 58 height 7
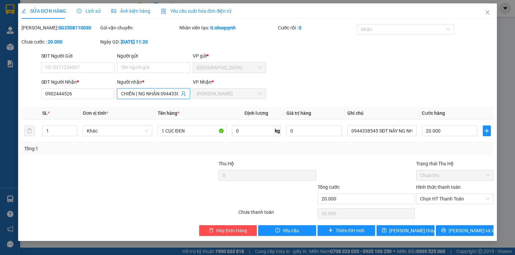
type input "CHIẾN ( NG NHẬN 0944338545 )"
click at [445, 230] on icon "printer" at bounding box center [443, 230] width 4 height 4
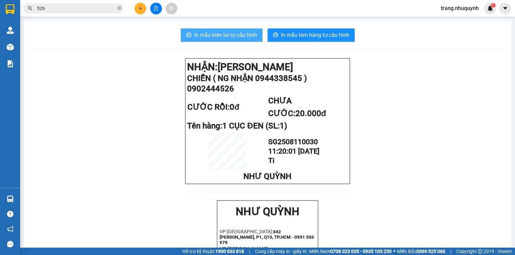
click at [226, 37] on span "In mẫu biên lai tự cấu hình" at bounding box center [225, 35] width 63 height 8
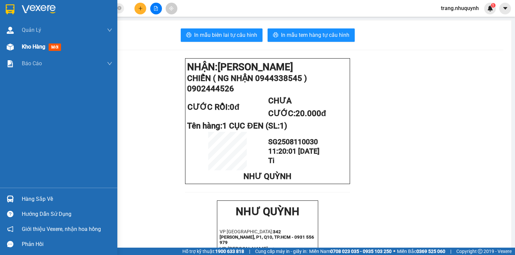
click at [34, 47] on span "Kho hàng" at bounding box center [33, 47] width 23 height 6
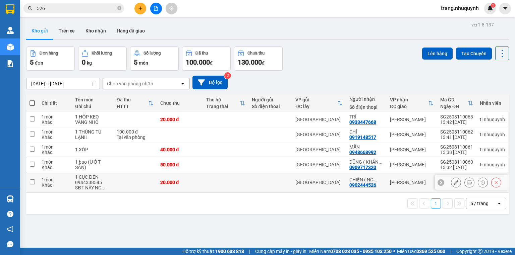
click at [453, 185] on icon at bounding box center [455, 182] width 5 height 5
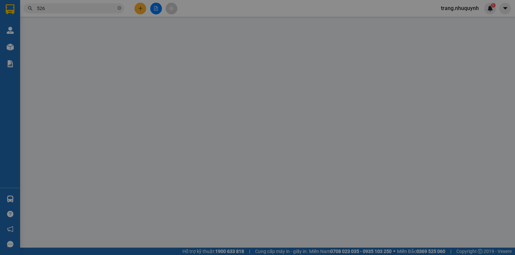
type input "0902444526"
type input "CHIẾN ( NG NHẬN 0944338545 )"
type input "20.000"
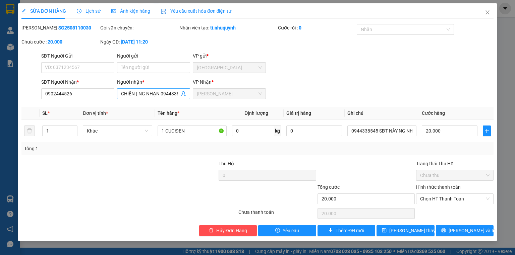
drag, startPoint x: 159, startPoint y: 94, endPoint x: 166, endPoint y: 94, distance: 7.0
click at [159, 94] on input "CHIẾN ( NG NHẬN 0944338545 )" at bounding box center [150, 93] width 58 height 7
click at [149, 94] on input "CHIẾN ( NG NHẬN 0944338545 )" at bounding box center [150, 93] width 58 height 7
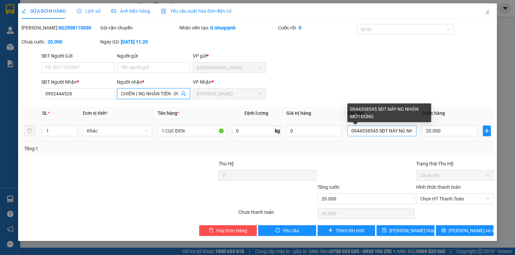
type input "CHIẾN ( NG NHẬN TIẾN - 0944338545 )"
click at [379, 132] on input "0944338545 SĐT NÀY NG NHẬN MỚI ĐÚNG" at bounding box center [381, 131] width 69 height 11
click at [377, 131] on input "0944338545 SĐT NÀY NG NHẬN MỚI ĐÚNG" at bounding box center [381, 131] width 69 height 11
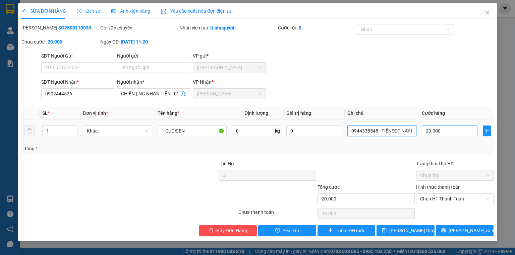
type input "0944338545 - TIẾN SĐT NÀY NG NHẬN MỚI ĐÚNG"
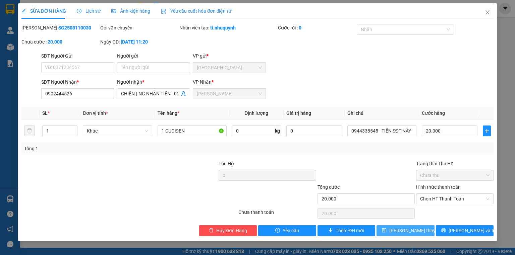
click at [399, 229] on span "Lưu thay đổi" at bounding box center [416, 230] width 54 height 7
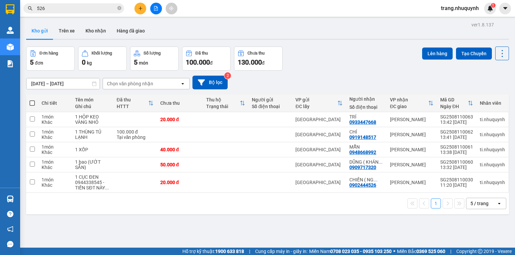
click at [366, 46] on div "ver 1.8.137 Kho gửi Trên xe Kho nhận Hàng đã giao Đơn hàng 5 đơn Khối lượng 0 k…" at bounding box center [267, 147] width 488 height 255
click at [467, 184] on button at bounding box center [468, 183] width 9 height 12
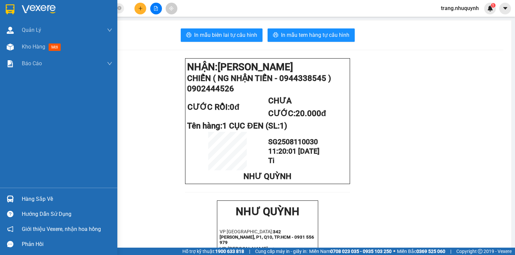
click at [45, 51] on div "Kho hàng mới" at bounding box center [43, 47] width 42 height 8
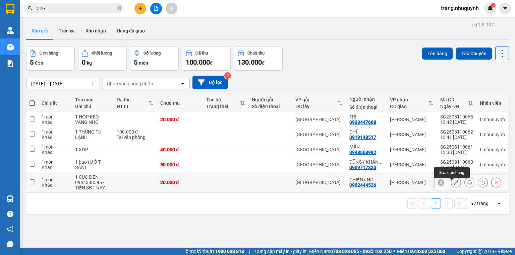
click at [453, 185] on icon at bounding box center [455, 182] width 5 height 5
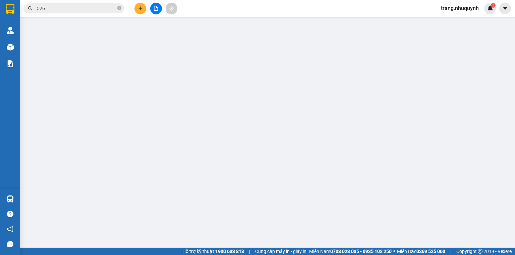
type input "0902444526"
type input "CHIẾN ( NG NHẬN TIẾN - 0944338545 )"
type input "20.000"
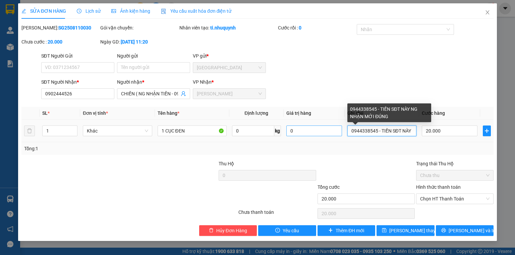
drag, startPoint x: 376, startPoint y: 134, endPoint x: 341, endPoint y: 134, distance: 35.2
click at [341, 134] on tr "1 Khác 1 CỤC ĐEN 0 kg 0 0944338545 - TIẾN SĐT NÀY NG NHẬN MỚI ĐÚNG 20.000" at bounding box center [257, 131] width 472 height 22
type input "- TIẾN SĐT NÀY NG NHẬN MỚI ĐÚNG"
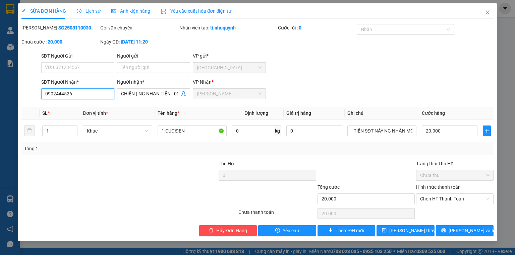
drag, startPoint x: 80, startPoint y: 96, endPoint x: 25, endPoint y: 101, distance: 55.1
click at [28, 102] on div "SĐT Người Nhận * 0902444526 0902444526 Người nhận * CHIẾN ( NG NHẬN TIẾN - 0944…" at bounding box center [257, 89] width 473 height 23
paste input "0944338545"
type input "0944338545"
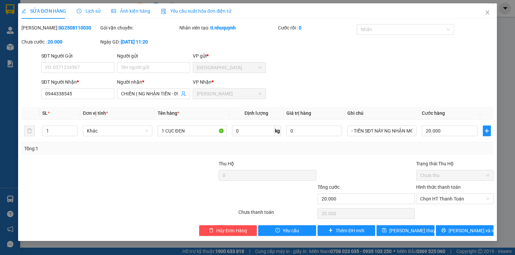
click at [58, 186] on div at bounding box center [90, 195] width 138 height 23
drag, startPoint x: 121, startPoint y: 93, endPoint x: 197, endPoint y: 95, distance: 76.7
click at [197, 95] on div "SĐT Người Nhận * 0944338545 Người nhận * CHIẾN ( NG NHẬN TIẾN - 0944338545 ) CH…" at bounding box center [267, 89] width 455 height 23
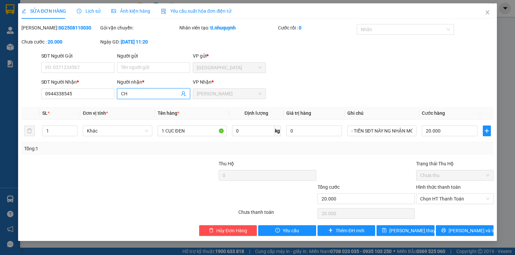
type input "C"
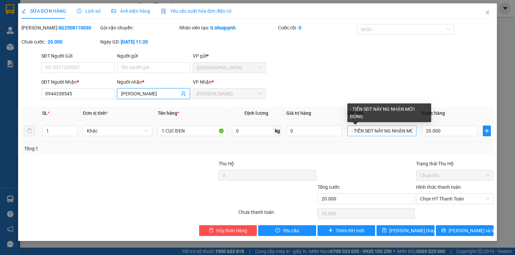
type input "HẢI TIẾN"
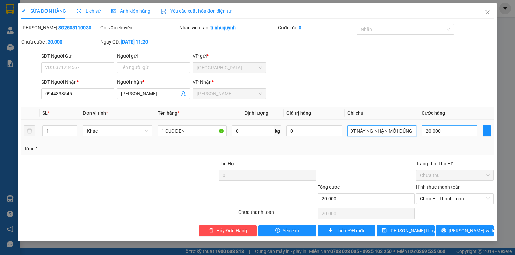
drag, startPoint x: 352, startPoint y: 135, endPoint x: 426, endPoint y: 135, distance: 74.4
click at [426, 135] on tr "1 Khác 1 CỤC ĐEN 0 kg 0 - TIẾN SĐT NÀY NG NHẬN MỚI ĐÚNG 20.000" at bounding box center [257, 131] width 472 height 22
click at [360, 129] on input "text" at bounding box center [381, 131] width 69 height 11
click at [367, 170] on div at bounding box center [366, 171] width 98 height 23
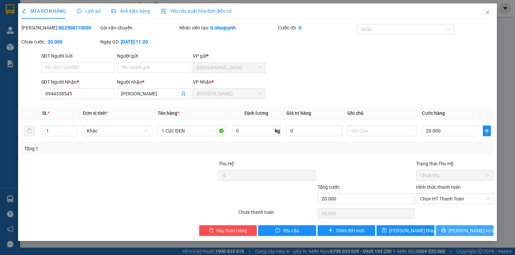
click at [457, 230] on button "[PERSON_NAME] và In" at bounding box center [464, 230] width 58 height 11
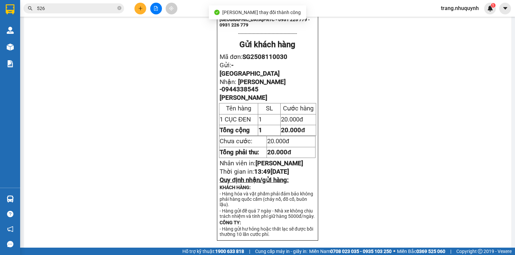
scroll to position [268, 0]
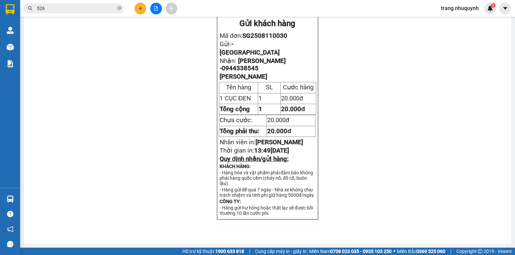
drag, startPoint x: 105, startPoint y: 113, endPoint x: 135, endPoint y: 10, distance: 106.7
click at [105, 109] on div "NHẬN: Phan Rang HẢI TIẾN 0944338545 CƯỚC RỒI: 0đ CHƯA CƯỚC: 20.000đ Tên hàng: 1…" at bounding box center [267, 16] width 471 height 440
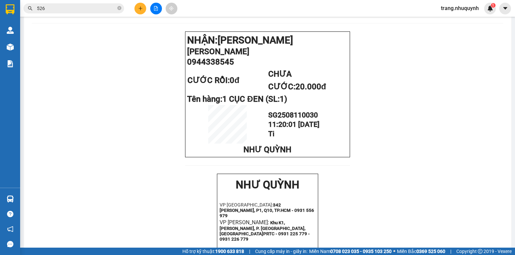
scroll to position [0, 0]
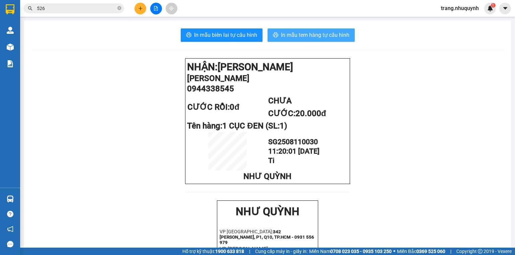
click at [288, 37] on span "In mẫu tem hàng tự cấu hình" at bounding box center [315, 35] width 68 height 8
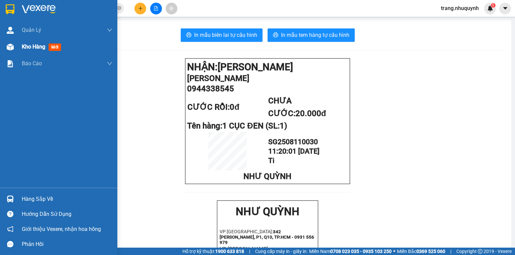
click at [24, 45] on span "Kho hàng" at bounding box center [33, 47] width 23 height 6
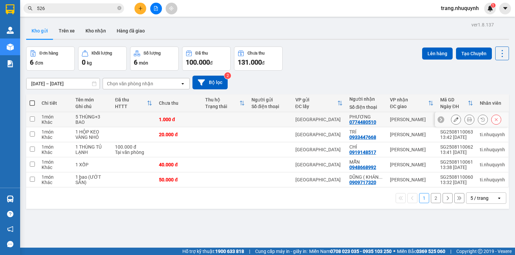
click at [467, 121] on icon at bounding box center [469, 119] width 5 height 5
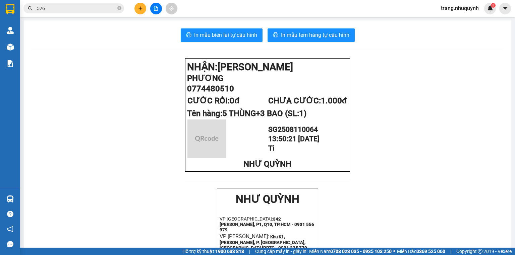
click at [214, 27] on div "In mẫu biên lai tự cấu hình In mẫu tem hàng tự cấu hình NHẬN: Phan Rang PHƯƠNG …" at bounding box center [267, 258] width 487 height 476
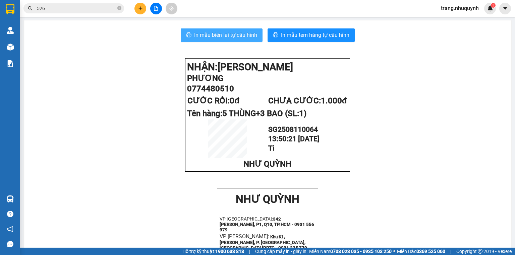
click at [212, 30] on button "In mẫu biên lai tự cấu hình" at bounding box center [222, 34] width 82 height 13
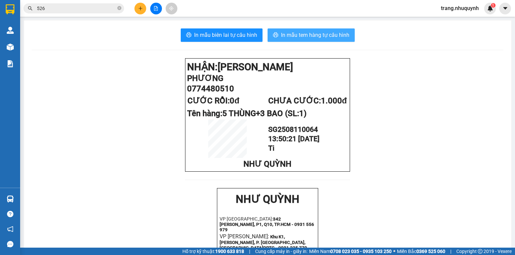
click at [324, 41] on button "In mẫu tem hàng tự cấu hình" at bounding box center [310, 34] width 87 height 13
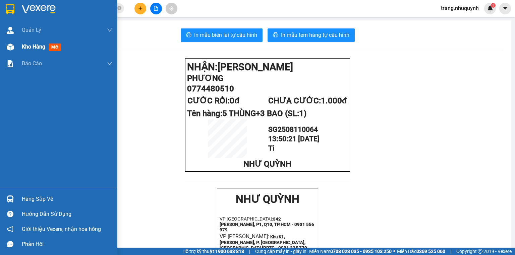
click at [32, 45] on span "Kho hàng" at bounding box center [33, 47] width 23 height 6
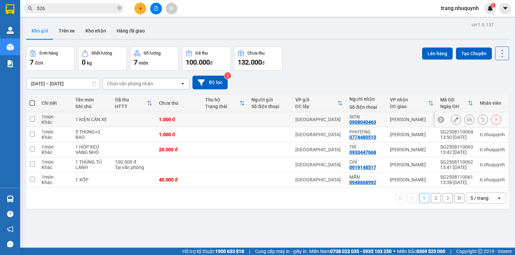
click at [467, 121] on icon at bounding box center [469, 119] width 5 height 5
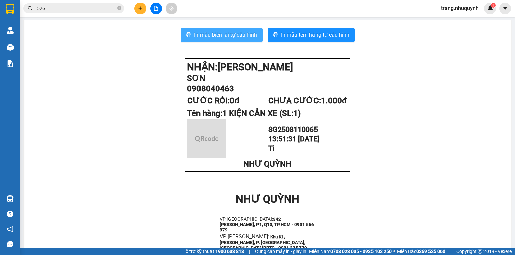
click at [197, 28] on button "In mẫu biên lai tự cấu hình" at bounding box center [222, 34] width 82 height 13
click at [200, 32] on span "In mẫu biên lai tự cấu hình" at bounding box center [225, 35] width 63 height 8
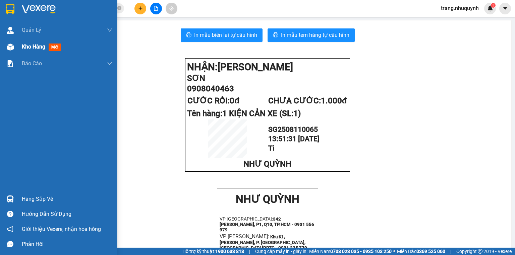
click at [32, 47] on span "Kho hàng" at bounding box center [33, 47] width 23 height 6
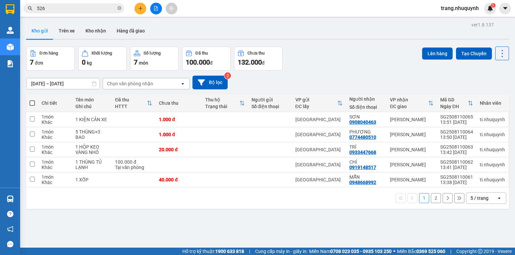
click at [430, 200] on button "2" at bounding box center [435, 198] width 10 height 10
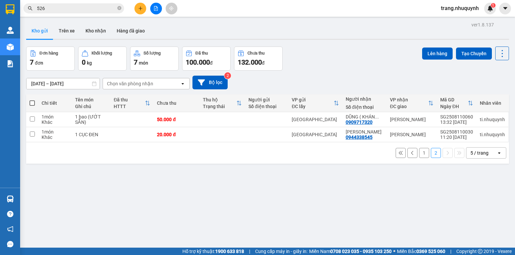
click at [419, 154] on button "1" at bounding box center [424, 153] width 10 height 10
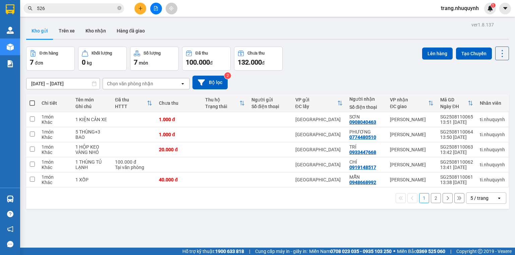
click at [58, 6] on input "526" at bounding box center [76, 8] width 79 height 7
click at [499, 50] on icon at bounding box center [501, 53] width 9 height 9
click at [488, 97] on span "Làm mới" at bounding box center [488, 95] width 18 height 7
click at [497, 49] on icon at bounding box center [501, 53] width 9 height 9
click at [491, 92] on span "Làm mới" at bounding box center [488, 95] width 18 height 7
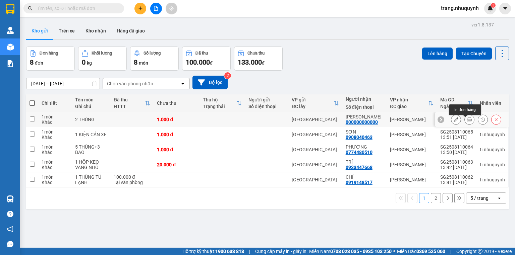
click at [467, 121] on icon at bounding box center [469, 119] width 5 height 5
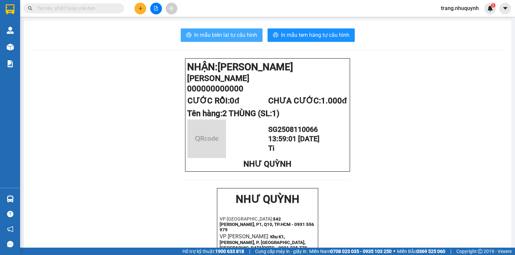
click at [244, 41] on button "In mẫu biên lai tự cấu hình" at bounding box center [222, 34] width 82 height 13
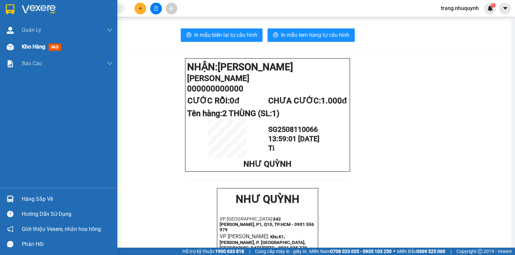
click at [33, 52] on div "Kho hàng mới" at bounding box center [67, 47] width 90 height 17
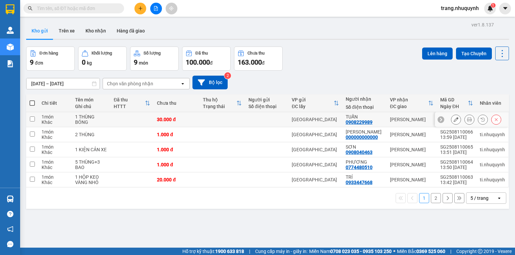
click at [465, 120] on button at bounding box center [468, 120] width 9 height 12
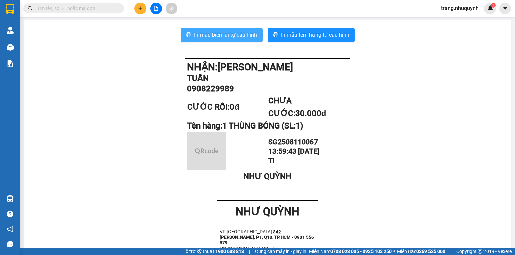
click at [214, 37] on span "In mẫu biên lai tự cấu hình" at bounding box center [225, 35] width 63 height 8
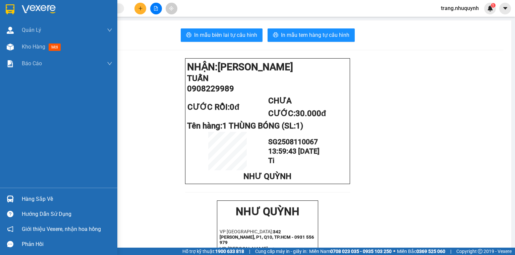
click at [28, 44] on span "Kho hàng" at bounding box center [33, 47] width 23 height 6
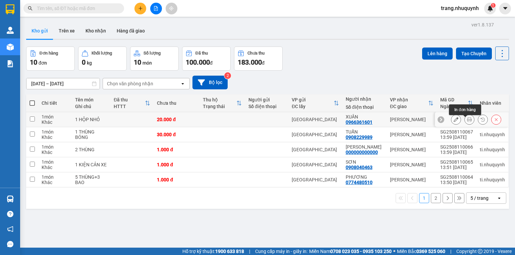
click at [467, 121] on icon at bounding box center [469, 119] width 5 height 5
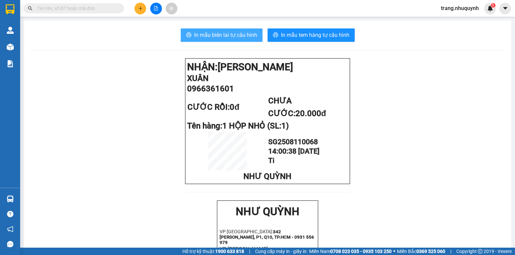
click at [197, 29] on button "In mẫu biên lai tự cấu hình" at bounding box center [222, 34] width 82 height 13
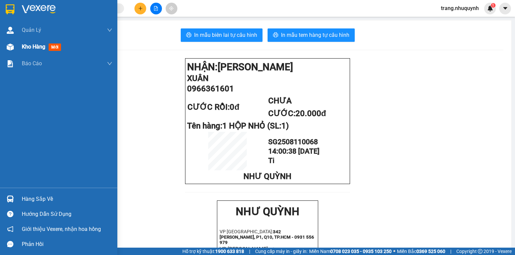
click at [25, 46] on span "Kho hàng" at bounding box center [33, 47] width 23 height 6
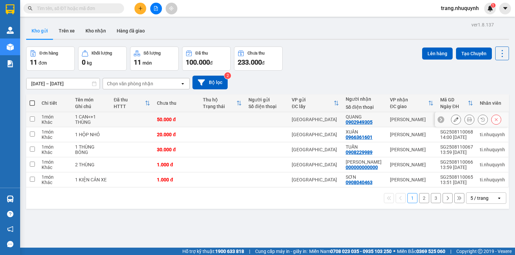
click at [467, 121] on icon at bounding box center [469, 119] width 5 height 5
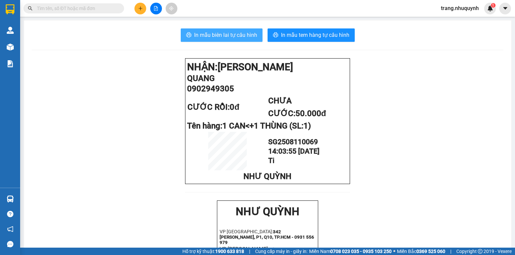
click at [232, 36] on span "In mẫu biên lai tự cấu hình" at bounding box center [225, 35] width 63 height 8
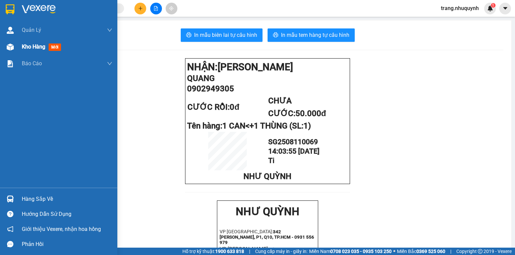
click at [27, 51] on div "Kho hàng mới" at bounding box center [67, 47] width 90 height 17
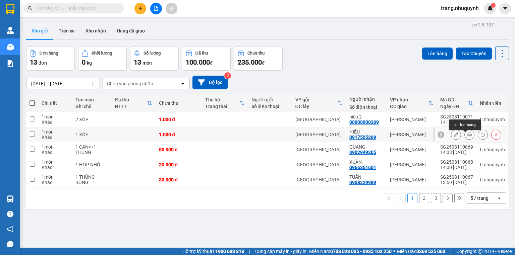
click at [467, 137] on icon at bounding box center [469, 134] width 5 height 5
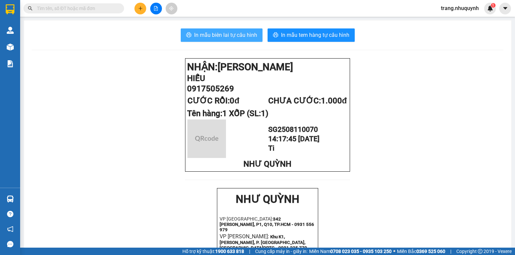
click at [237, 36] on span "In mẫu biên lai tự cấu hình" at bounding box center [225, 35] width 63 height 8
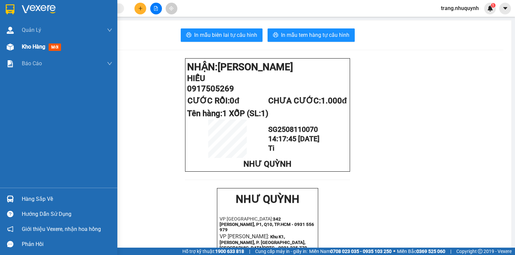
click at [32, 49] on span "Kho hàng" at bounding box center [33, 47] width 23 height 6
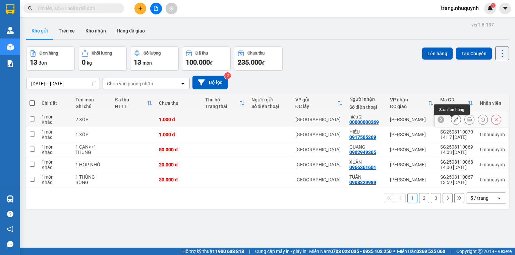
click at [464, 121] on button at bounding box center [468, 120] width 9 height 12
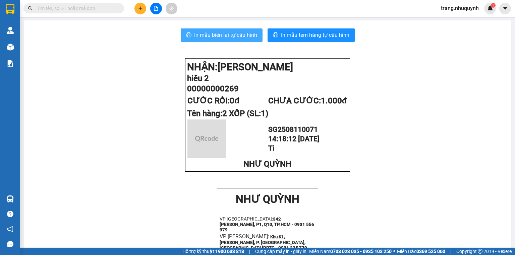
click at [219, 34] on span "In mẫu biên lai tự cấu hình" at bounding box center [225, 35] width 63 height 8
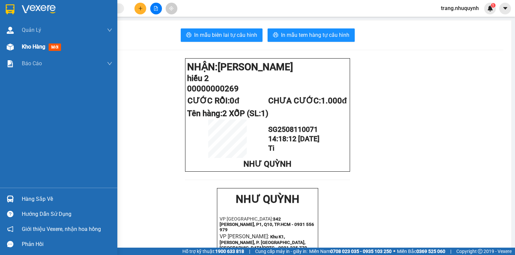
click at [34, 48] on span "Kho hàng" at bounding box center [33, 47] width 23 height 6
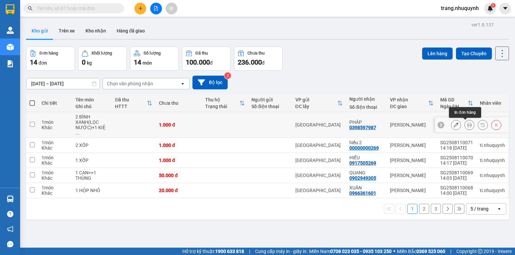
click at [464, 127] on button at bounding box center [468, 125] width 9 height 12
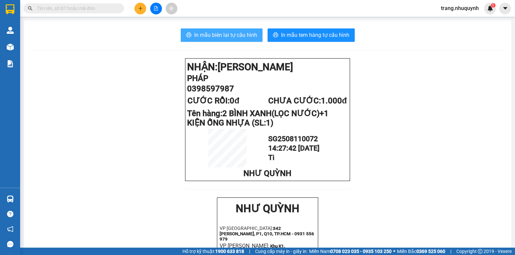
click at [213, 36] on span "In mẫu biên lai tự cấu hình" at bounding box center [225, 35] width 63 height 8
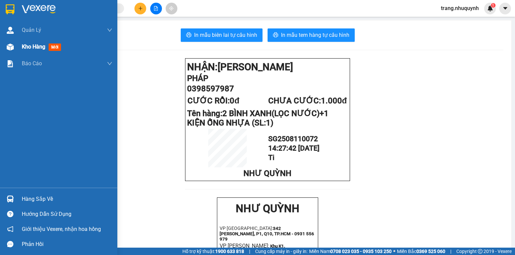
click at [27, 48] on span "Kho hàng" at bounding box center [33, 47] width 23 height 6
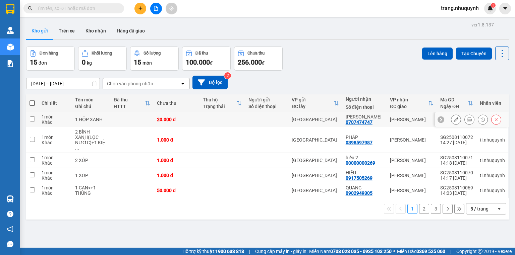
click at [464, 126] on button at bounding box center [468, 120] width 9 height 12
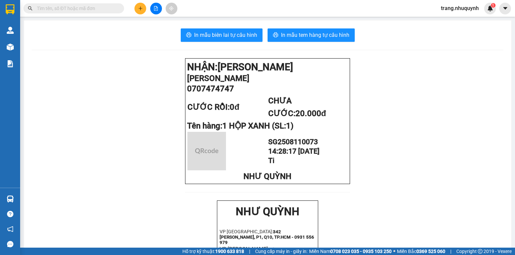
click at [209, 31] on span "In mẫu biên lai tự cấu hình" at bounding box center [225, 35] width 63 height 8
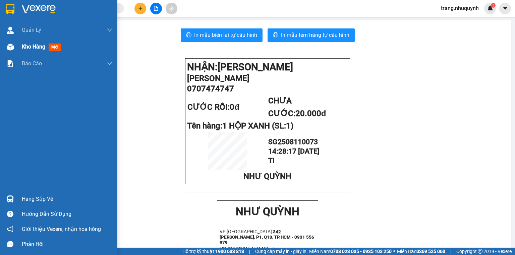
click at [18, 42] on div "Kho hàng mới" at bounding box center [58, 47] width 117 height 17
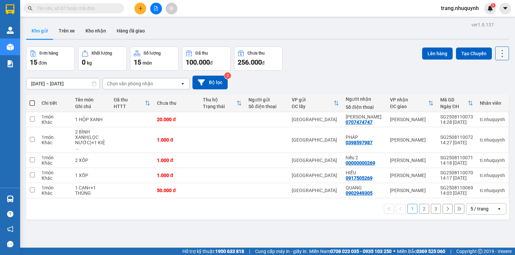
click at [499, 50] on icon at bounding box center [501, 53] width 9 height 9
click at [493, 95] on span "Làm mới" at bounding box center [488, 95] width 18 height 7
click at [497, 57] on icon at bounding box center [501, 53] width 9 height 9
click at [493, 97] on span "Làm mới" at bounding box center [488, 95] width 18 height 7
click at [495, 59] on button at bounding box center [502, 54] width 14 height 14
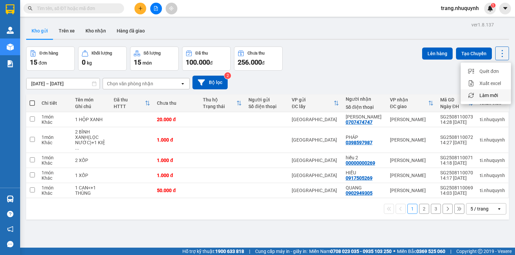
click at [493, 100] on li "Làm mới" at bounding box center [485, 95] width 50 height 12
click at [500, 47] on button at bounding box center [502, 54] width 14 height 14
click at [489, 96] on span "Làm mới" at bounding box center [488, 95] width 18 height 7
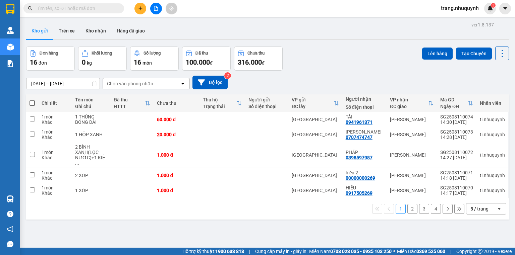
click at [120, 213] on div "1 2 3 4 5 / trang open" at bounding box center [267, 208] width 482 height 21
click at [467, 122] on icon at bounding box center [469, 119] width 5 height 5
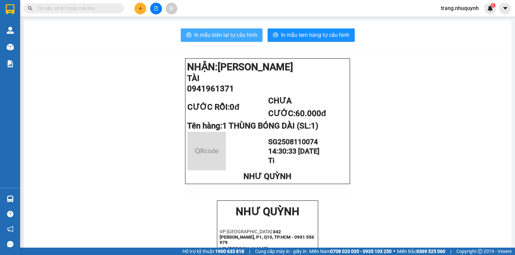
click at [225, 38] on span "In mẫu biên lai tự cấu hình" at bounding box center [225, 35] width 63 height 8
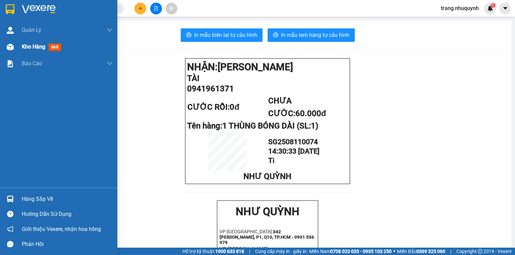
click at [34, 44] on span "Kho hàng" at bounding box center [33, 47] width 23 height 6
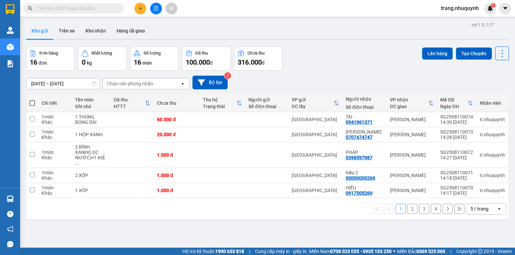
click at [381, 66] on div "Đơn hàng 16 đơn Khối lượng 0 kg Số lượng 16 món Đã thu 100.000 đ Chưa thu 316.0…" at bounding box center [267, 59] width 482 height 24
click at [497, 56] on icon at bounding box center [501, 53] width 9 height 9
click at [492, 96] on span "Làm mới" at bounding box center [488, 95] width 18 height 7
click at [497, 56] on icon at bounding box center [501, 53] width 9 height 9
click at [496, 92] on span "Làm mới" at bounding box center [488, 95] width 18 height 7
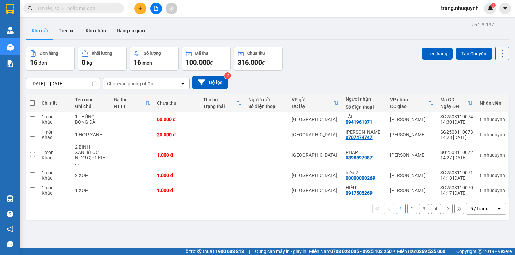
click at [498, 56] on icon at bounding box center [501, 53] width 9 height 9
click at [493, 97] on span "Làm mới" at bounding box center [488, 95] width 18 height 7
click at [495, 51] on button at bounding box center [502, 54] width 14 height 14
click at [487, 96] on span "Làm mới" at bounding box center [488, 95] width 18 height 7
click at [498, 51] on icon at bounding box center [501, 53] width 9 height 9
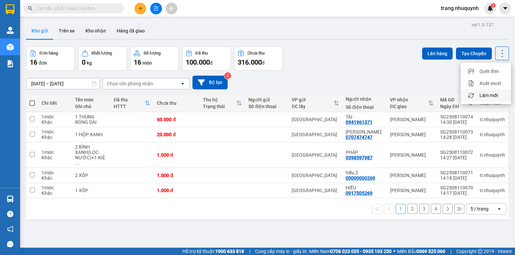
click at [481, 96] on span "Làm mới" at bounding box center [488, 95] width 18 height 7
click at [497, 54] on icon at bounding box center [501, 53] width 9 height 9
click at [478, 94] on div "Làm mới" at bounding box center [486, 95] width 40 height 7
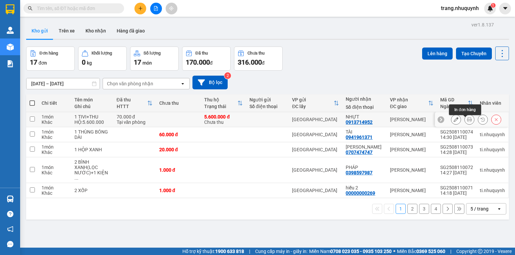
click at [468, 121] on button at bounding box center [468, 120] width 9 height 12
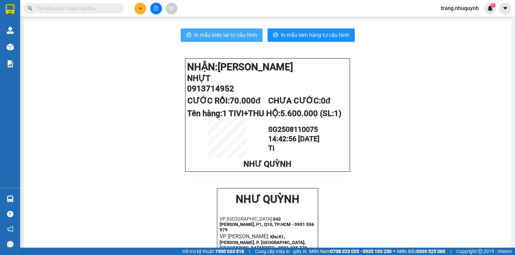
click at [224, 38] on span "In mẫu biên lai tự cấu hình" at bounding box center [225, 35] width 63 height 8
click at [57, 11] on input "text" at bounding box center [76, 8] width 79 height 7
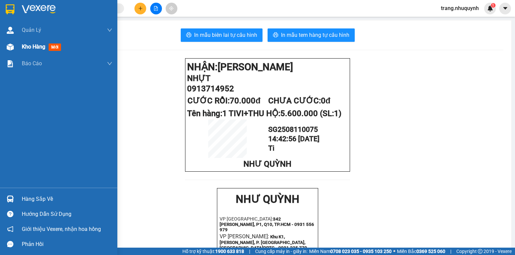
click at [25, 51] on div "Kho hàng mới" at bounding box center [67, 47] width 90 height 17
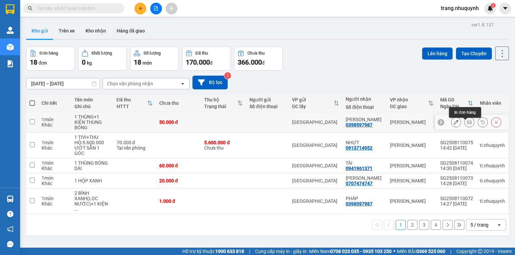
click at [467, 125] on icon at bounding box center [469, 122] width 5 height 5
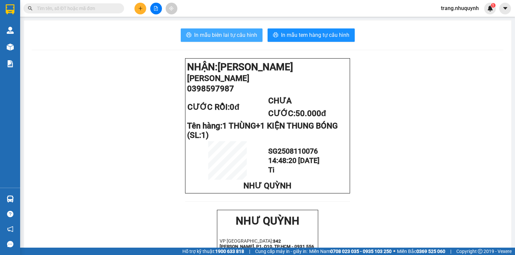
click at [220, 36] on span "In mẫu biên lai tự cấu hình" at bounding box center [225, 35] width 63 height 8
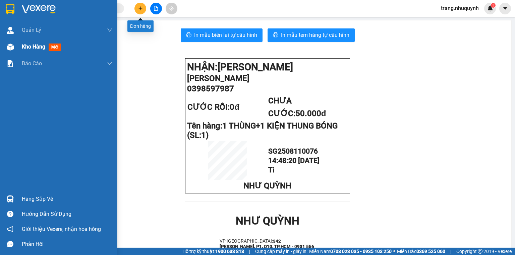
click at [27, 45] on span "Kho hàng" at bounding box center [33, 47] width 23 height 6
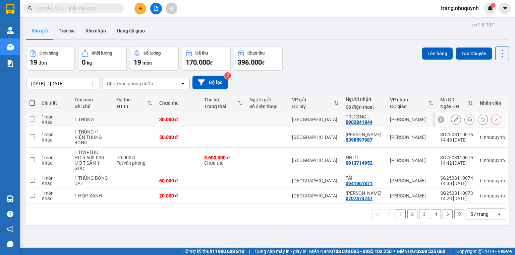
click at [465, 125] on button at bounding box center [468, 120] width 9 height 12
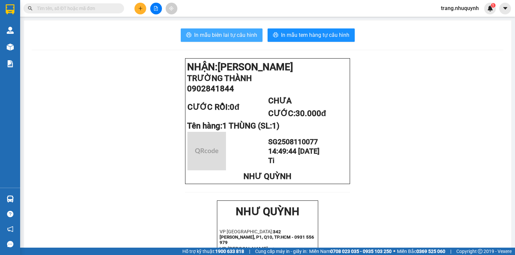
click at [252, 36] on span "In mẫu biên lai tự cấu hình" at bounding box center [225, 35] width 63 height 8
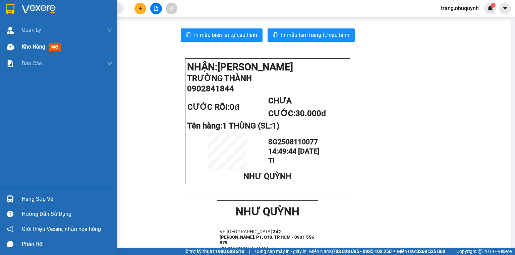
click at [33, 47] on span "Kho hàng" at bounding box center [33, 47] width 23 height 6
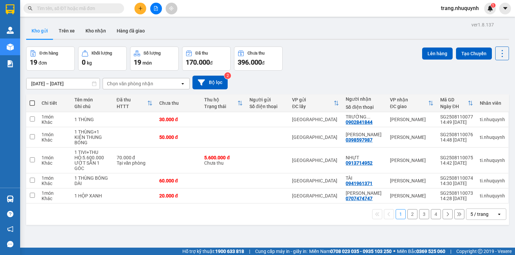
click at [235, 216] on div "1 2 3 4 5 / trang open" at bounding box center [267, 214] width 477 height 11
click at [497, 54] on icon at bounding box center [501, 53] width 9 height 9
click at [491, 95] on span "Làm mới" at bounding box center [488, 95] width 18 height 7
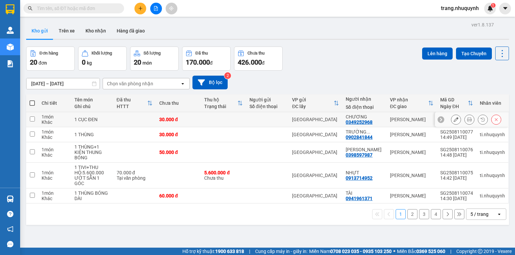
click at [467, 122] on icon at bounding box center [469, 119] width 5 height 5
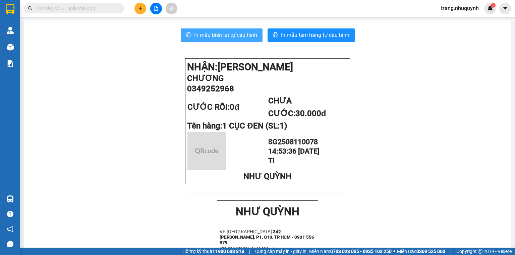
click at [229, 38] on span "In mẫu biên lai tự cấu hình" at bounding box center [225, 35] width 63 height 8
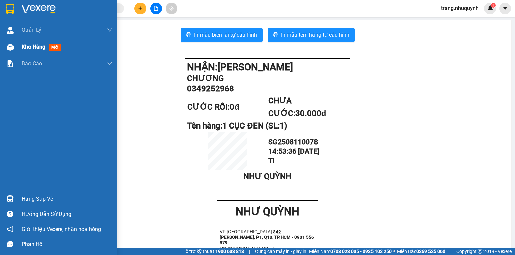
click at [43, 51] on div "Kho hàng mới" at bounding box center [43, 47] width 42 height 8
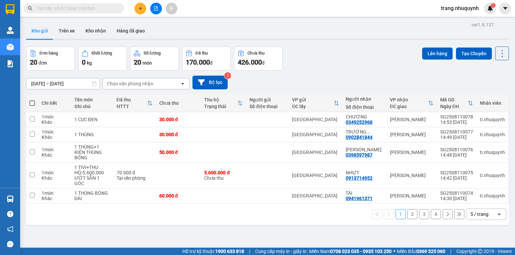
click at [64, 11] on input "text" at bounding box center [76, 8] width 79 height 7
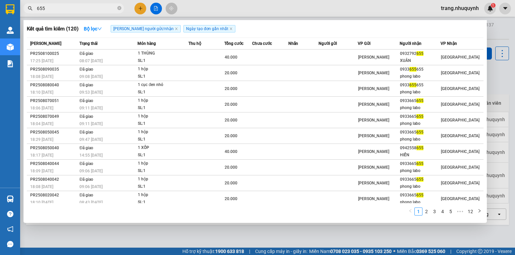
type input "655"
click at [495, 32] on div at bounding box center [257, 127] width 515 height 255
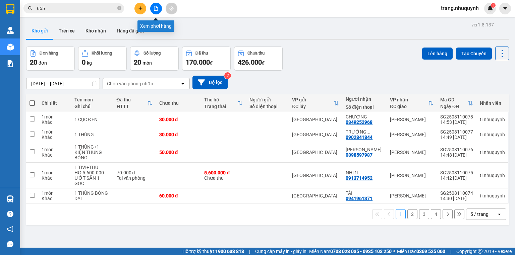
click at [152, 7] on button at bounding box center [156, 9] width 12 height 12
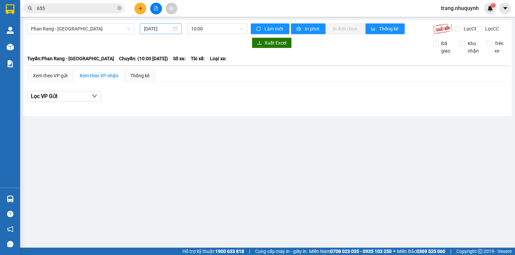
click at [158, 28] on input "11/08/2025" at bounding box center [157, 28] width 27 height 7
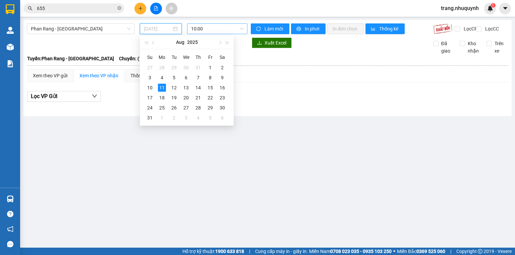
drag, startPoint x: 148, startPoint y: 88, endPoint x: 194, endPoint y: 30, distance: 74.0
click at [148, 88] on div "10" at bounding box center [150, 88] width 8 height 8
type input "10/08/2025"
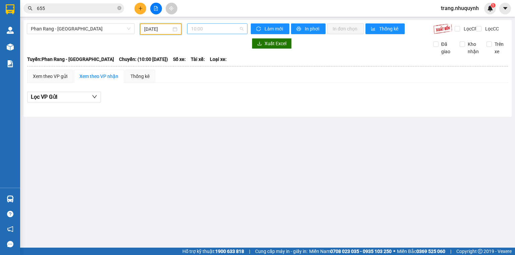
click at [200, 25] on span "10:00" at bounding box center [217, 29] width 53 height 10
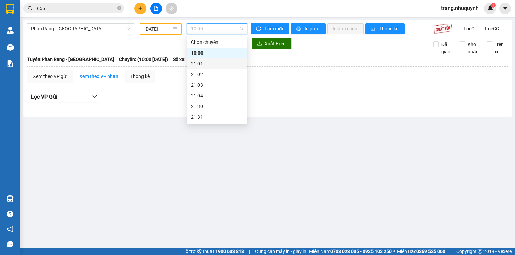
scroll to position [32, 0]
click at [206, 93] on div "22:00" at bounding box center [217, 95] width 52 height 7
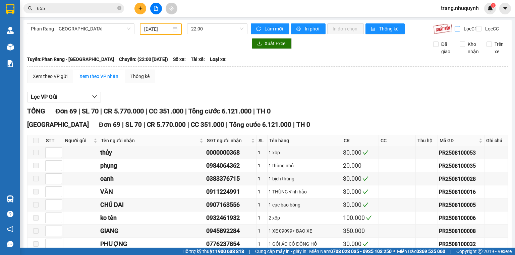
click at [454, 28] on input "Lọc CR" at bounding box center [457, 28] width 6 height 5
checkbox input "true"
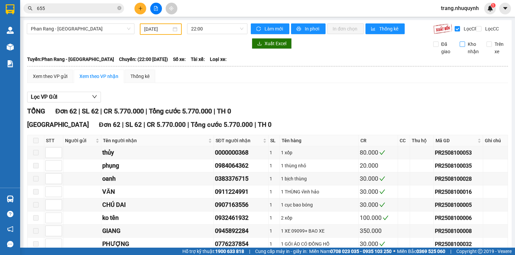
click at [459, 47] on input "Kho nhận" at bounding box center [461, 44] width 5 height 5
checkbox input "true"
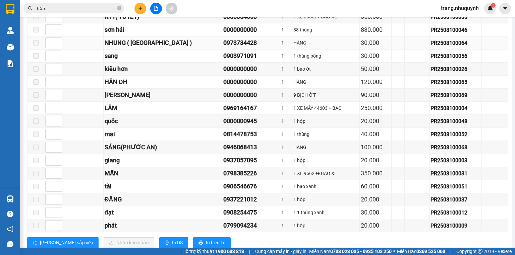
scroll to position [233, 0]
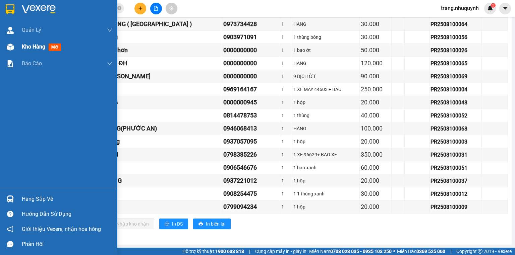
click at [19, 48] on div "Kho hàng mới" at bounding box center [58, 47] width 117 height 17
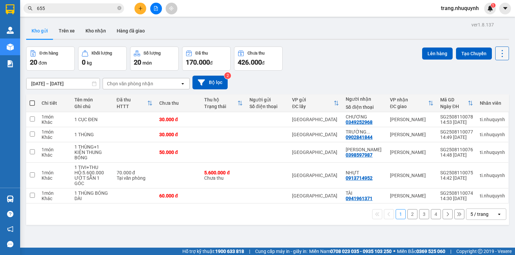
click at [503, 57] on button at bounding box center [502, 54] width 14 height 14
click at [490, 95] on span "Làm mới" at bounding box center [488, 95] width 18 height 7
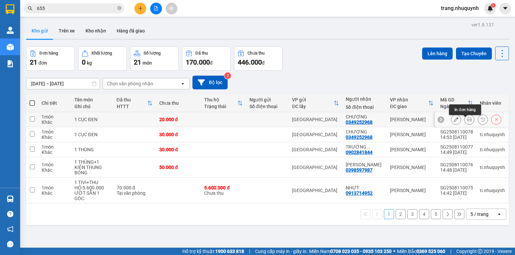
click at [467, 122] on icon at bounding box center [469, 119] width 5 height 5
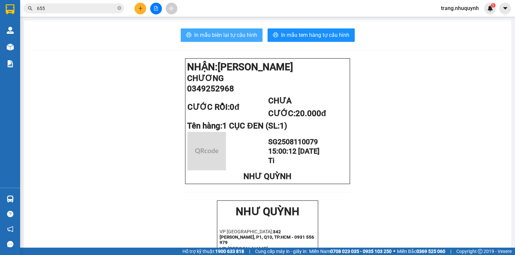
click at [226, 35] on span "In mẫu biên lai tự cấu hình" at bounding box center [225, 35] width 63 height 8
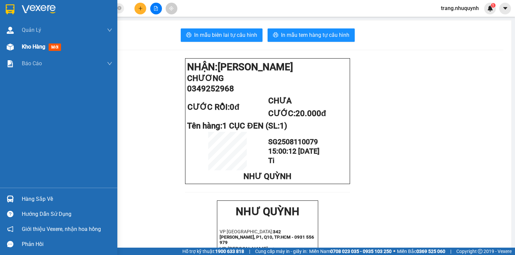
click at [34, 49] on span "Kho hàng" at bounding box center [33, 47] width 23 height 6
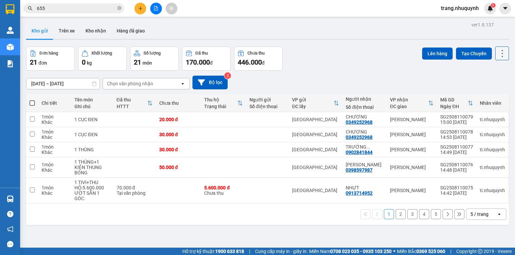
click at [497, 54] on icon at bounding box center [501, 53] width 9 height 9
click at [491, 94] on span "Làm mới" at bounding box center [488, 95] width 18 height 7
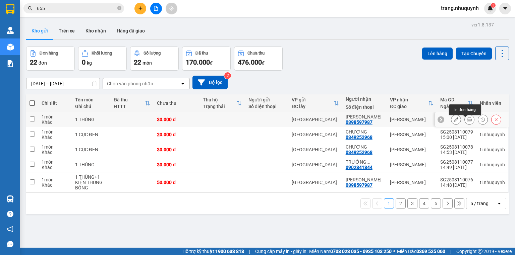
click at [468, 124] on button at bounding box center [468, 120] width 9 height 12
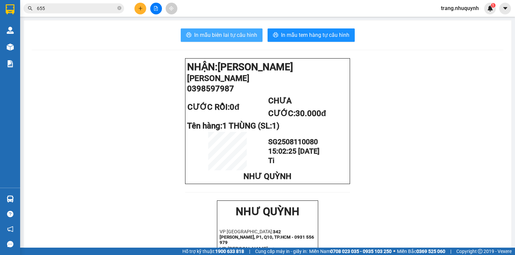
click at [203, 35] on span "In mẫu biên lai tự cấu hình" at bounding box center [225, 35] width 63 height 8
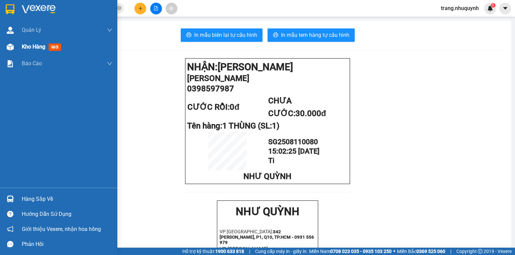
click at [23, 52] on div "Kho hàng mới" at bounding box center [67, 47] width 90 height 17
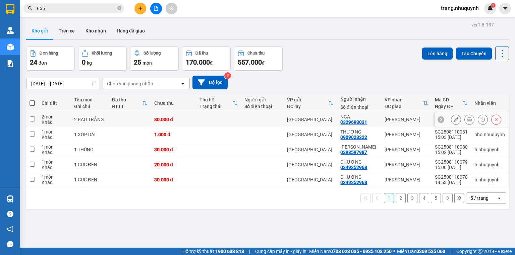
click at [467, 122] on icon at bounding box center [469, 119] width 5 height 5
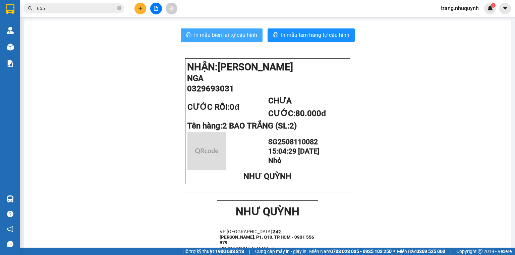
click at [232, 40] on button "In mẫu biên lai tự cấu hình" at bounding box center [222, 34] width 82 height 13
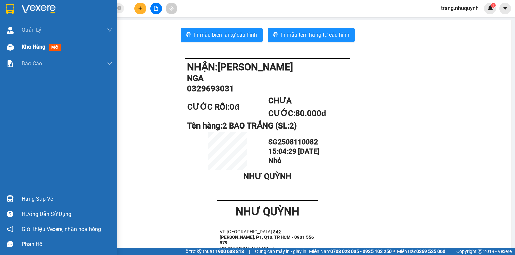
click at [25, 45] on span "Kho hàng" at bounding box center [33, 47] width 23 height 6
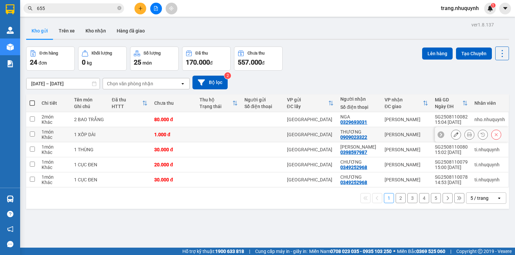
click at [467, 137] on icon at bounding box center [469, 134] width 5 height 5
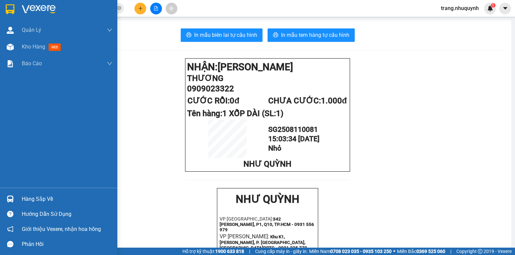
click at [27, 49] on span "Kho hàng" at bounding box center [33, 47] width 23 height 6
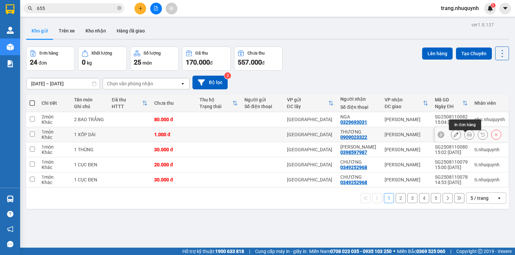
click at [468, 138] on button at bounding box center [468, 135] width 9 height 12
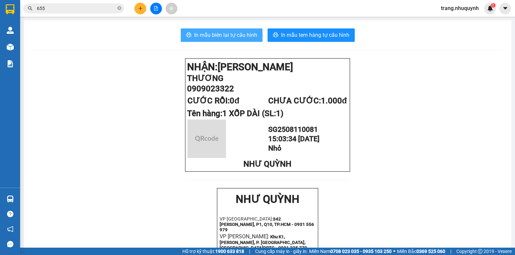
click at [238, 36] on span "In mẫu biên lai tự cấu hình" at bounding box center [225, 35] width 63 height 8
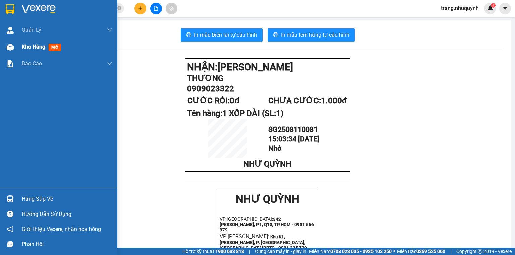
click at [47, 48] on div "Kho hàng mới" at bounding box center [43, 47] width 42 height 8
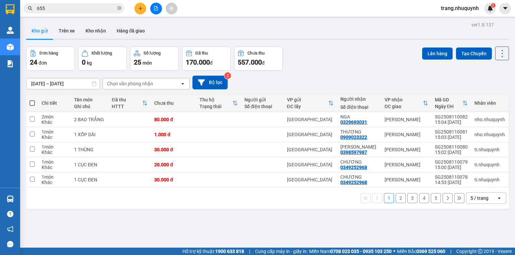
click at [268, 32] on div "Kho gửi Trên xe Kho nhận Hàng đã giao" at bounding box center [267, 32] width 482 height 18
click at [450, 9] on span "trang.nhuquynh" at bounding box center [459, 8] width 49 height 8
click at [455, 20] on span "Đăng xuất" at bounding box center [461, 20] width 35 height 7
